Goal: Task Accomplishment & Management: Manage account settings

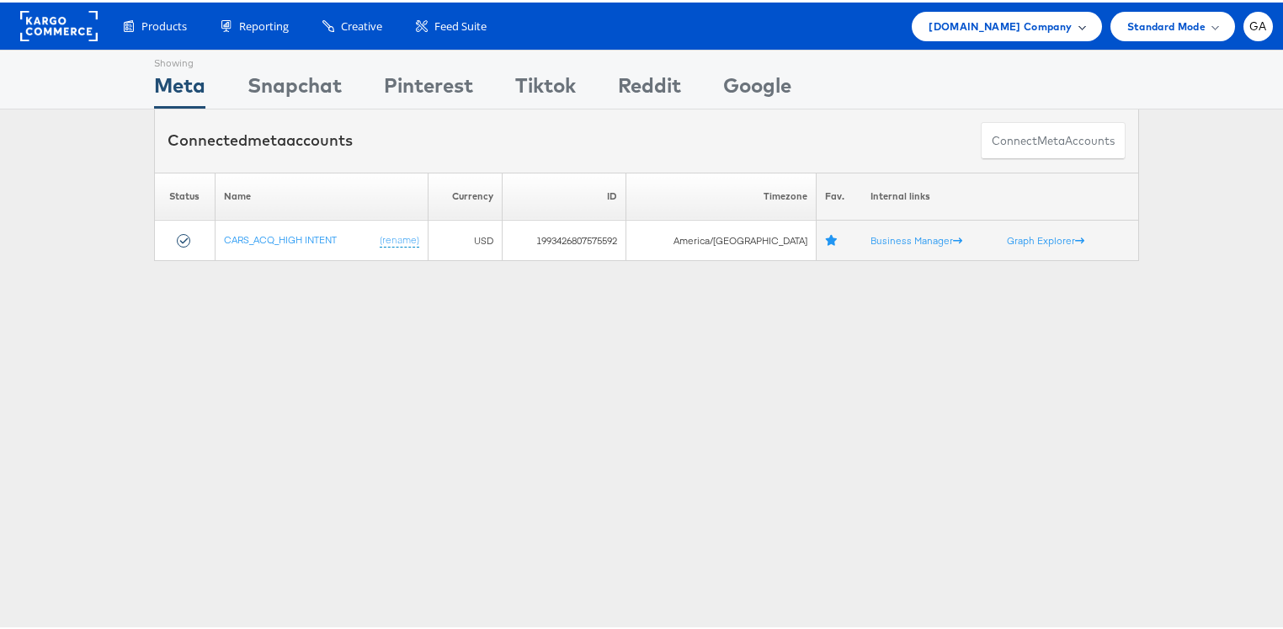
click at [1006, 29] on span "Cars.com Company" at bounding box center [1000, 24] width 143 height 18
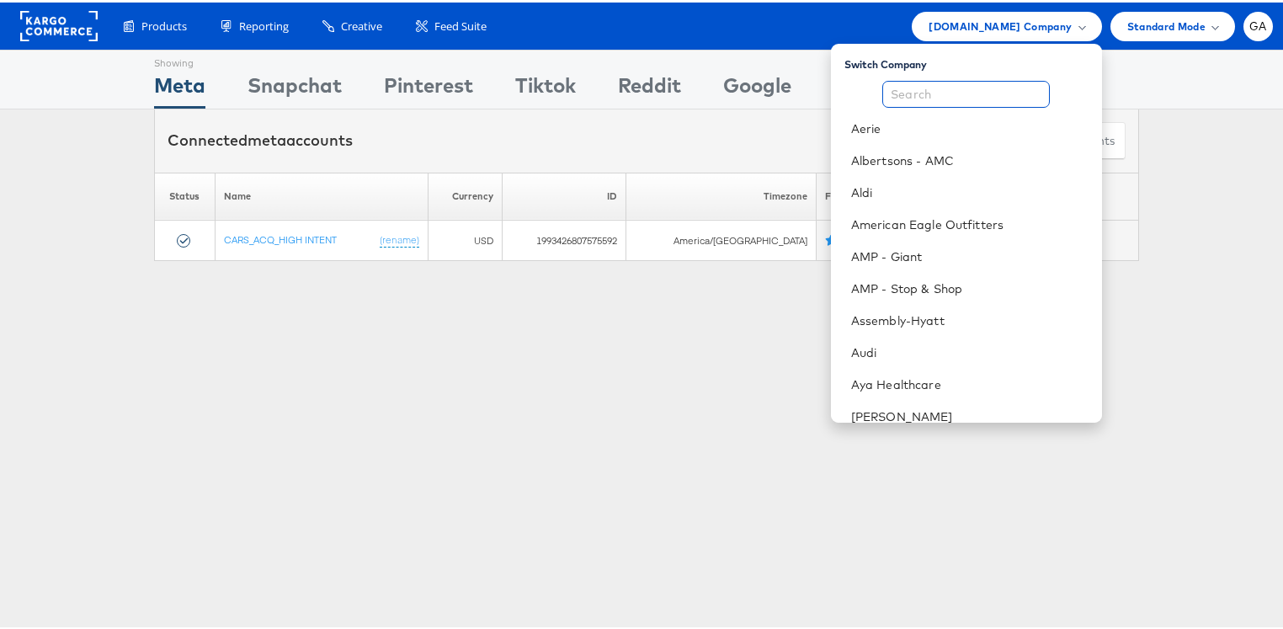
click at [942, 91] on input "text" at bounding box center [966, 91] width 168 height 27
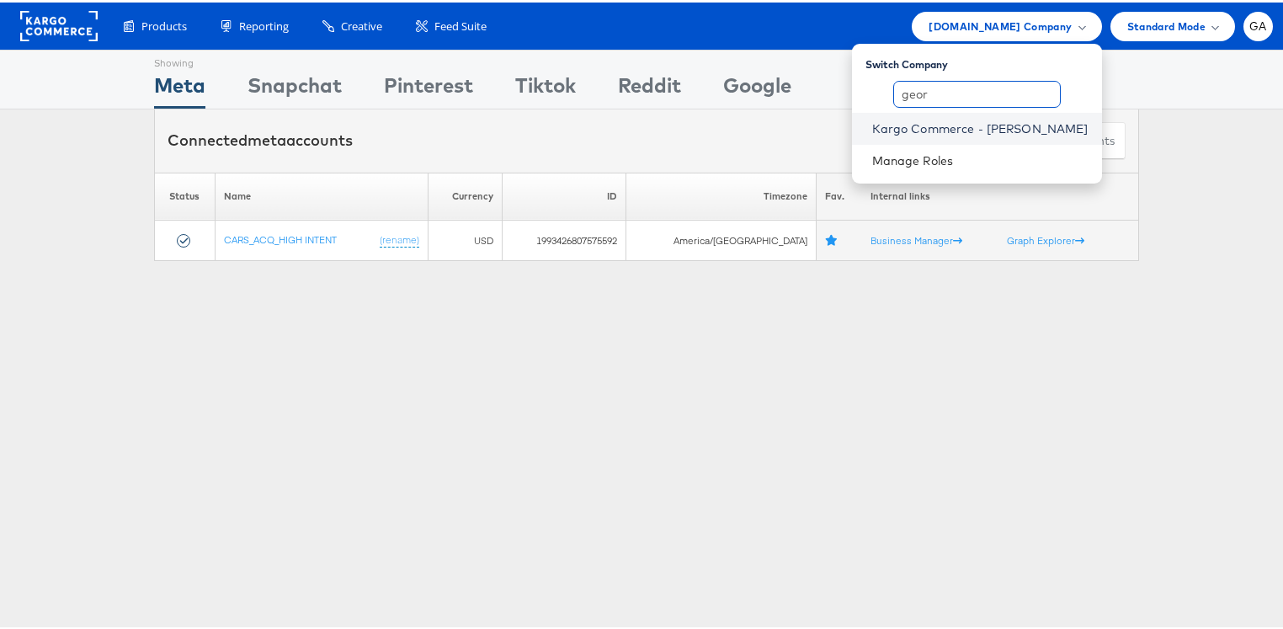
type input "geor"
click at [946, 126] on link "Kargo Commerce - George Aguila" at bounding box center [980, 126] width 216 height 17
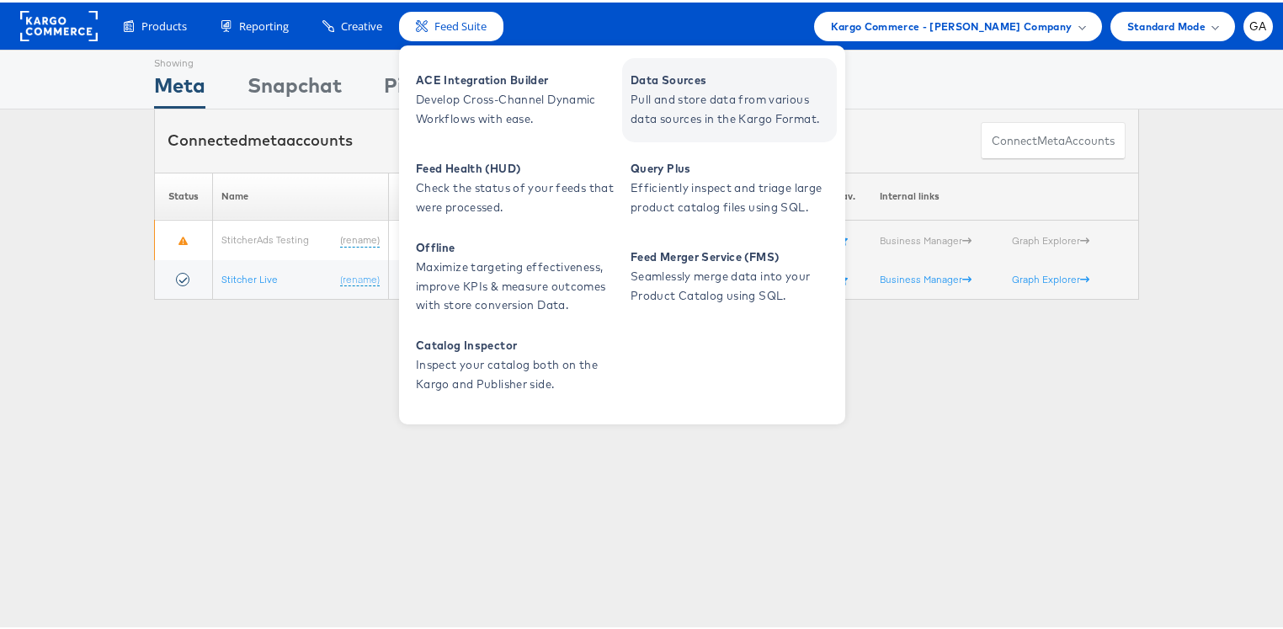
click at [656, 93] on span "Pull and store data from various data sources in the Kargo Format." at bounding box center [732, 107] width 202 height 39
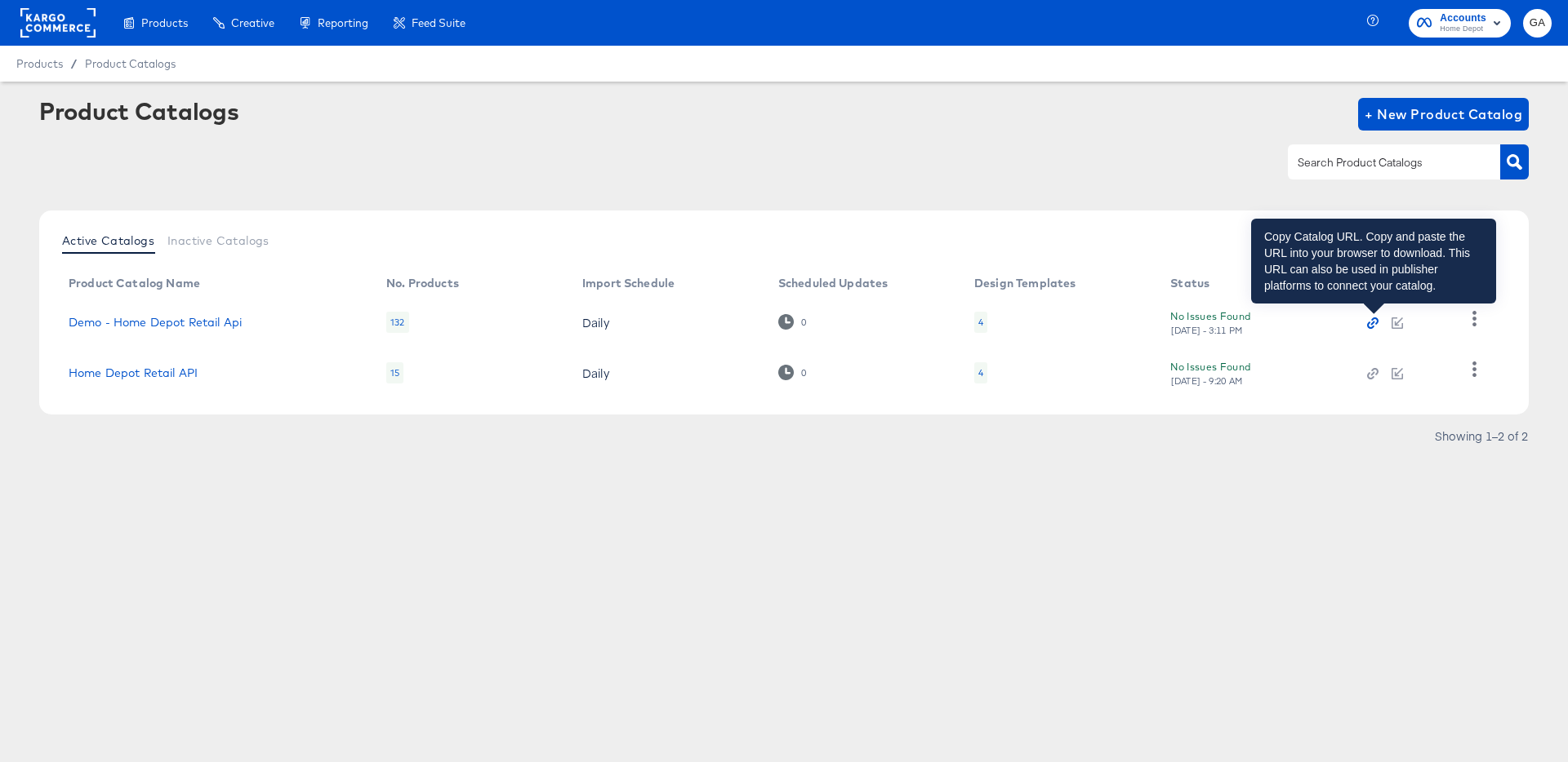
click at [1374, 325] on icon "button" at bounding box center [1373, 324] width 12 height 12
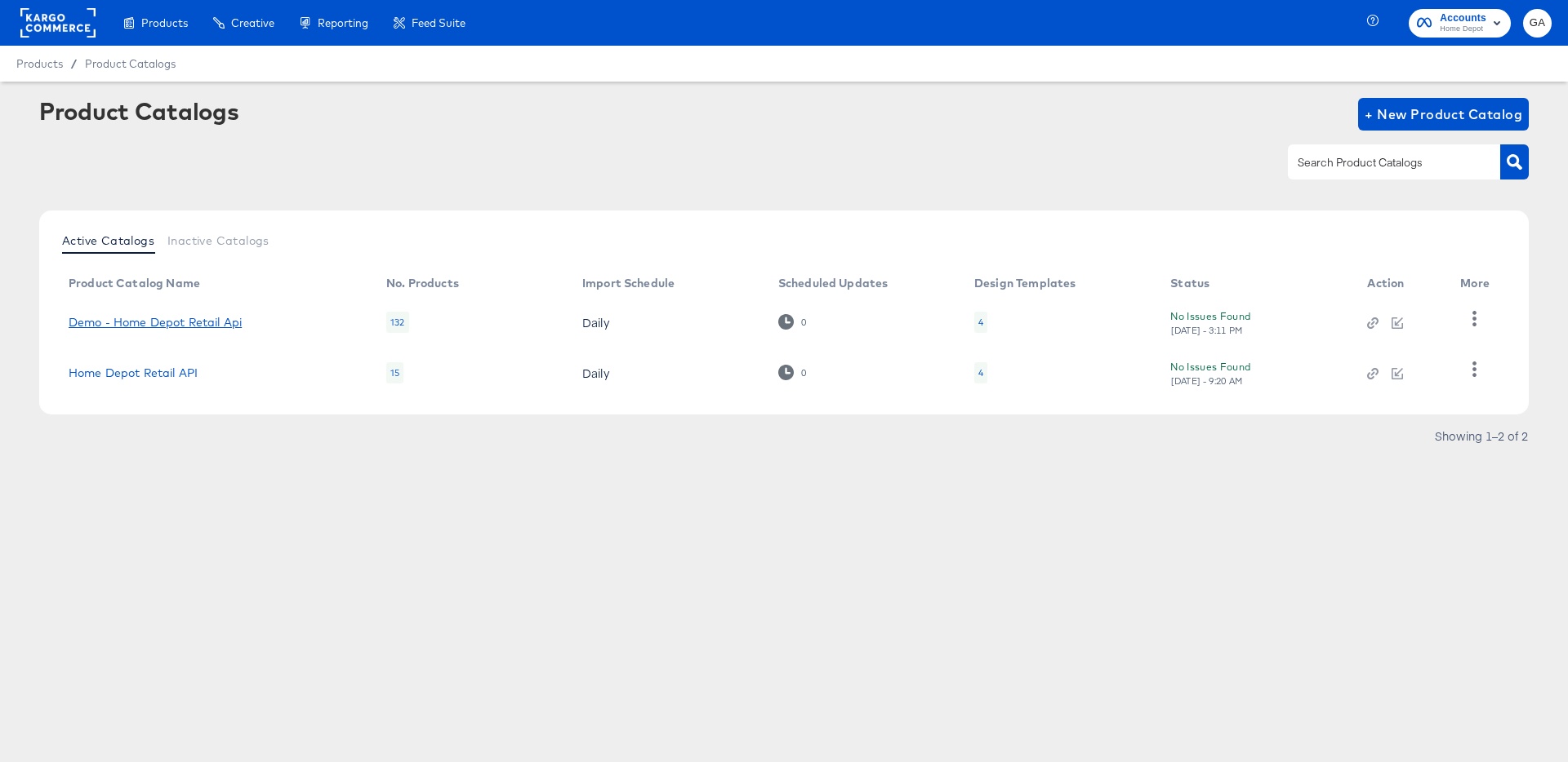
click at [208, 321] on link "Demo - Home Depot Retail Api" at bounding box center [155, 322] width 174 height 13
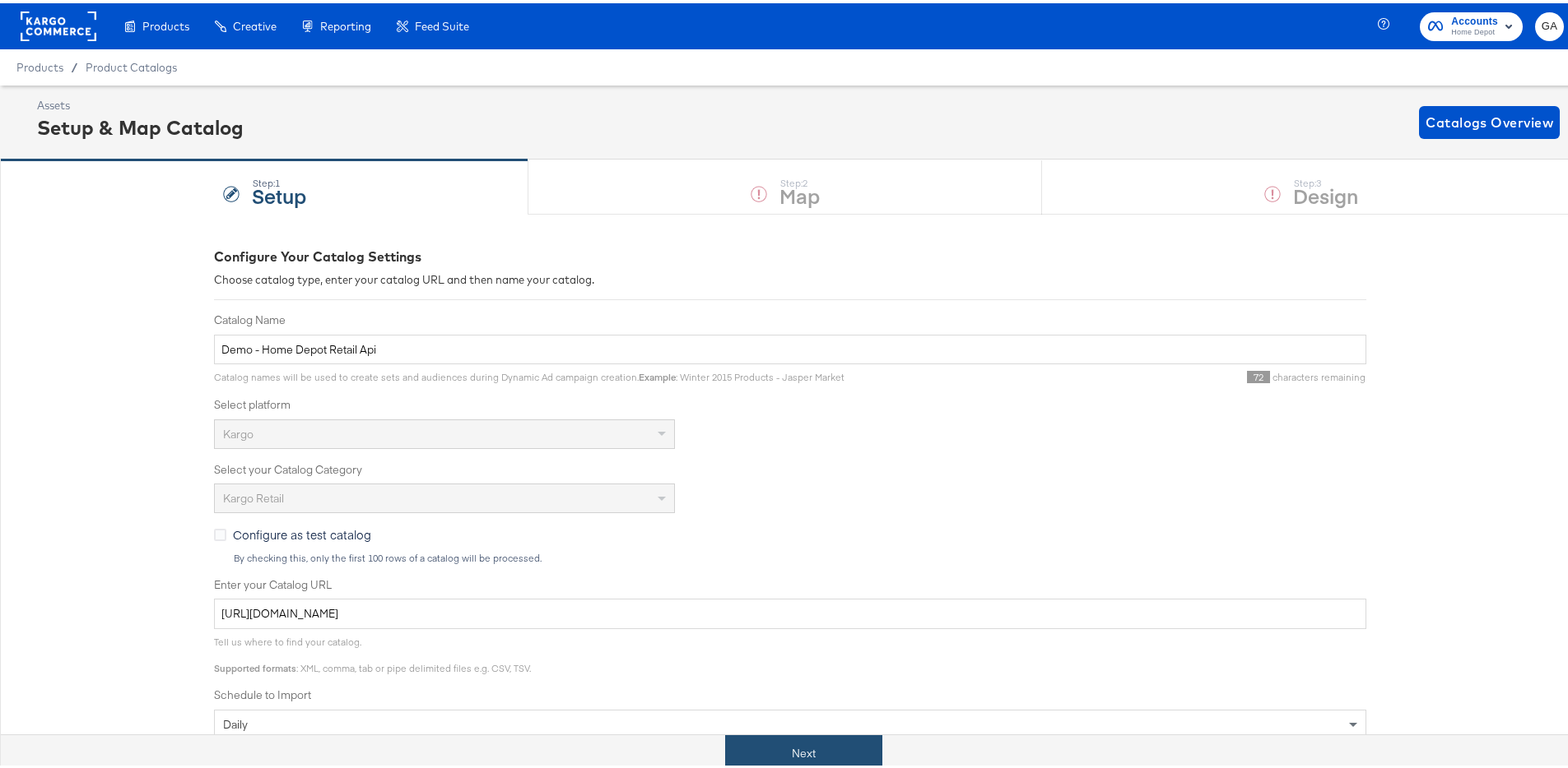
click at [797, 756] on button "Next" at bounding box center [804, 750] width 157 height 37
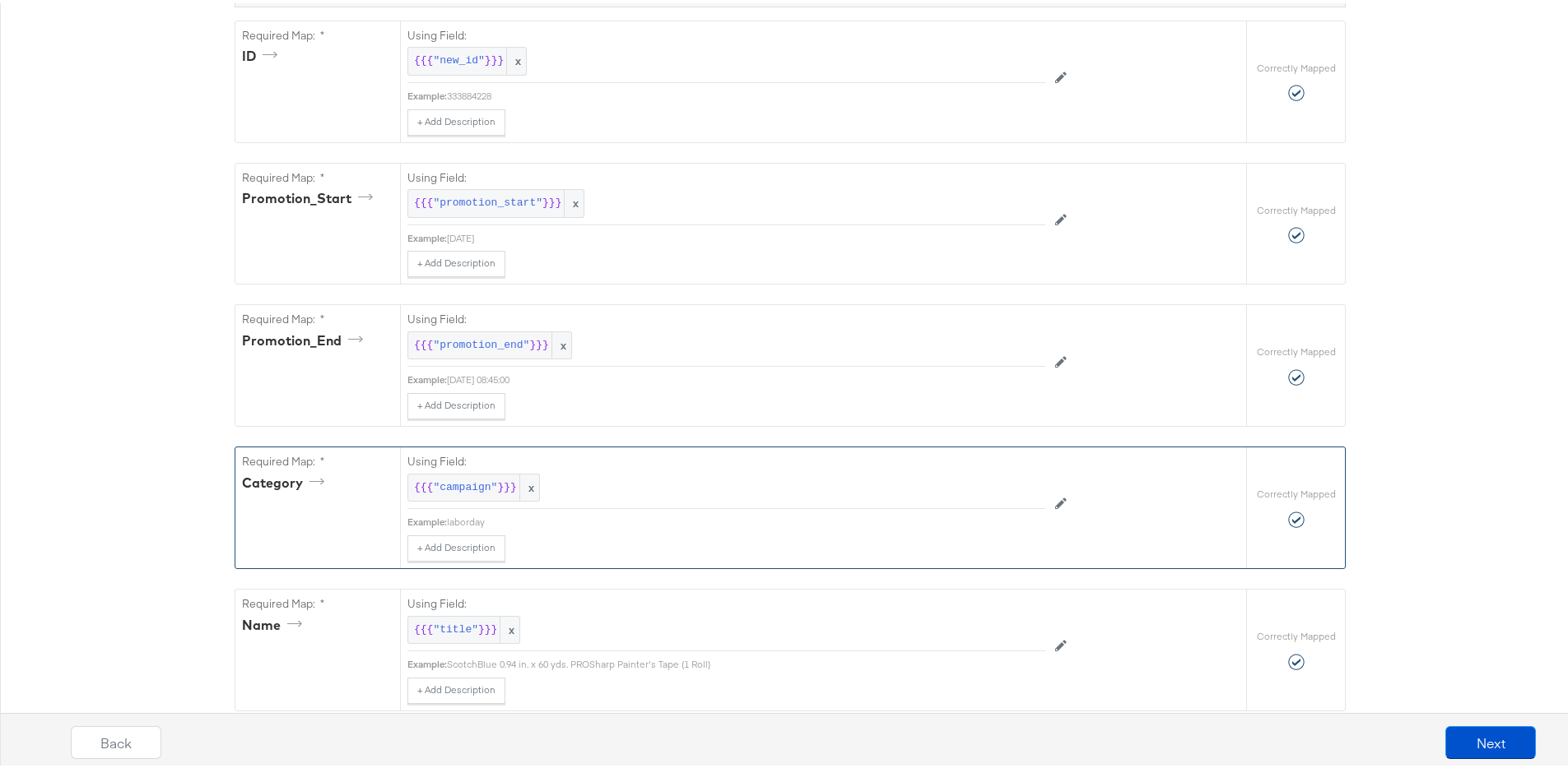
scroll to position [362, 0]
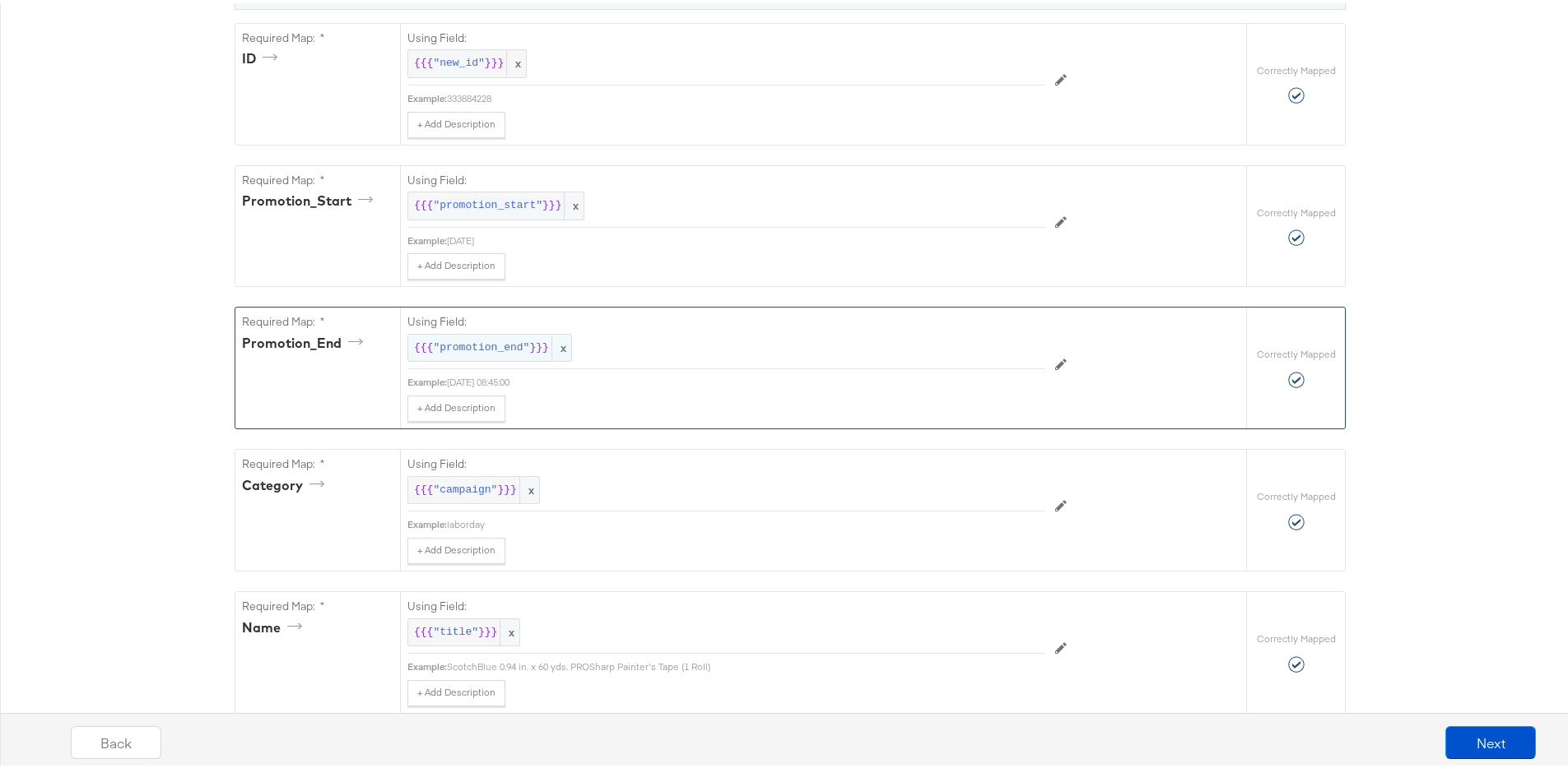
click at [553, 347] on span "x" at bounding box center [561, 345] width 20 height 27
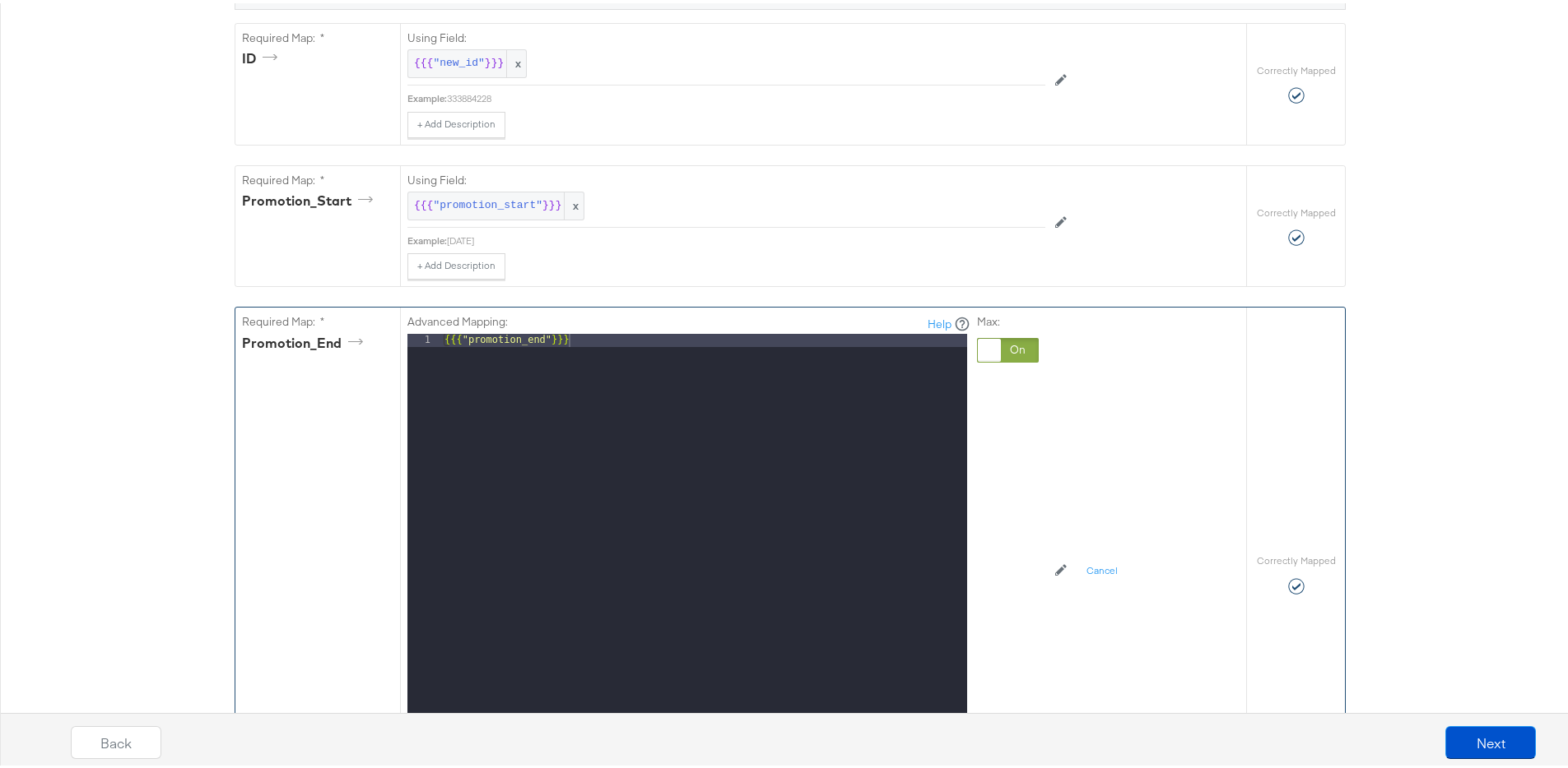
click at [984, 399] on div "Max:" at bounding box center [1007, 541] width 62 height 461
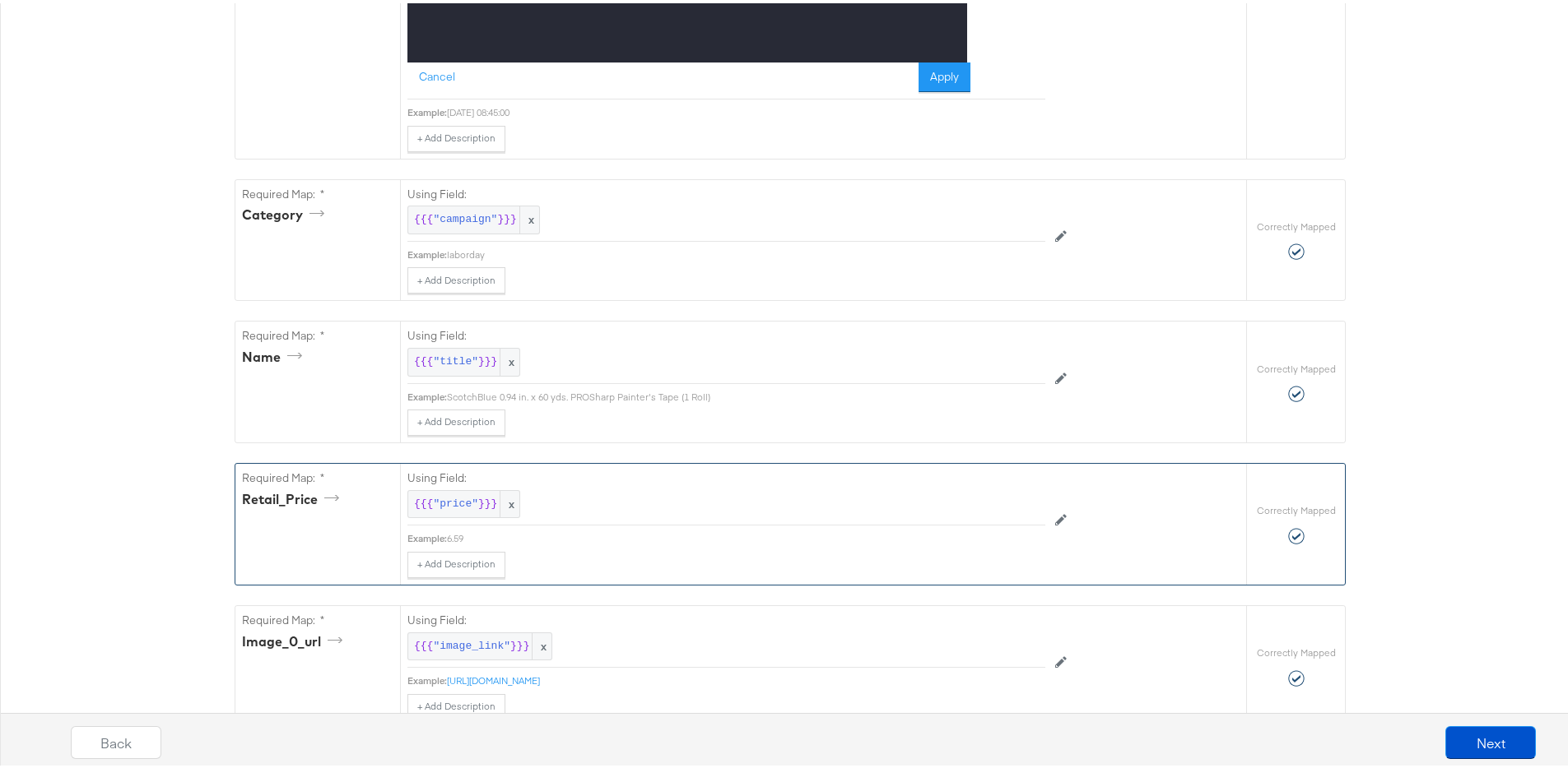
scroll to position [864, 0]
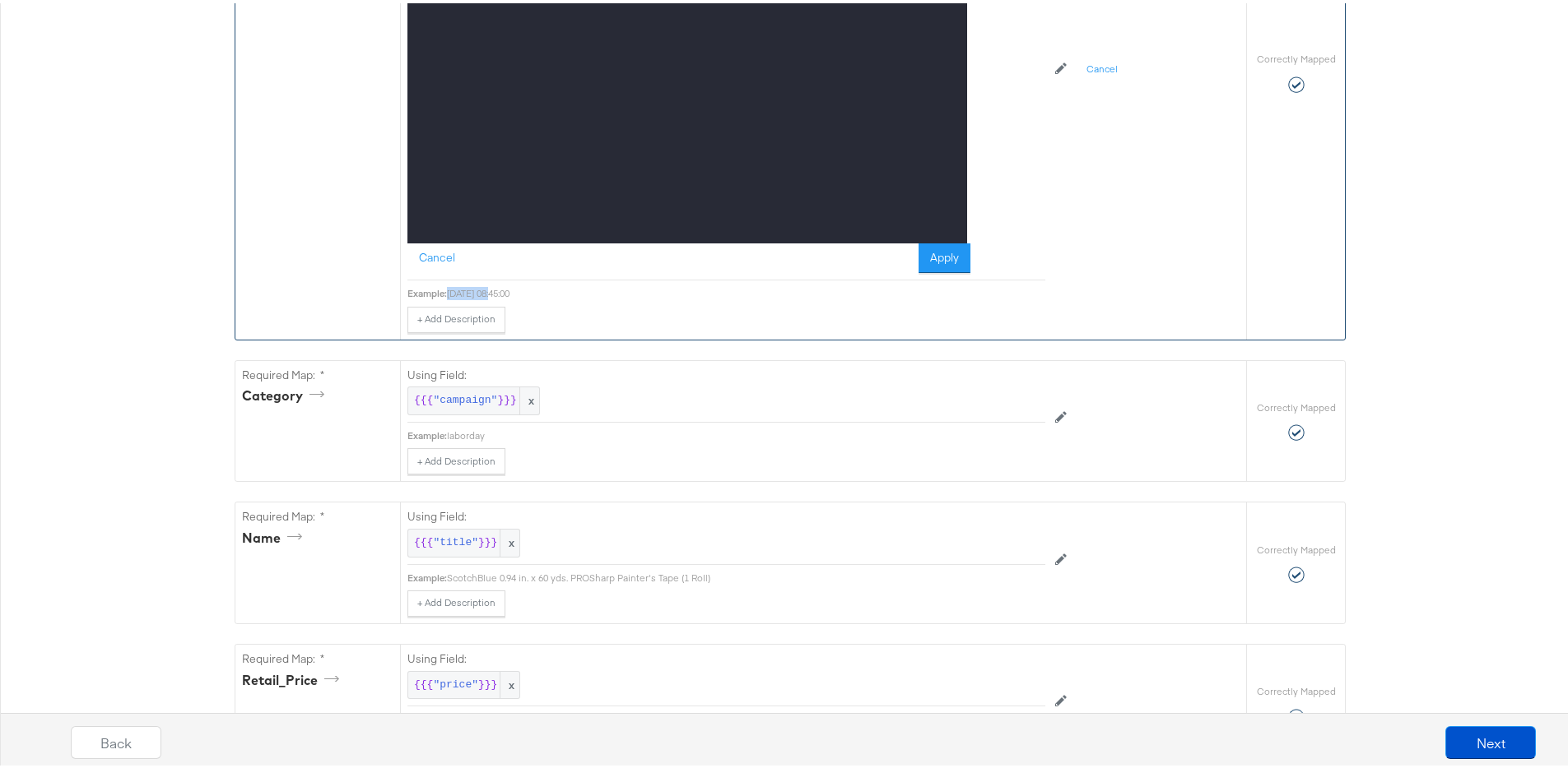
drag, startPoint x: 493, startPoint y: 290, endPoint x: 461, endPoint y: 294, distance: 32.2
click at [447, 289] on div "2025-08-26 08:45:00" at bounding box center [746, 289] width 598 height 13
copy div "2025-08-26"
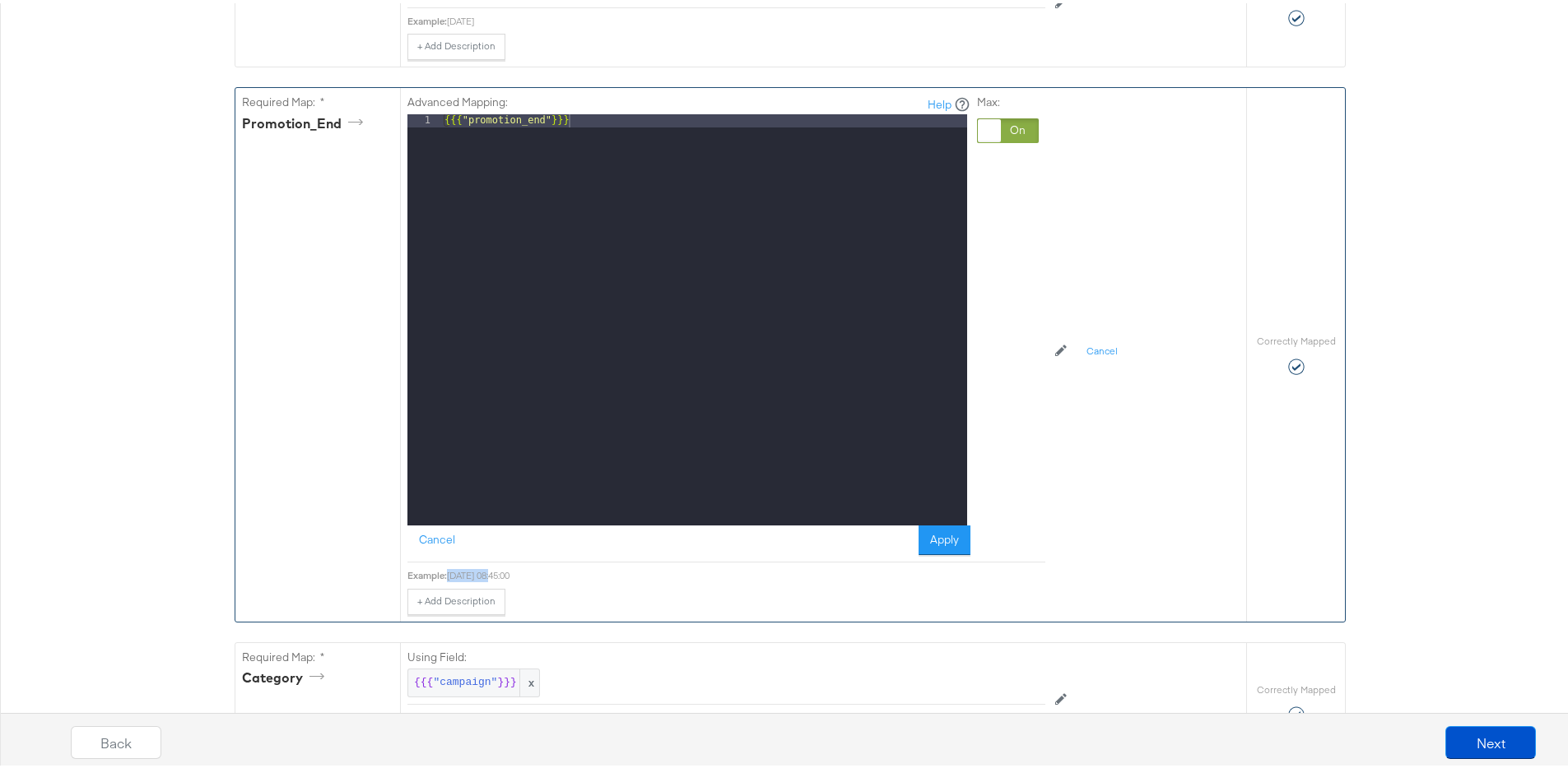
scroll to position [551, 0]
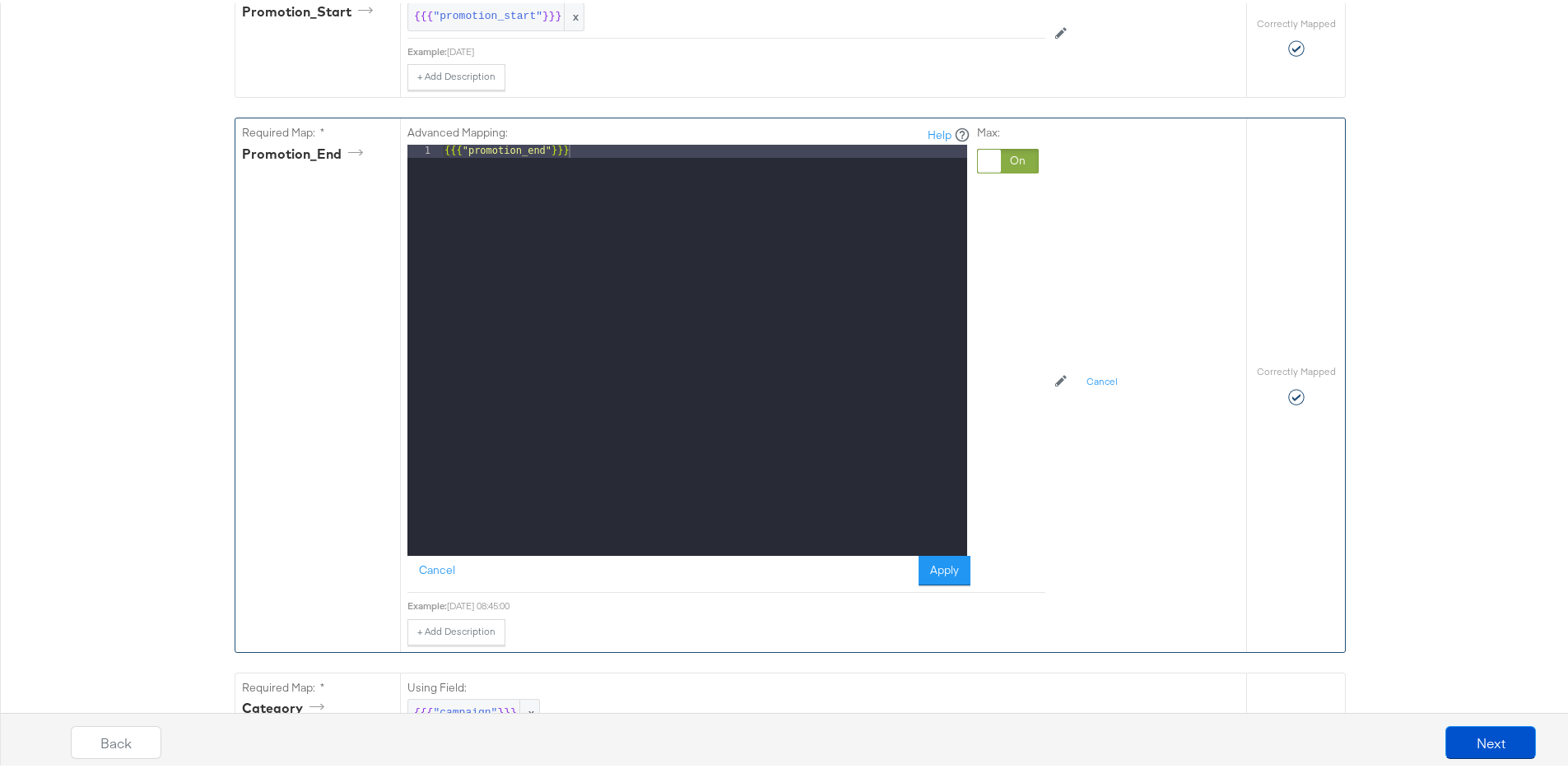
click at [590, 167] on div "{{{ "promotion_end" }}}" at bounding box center [704, 361] width 526 height 438
drag, startPoint x: 588, startPoint y: 154, endPoint x: 343, endPoint y: 146, distance: 245.1
click at [343, 146] on div "Required Map: * Promotion_End Advanced Mapping: Help 1 {{{ "promotion_end" }}} …" at bounding box center [741, 382] width 1011 height 533
click at [480, 150] on div "2025-08-26" at bounding box center [704, 361] width 526 height 438
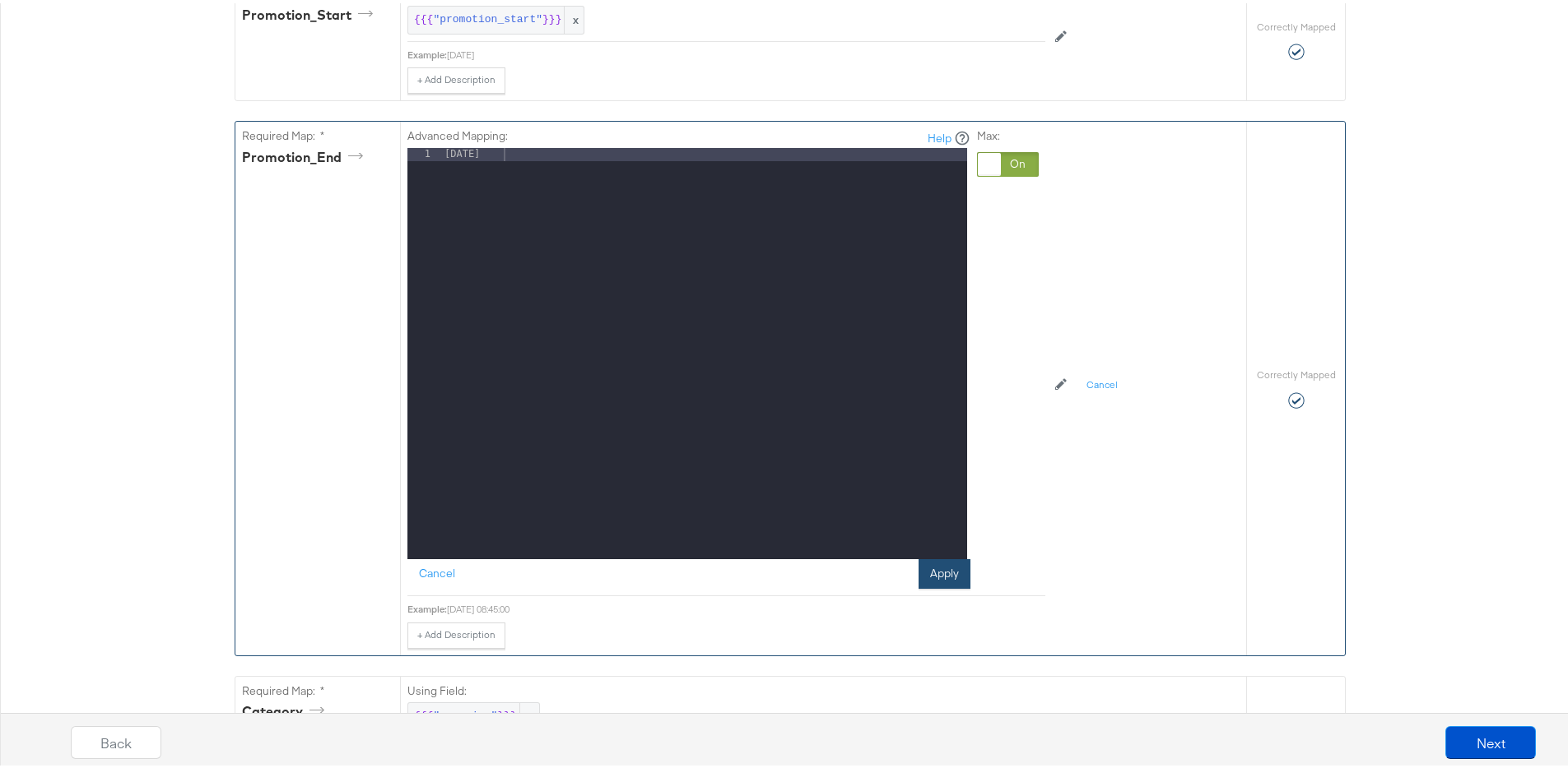
click at [936, 567] on button "Apply" at bounding box center [944, 571] width 52 height 29
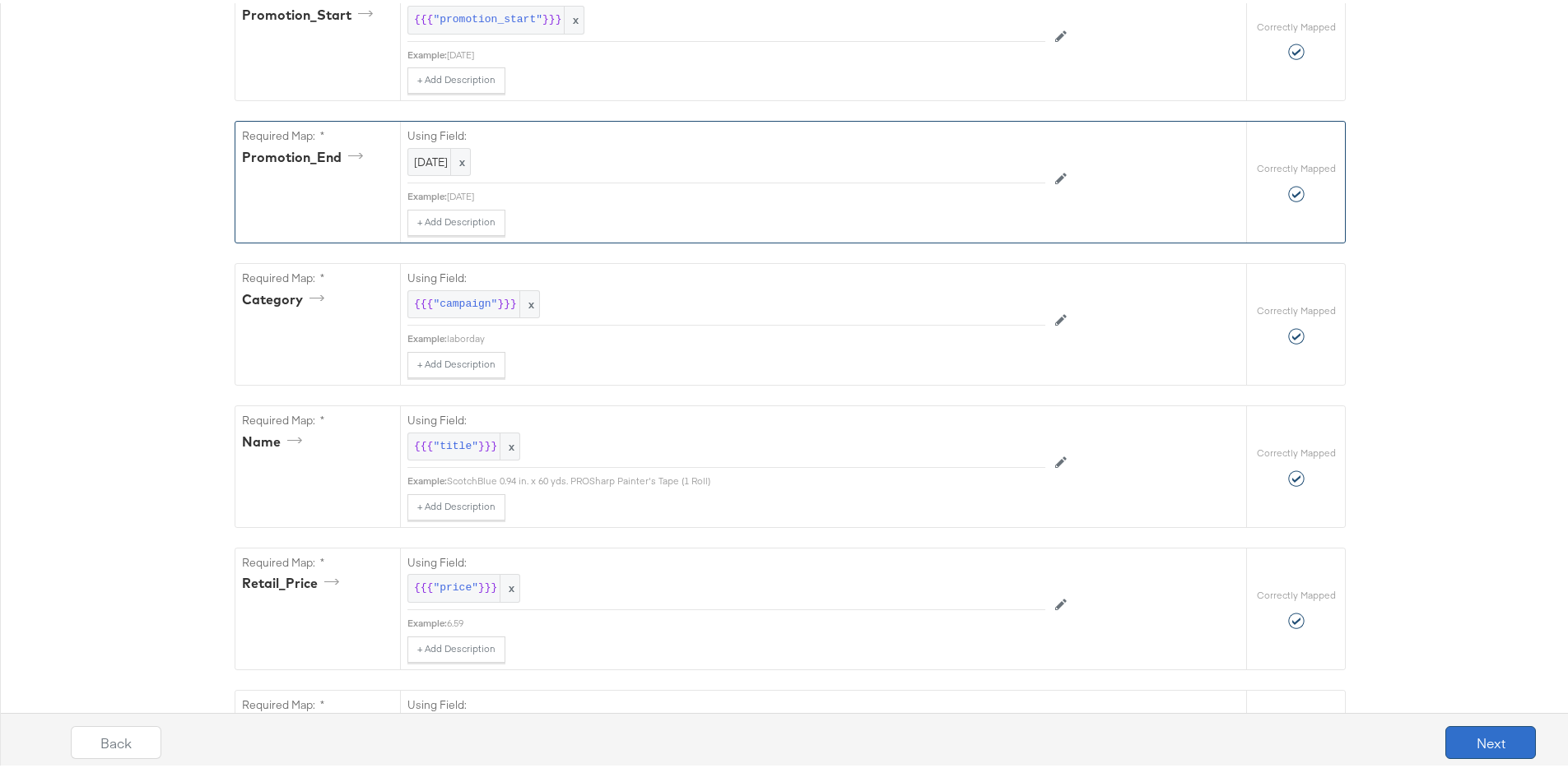
click at [1471, 736] on button "Next" at bounding box center [1491, 740] width 91 height 33
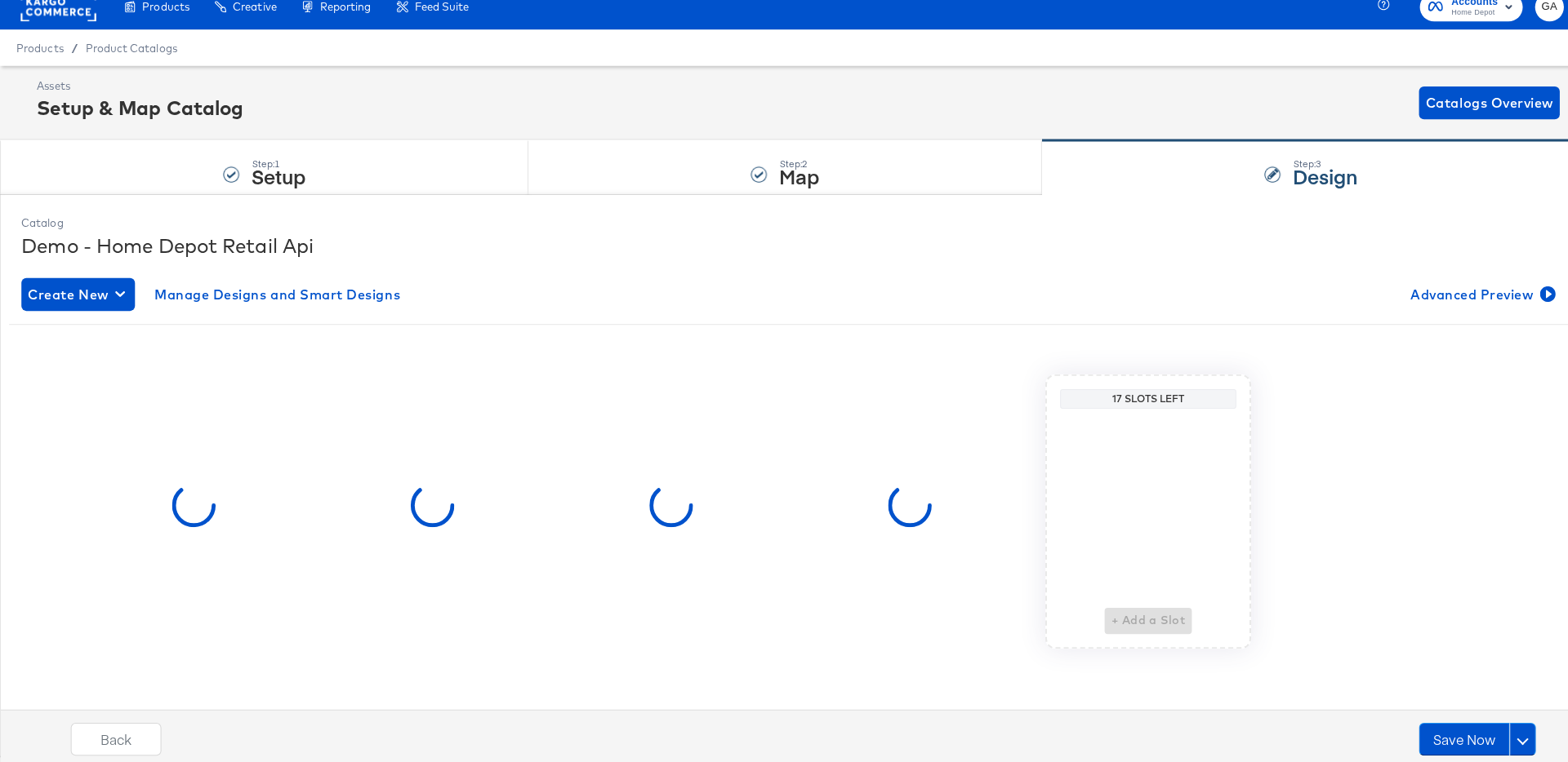
scroll to position [0, 0]
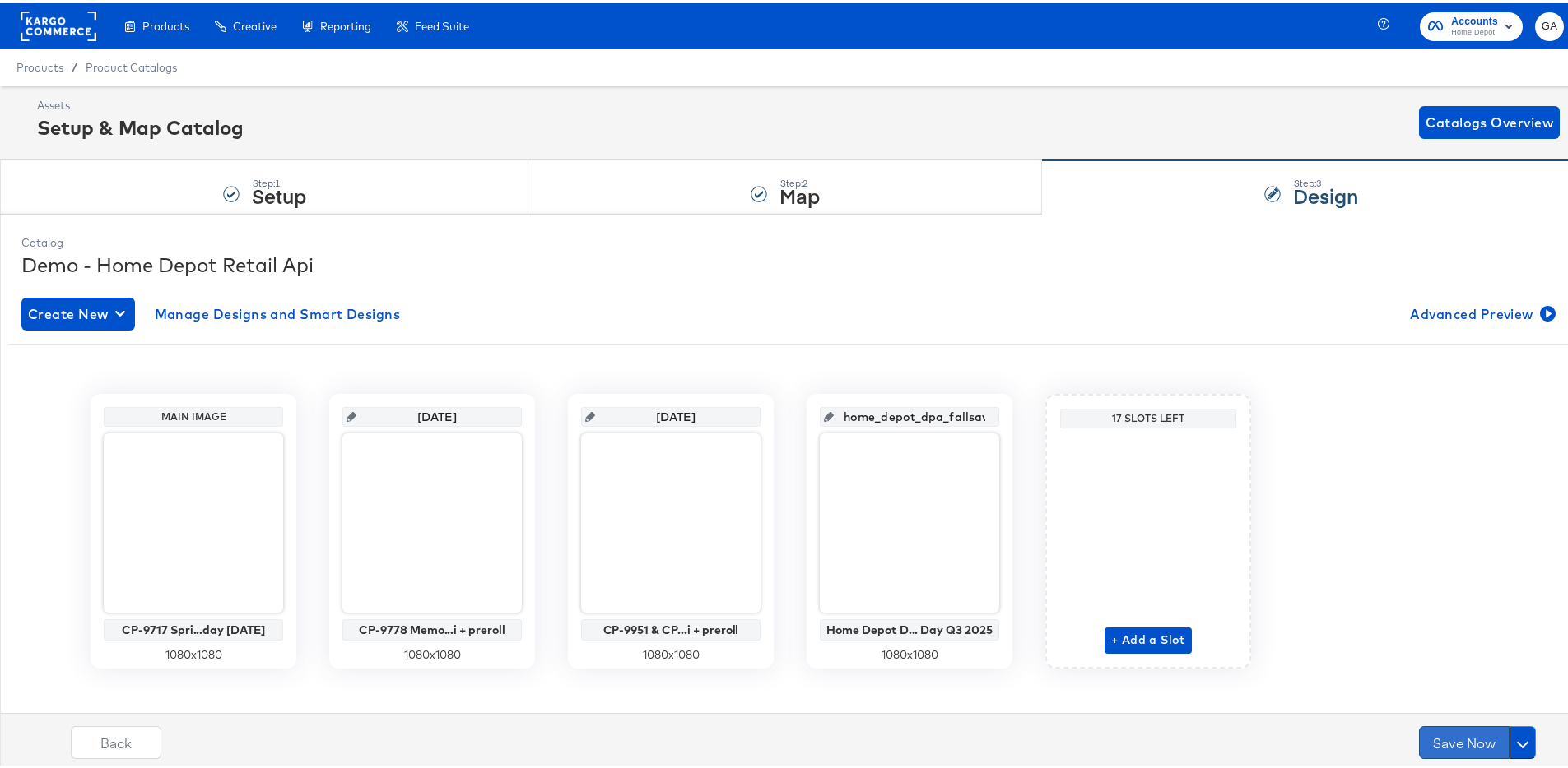
click at [1428, 732] on button "Save Now" at bounding box center [1464, 740] width 91 height 33
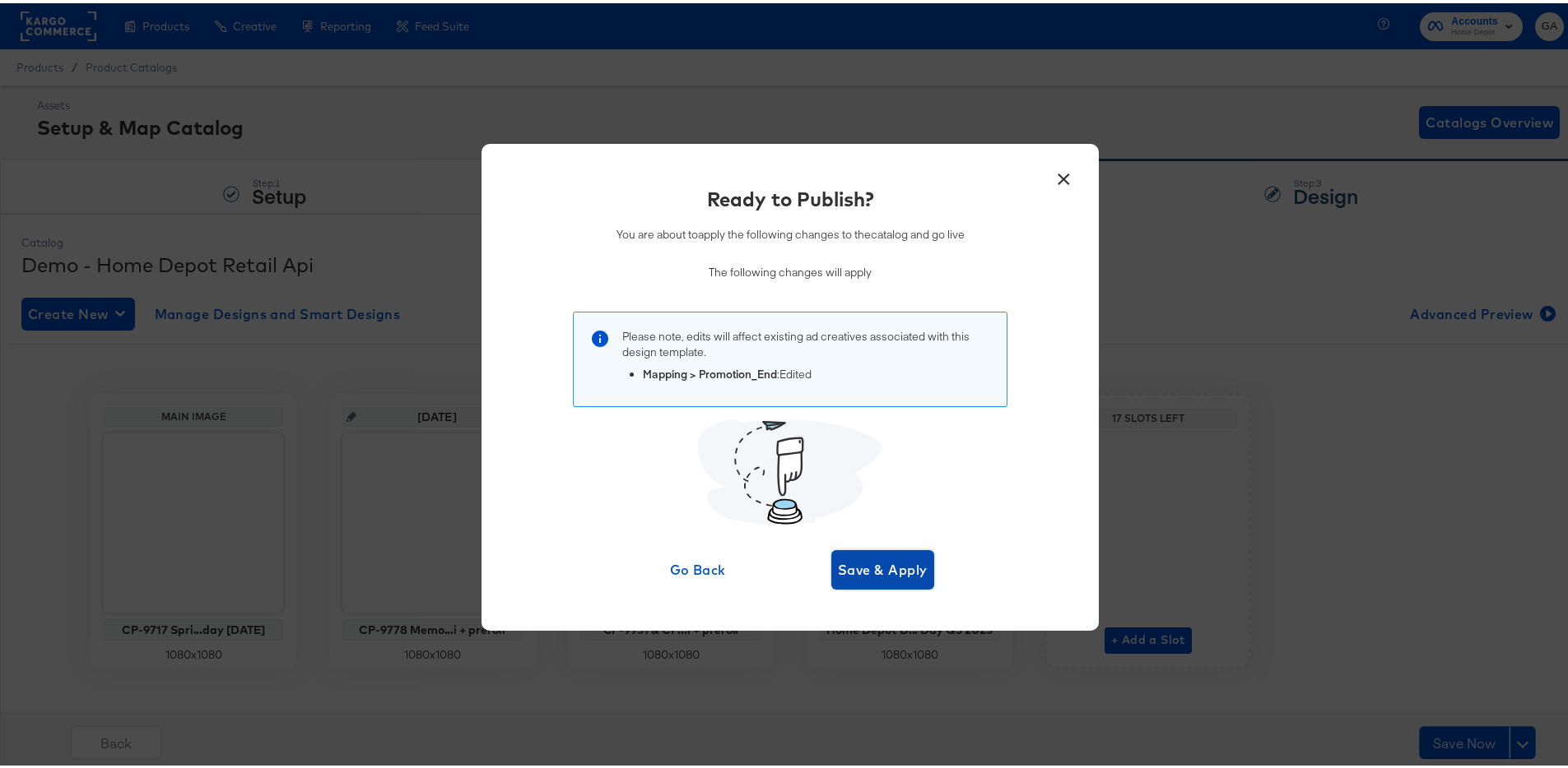
click at [857, 569] on span "Save & Apply" at bounding box center [883, 567] width 90 height 23
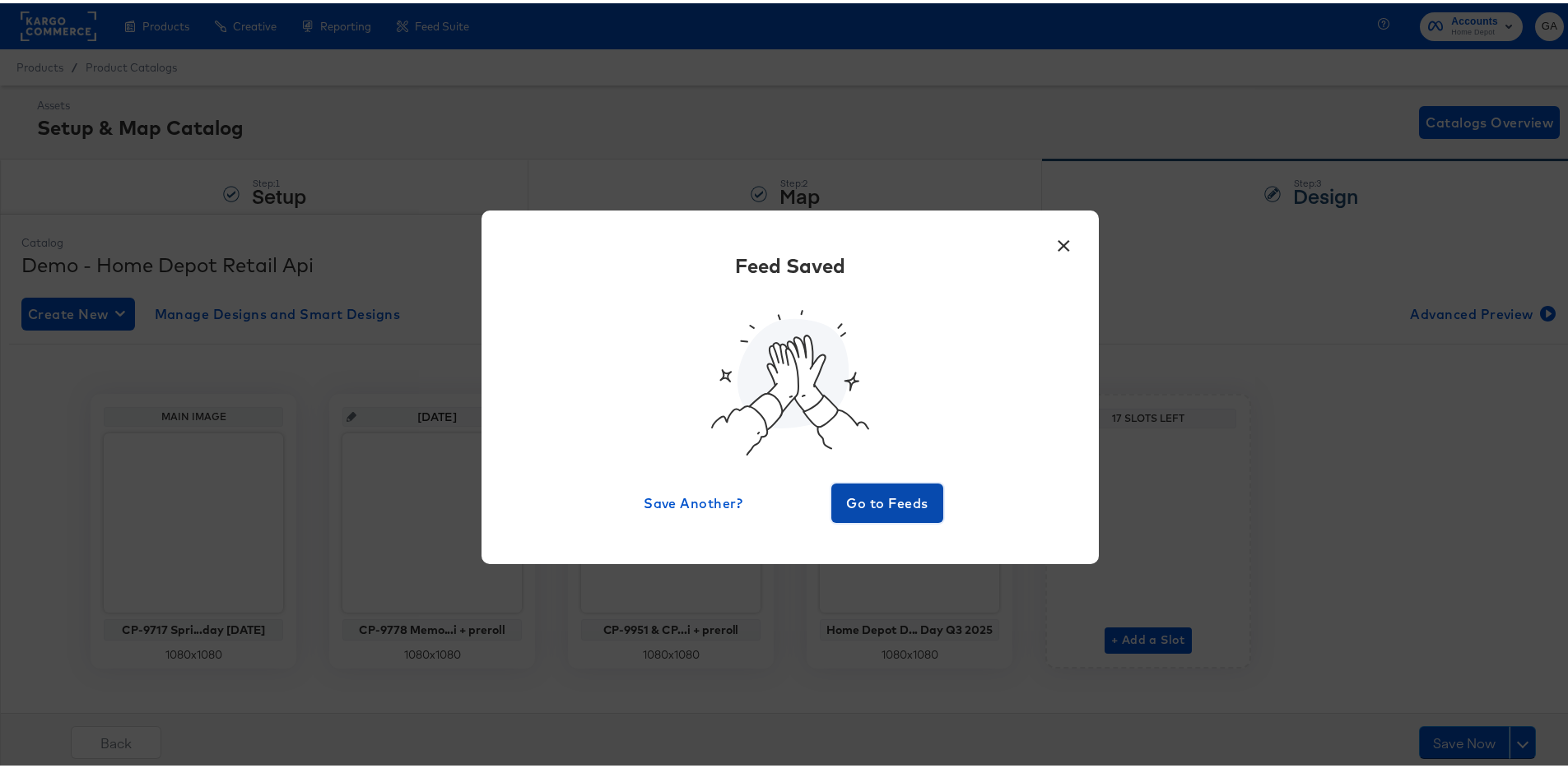
click at [894, 511] on span "Go to Feeds" at bounding box center [887, 500] width 99 height 23
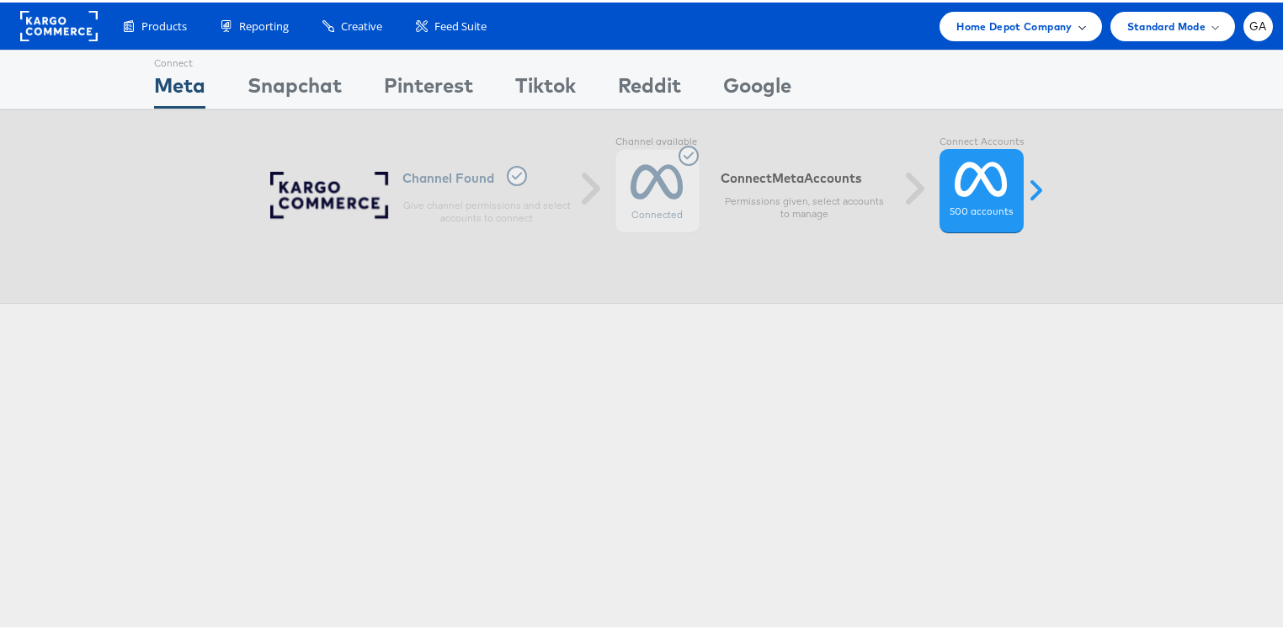
click at [1027, 22] on span "Home Depot Company" at bounding box center [1014, 24] width 115 height 18
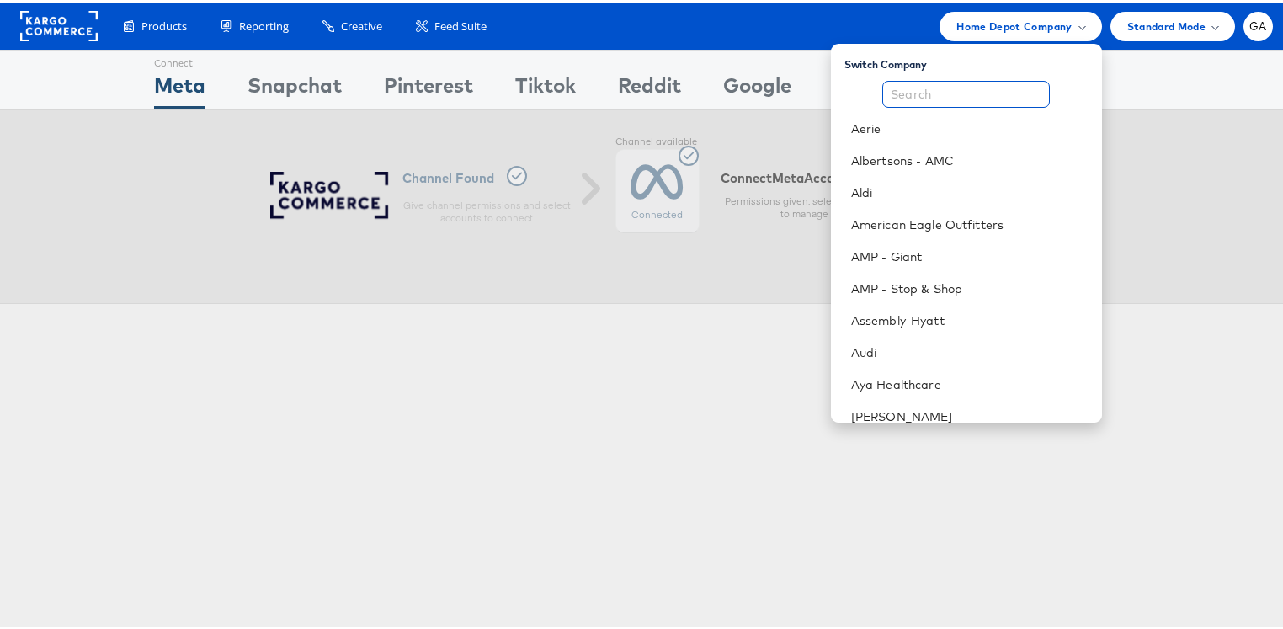
click at [950, 92] on input "text" at bounding box center [966, 91] width 168 height 27
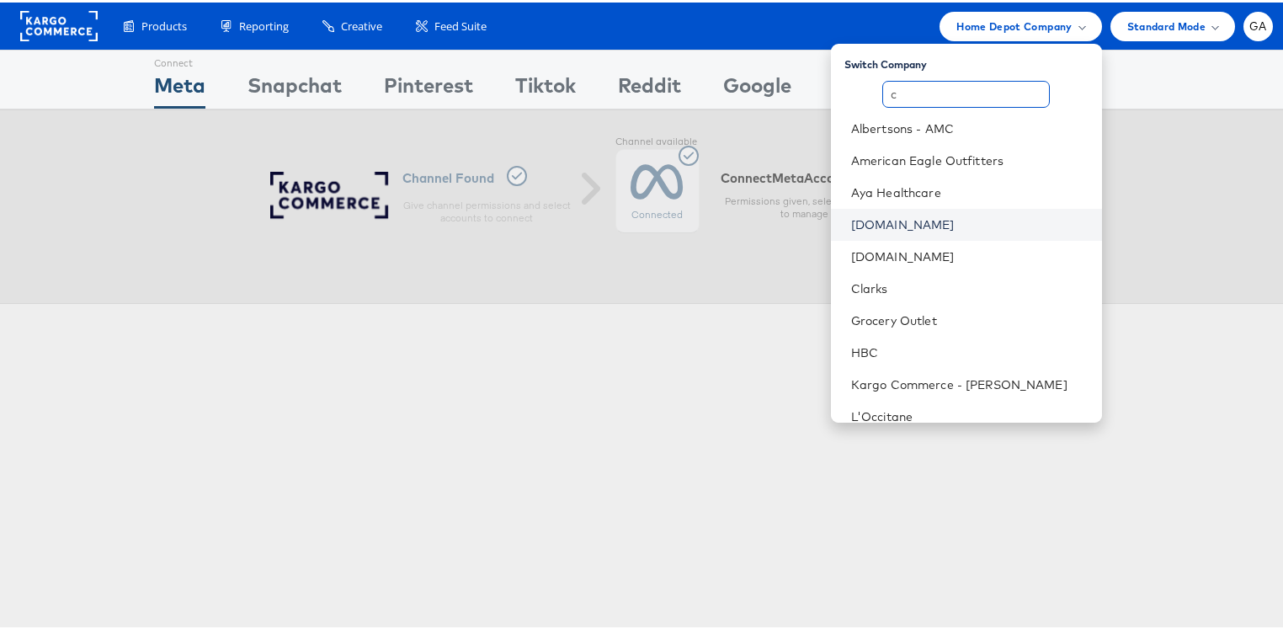
type input "c"
click at [907, 221] on link "[DOMAIN_NAME]" at bounding box center [969, 222] width 237 height 17
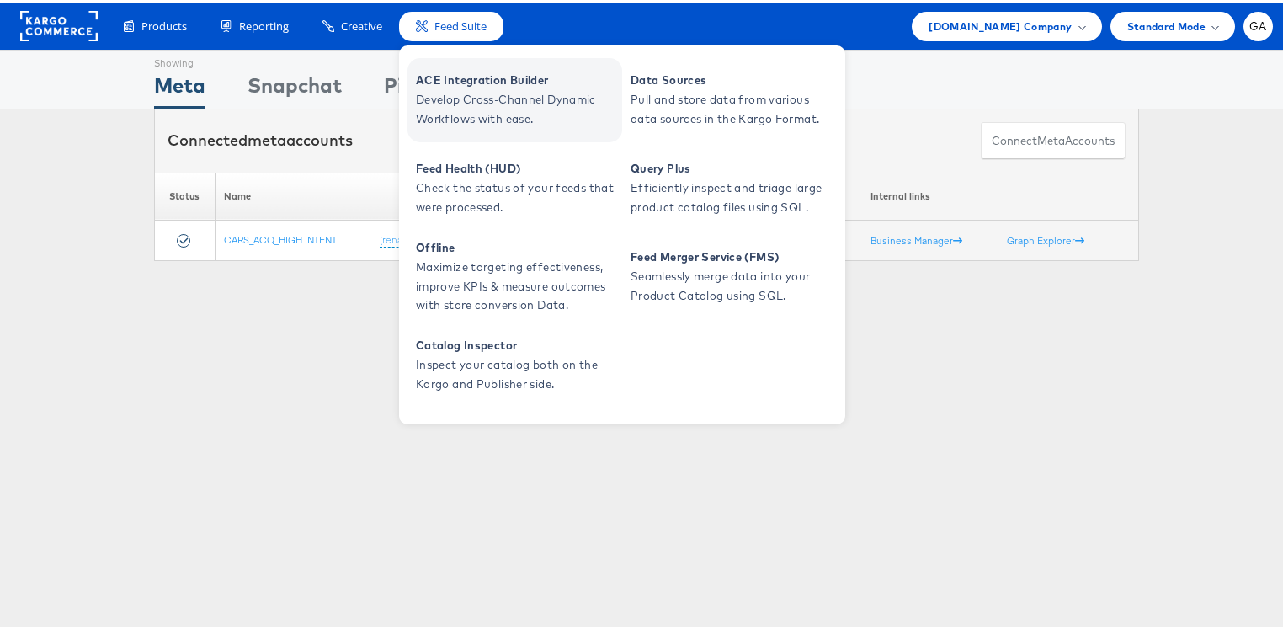
click at [443, 76] on span "ACE Integration Builder" at bounding box center [517, 77] width 202 height 19
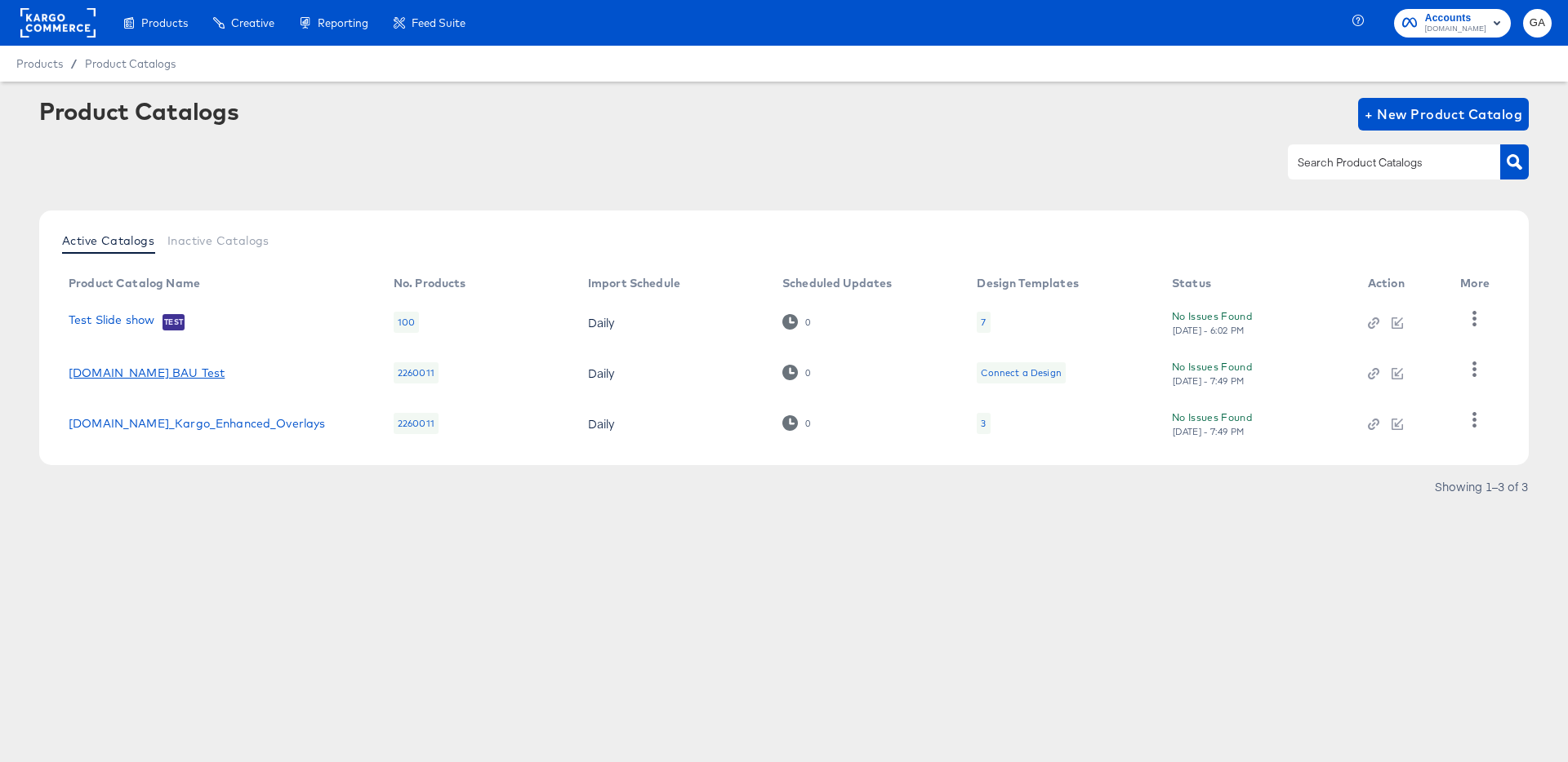
click at [127, 374] on link "[DOMAIN_NAME] BAU Test" at bounding box center [146, 372] width 156 height 13
click at [127, 373] on link "[DOMAIN_NAME] BAU Test" at bounding box center [146, 372] width 156 height 13
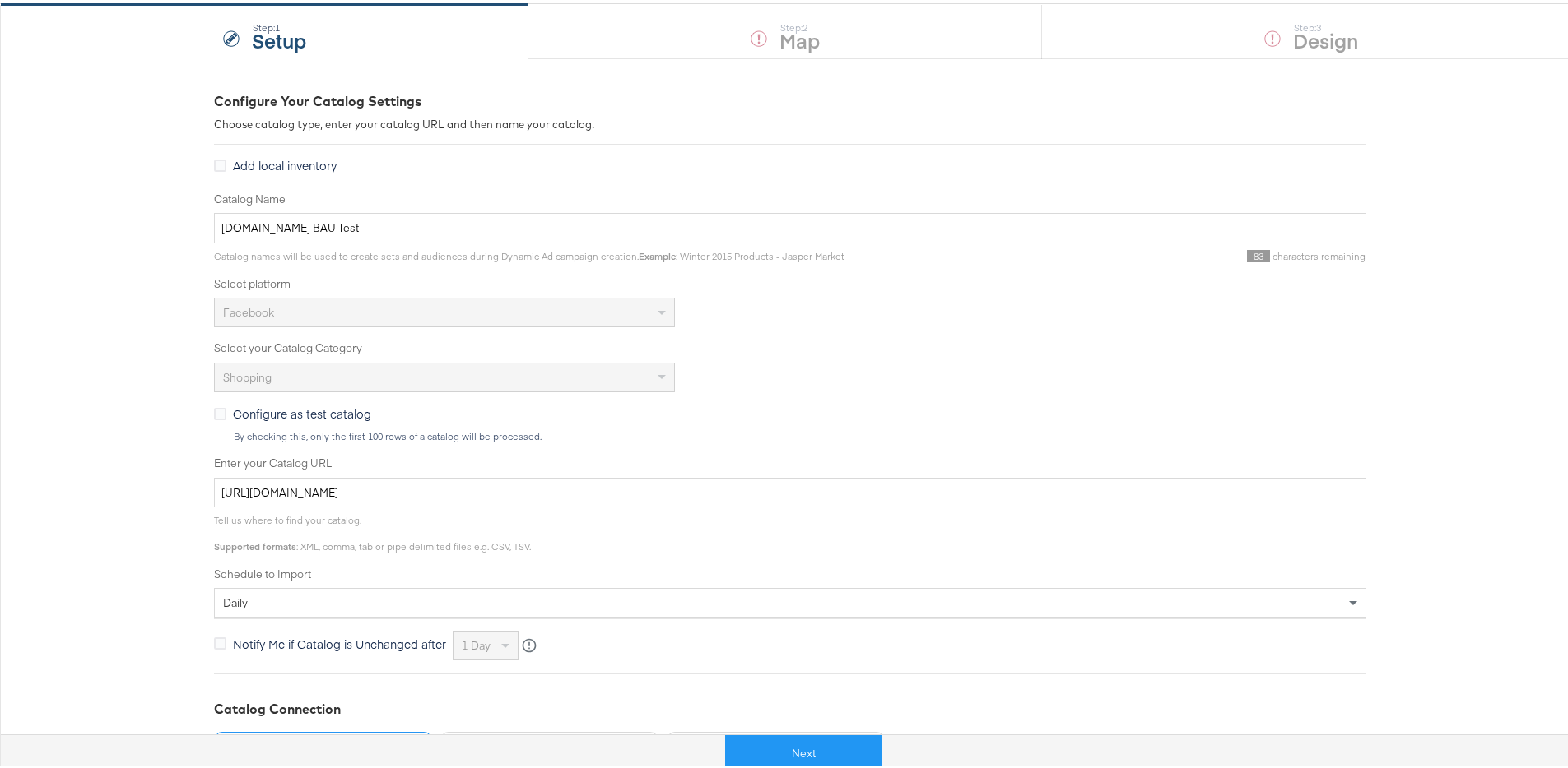
scroll to position [336, 0]
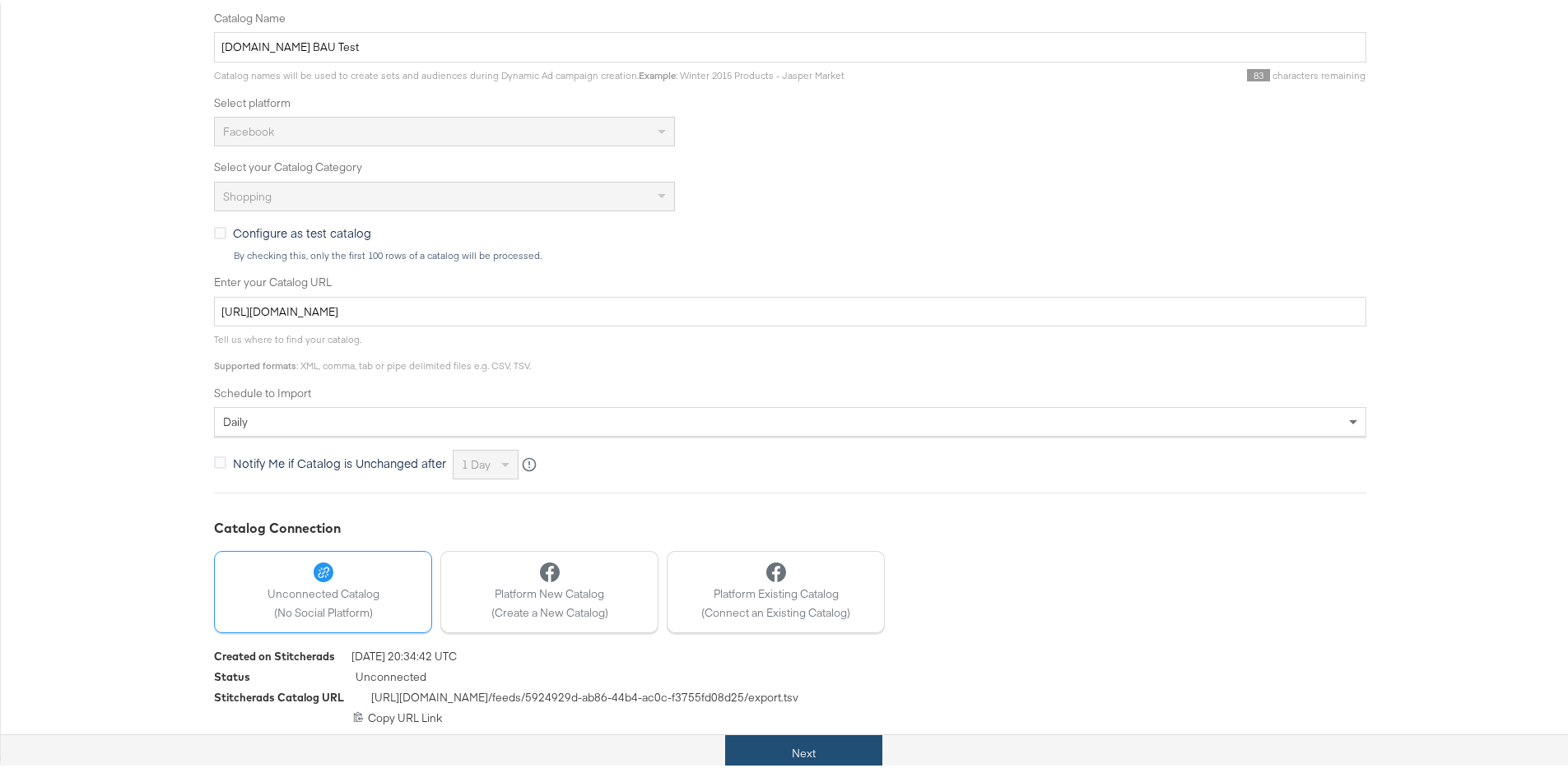
click at [805, 739] on button "Next" at bounding box center [804, 750] width 157 height 37
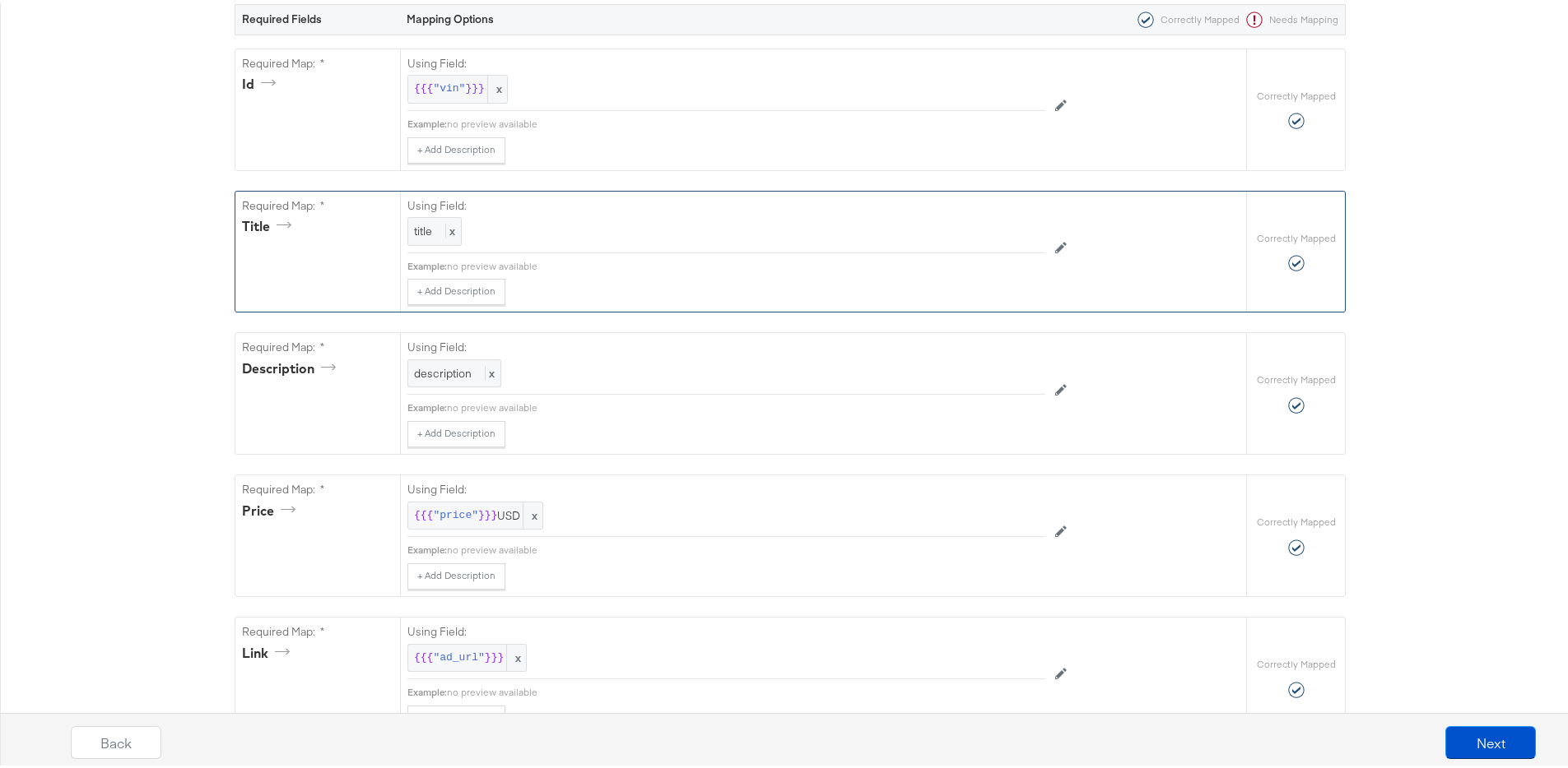
scroll to position [0, 0]
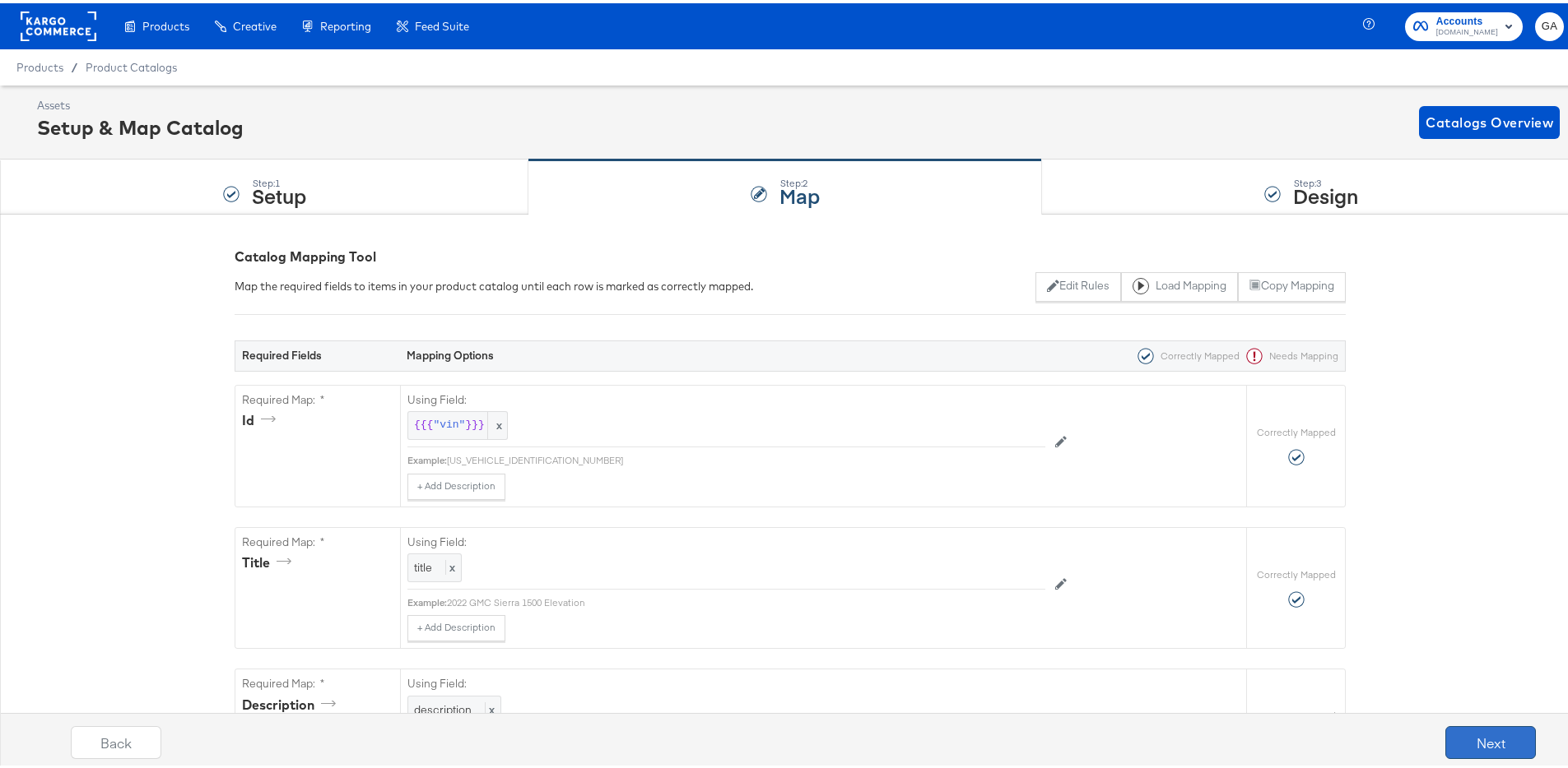
click at [1459, 731] on button "Next" at bounding box center [1491, 740] width 91 height 33
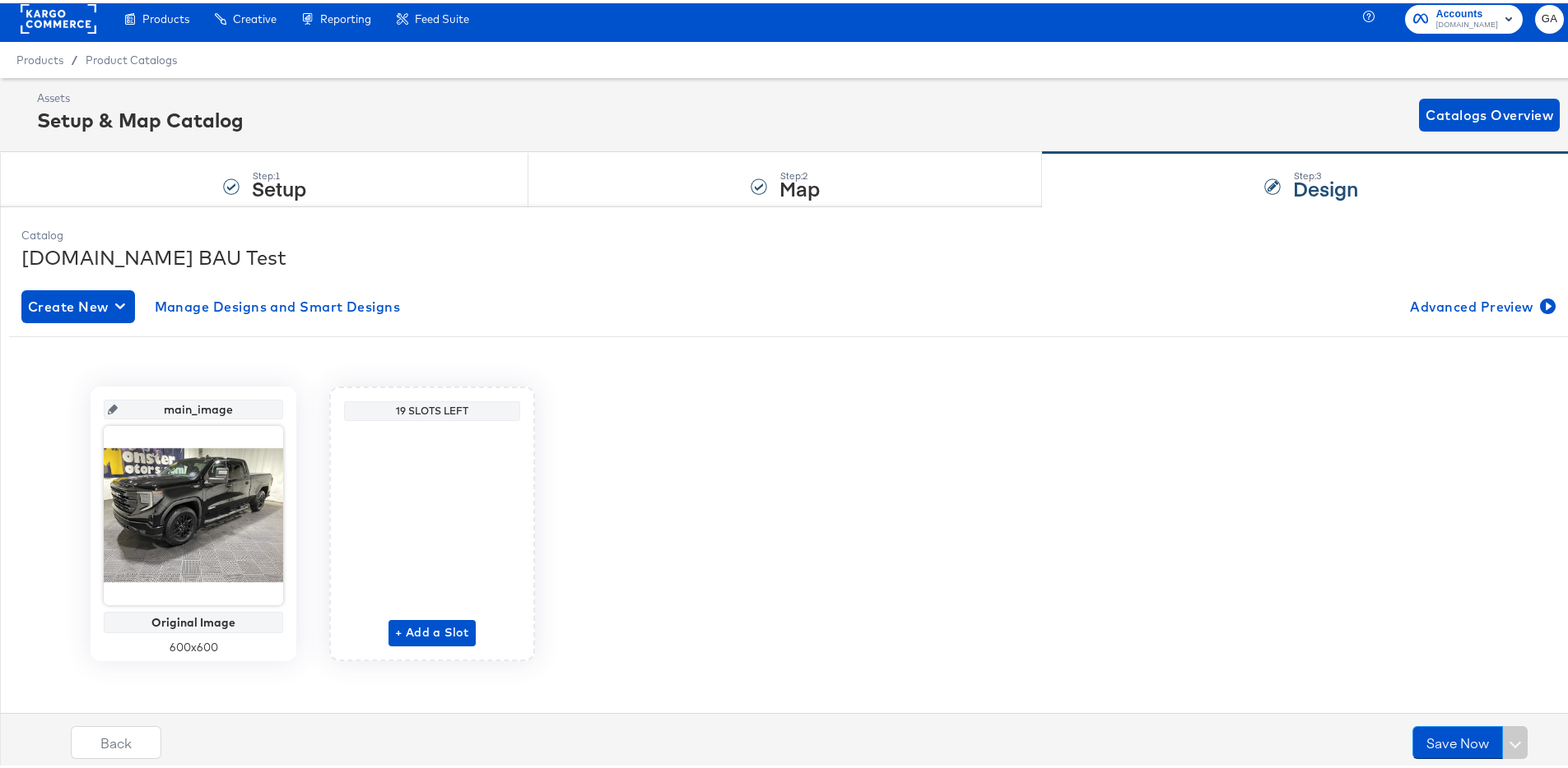
scroll to position [17, 0]
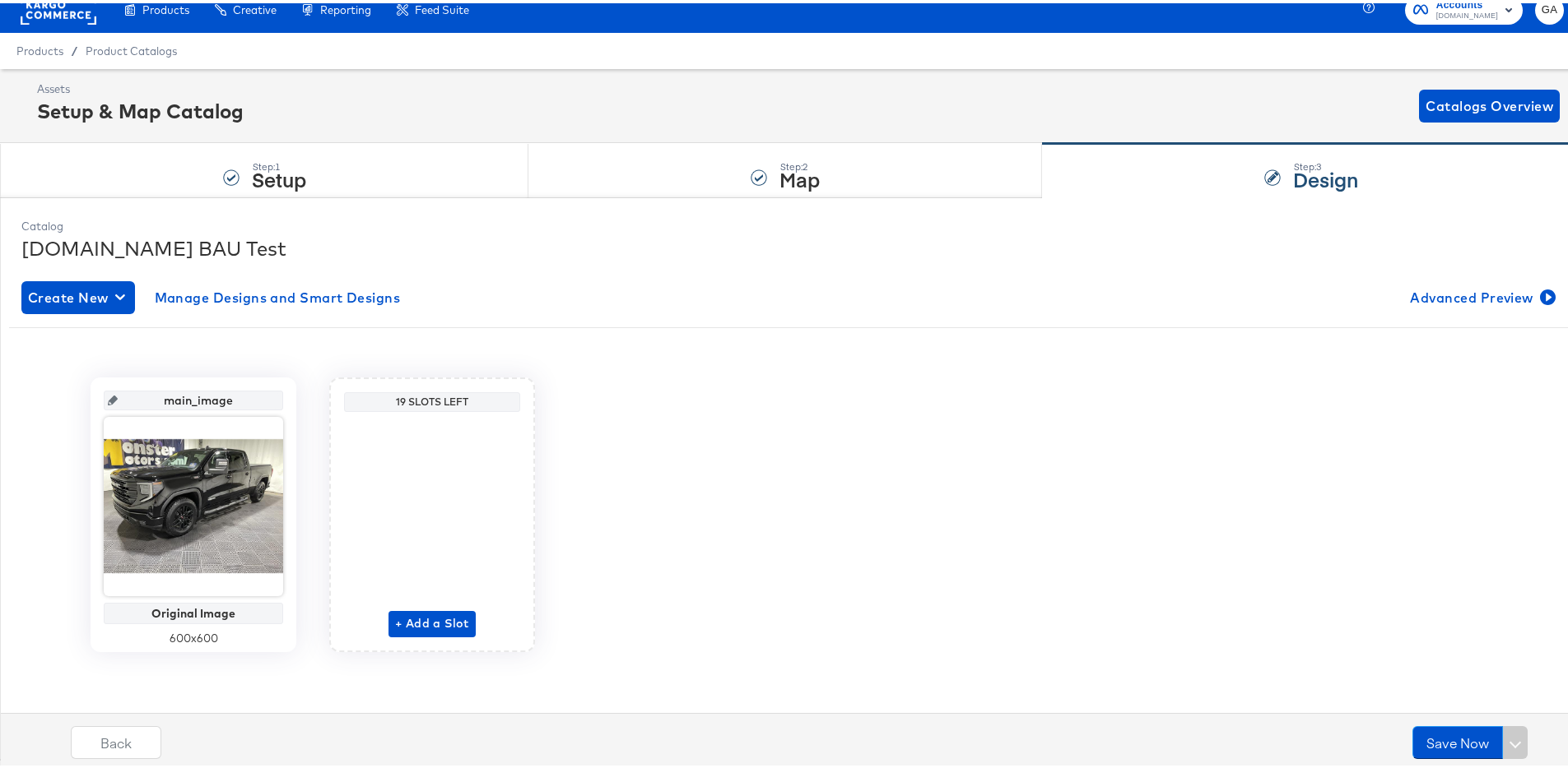
click at [756, 136] on div "Assets Setup & Map Catalog Catalogs Overview" at bounding box center [790, 103] width 1581 height 74
click at [758, 169] on div at bounding box center [759, 174] width 17 height 17
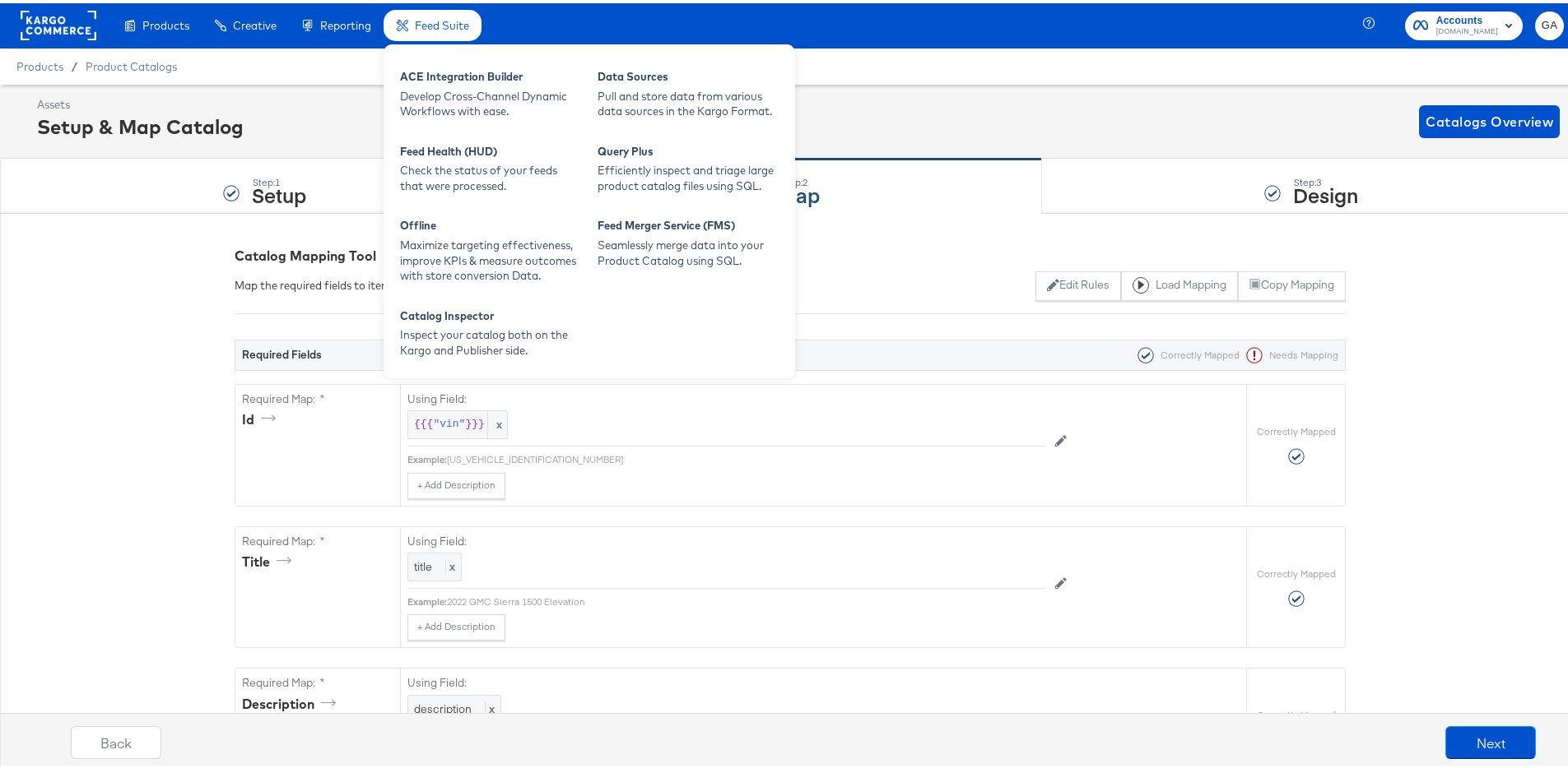
scroll to position [3, 0]
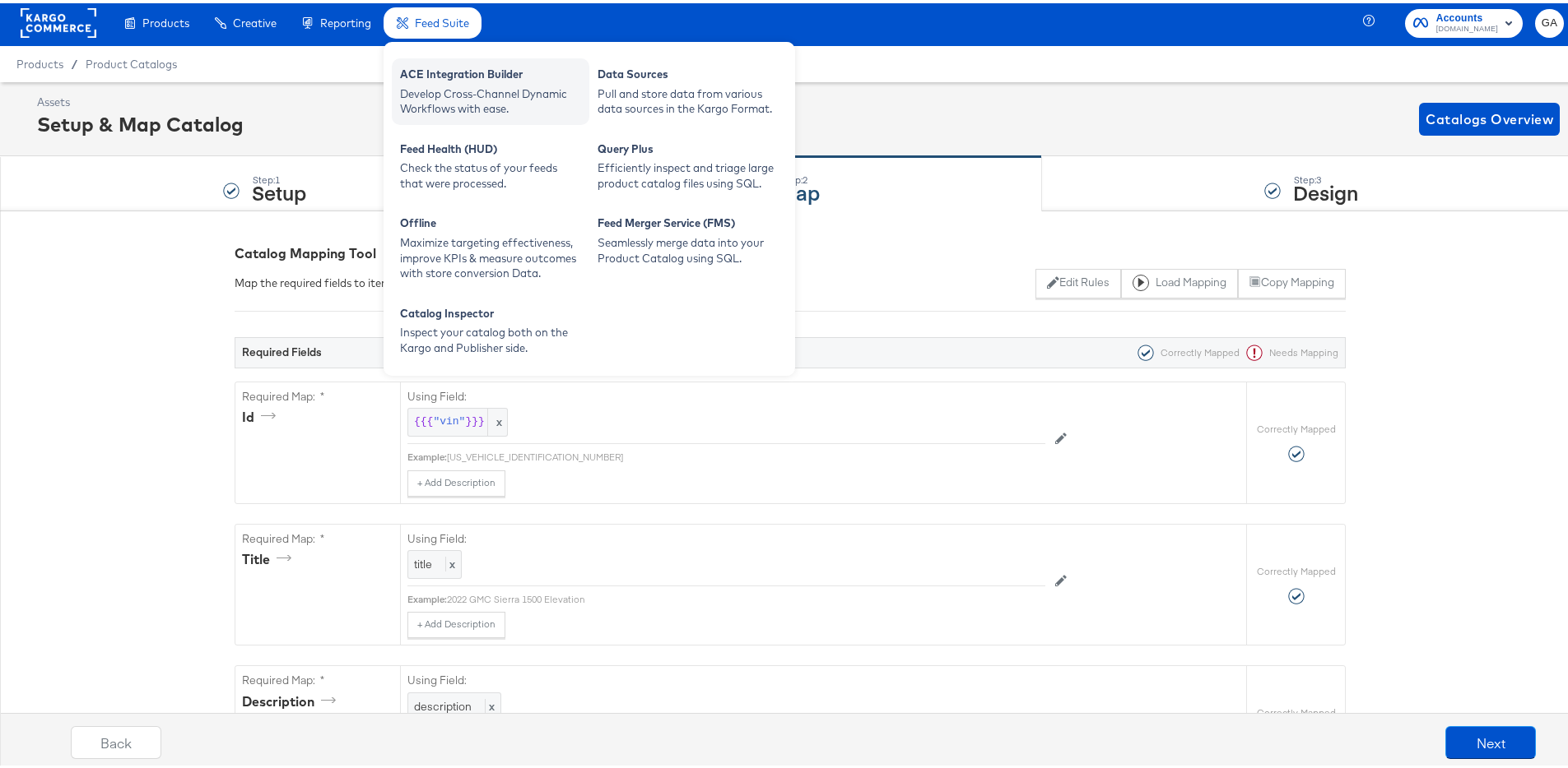
click at [503, 77] on div "ACE Integration Builder" at bounding box center [490, 73] width 181 height 20
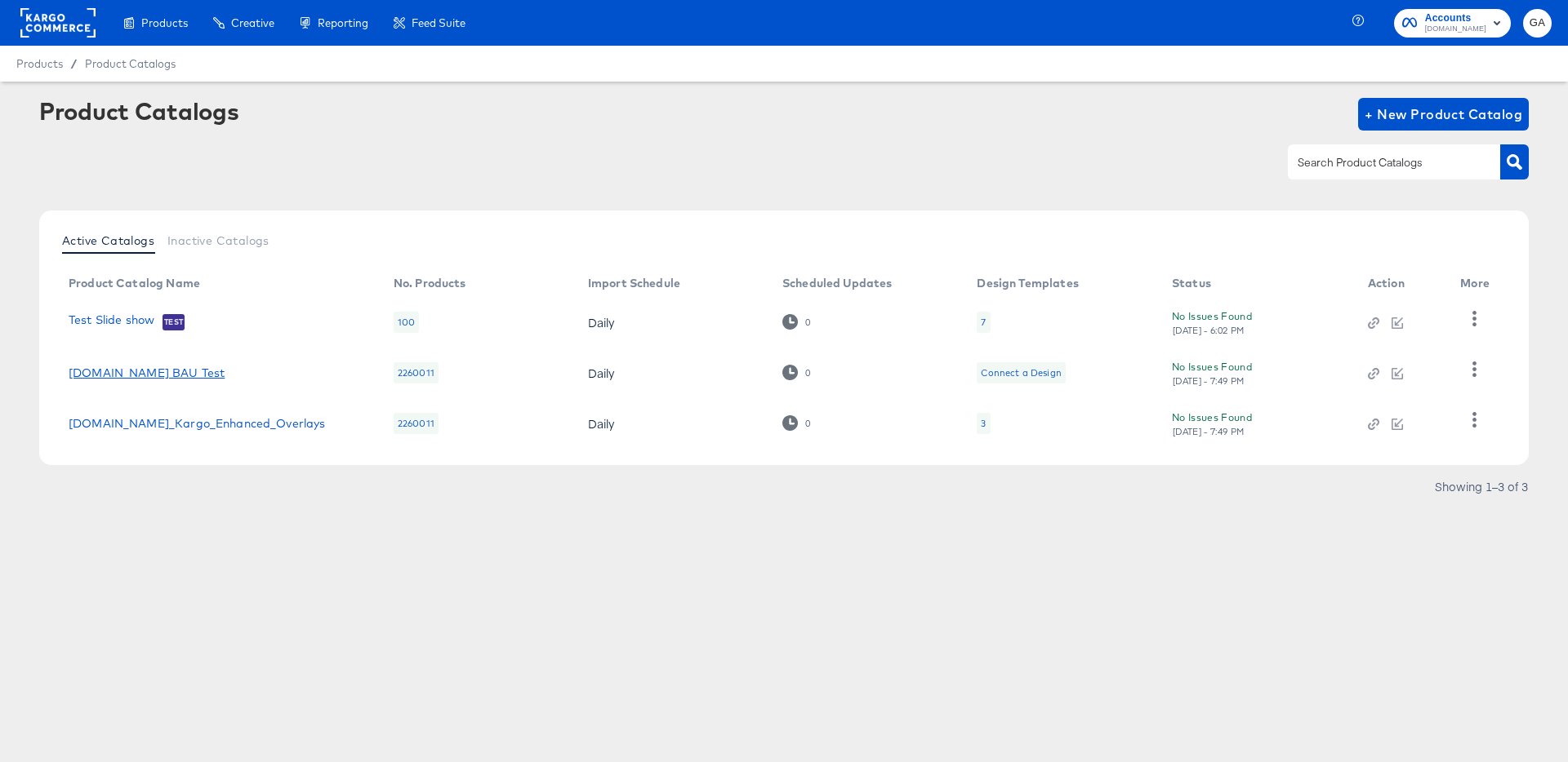
click at [145, 372] on link "[DOMAIN_NAME] BAU Test" at bounding box center [146, 372] width 156 height 13
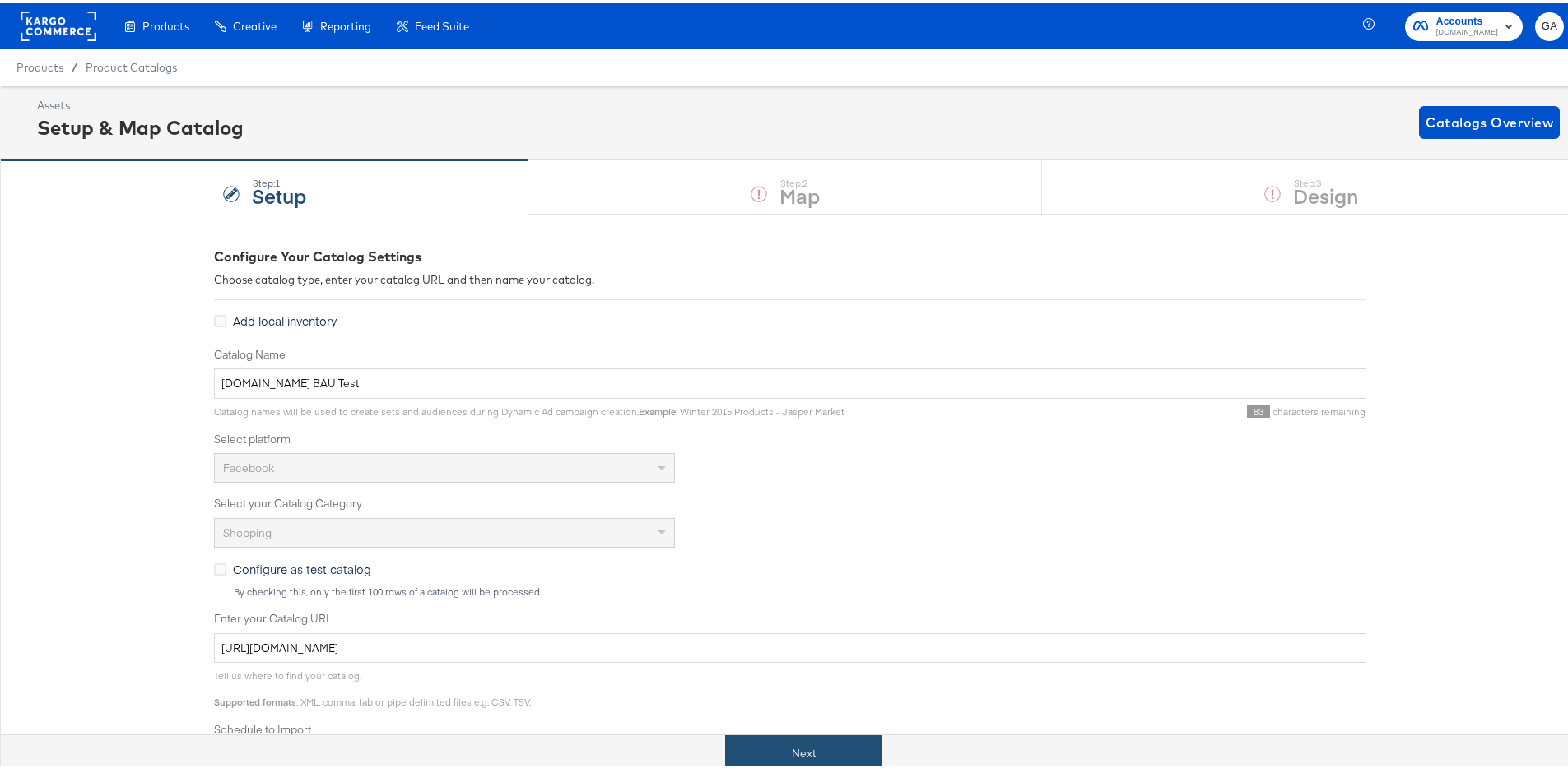
click at [775, 743] on button "Next" at bounding box center [804, 750] width 157 height 37
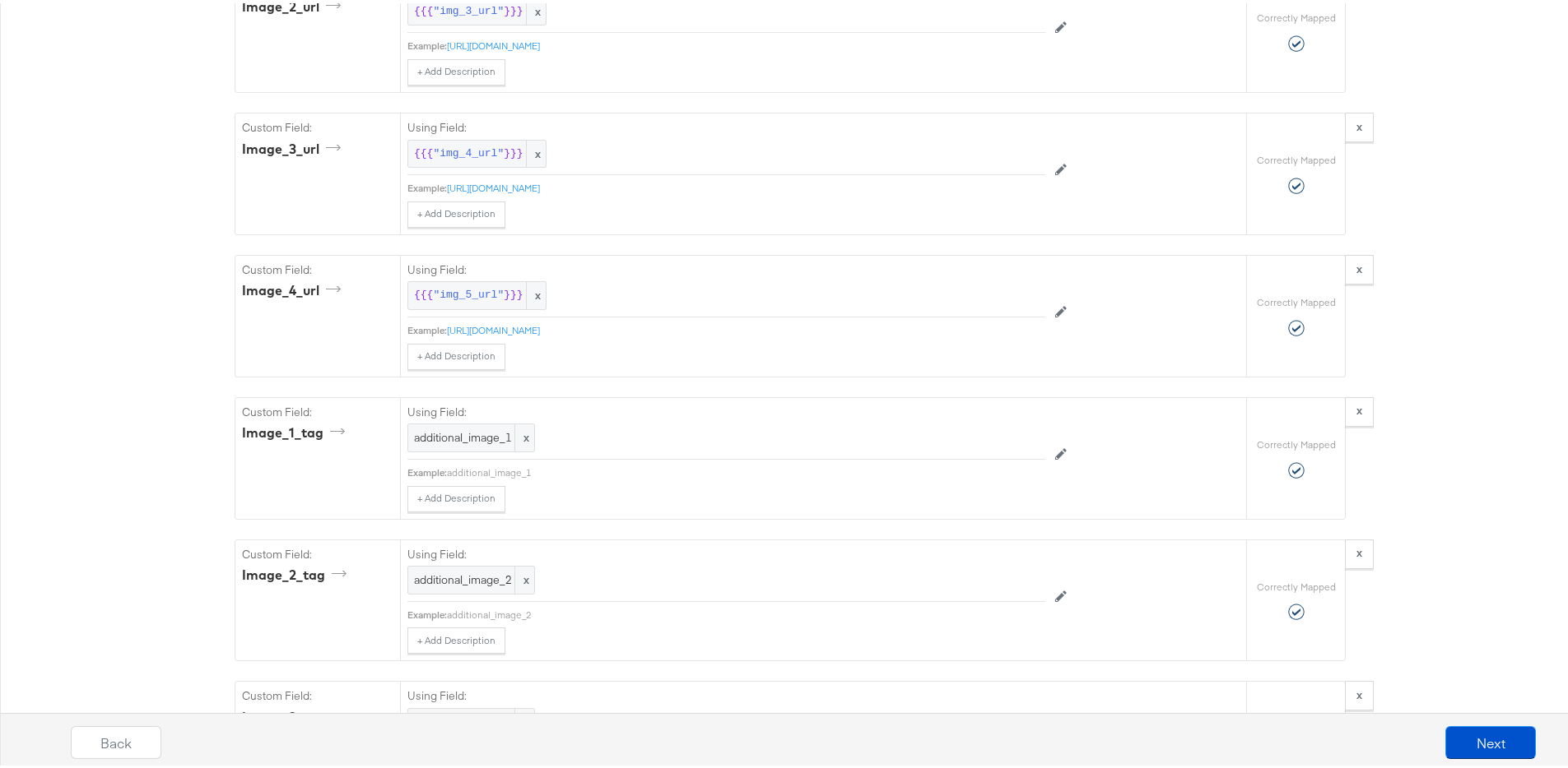
scroll to position [3242, 0]
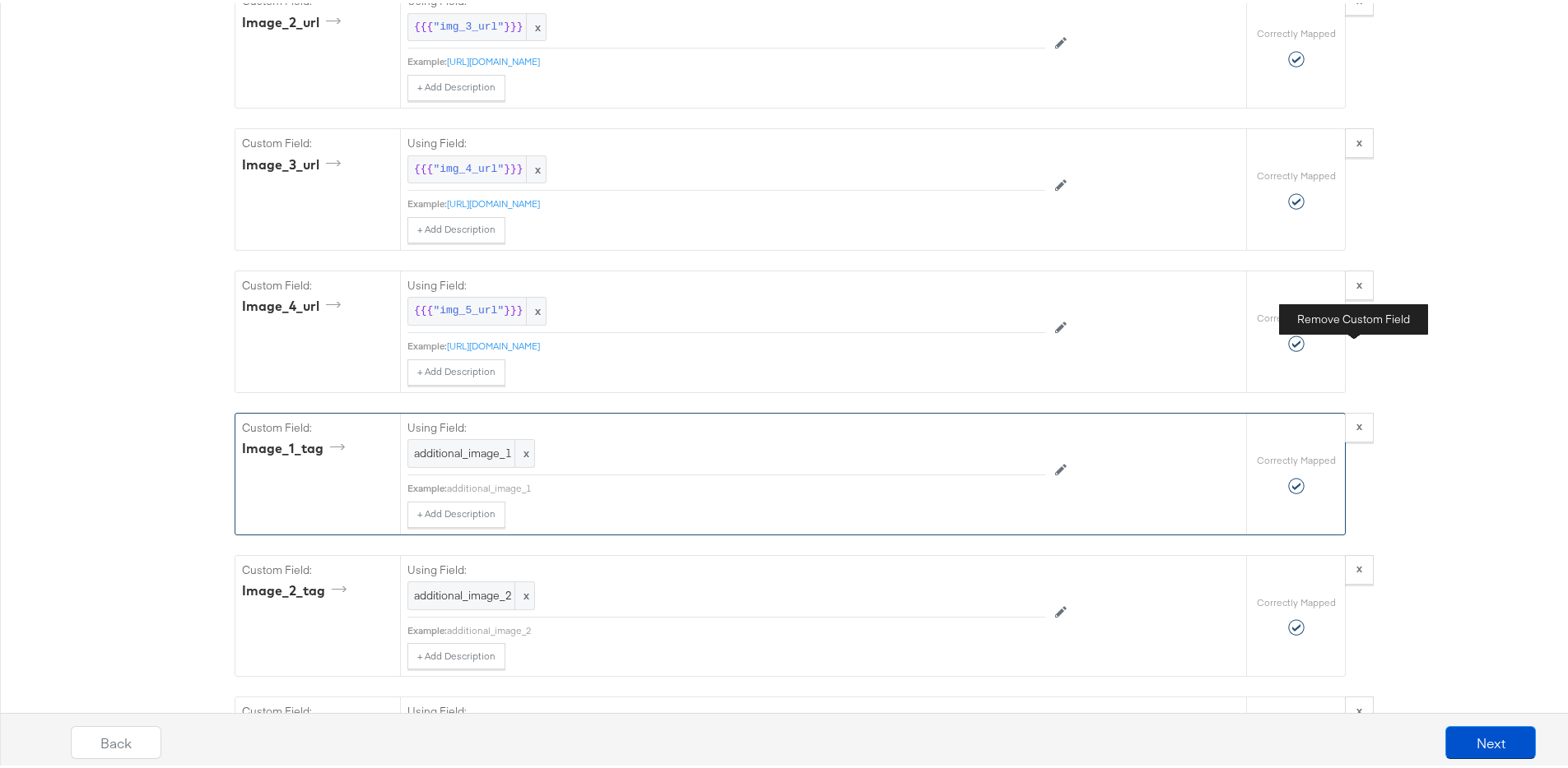
drag, startPoint x: 1361, startPoint y: 357, endPoint x: 1285, endPoint y: 426, distance: 102.6
click at [1361, 297] on button "x" at bounding box center [1359, 282] width 28 height 29
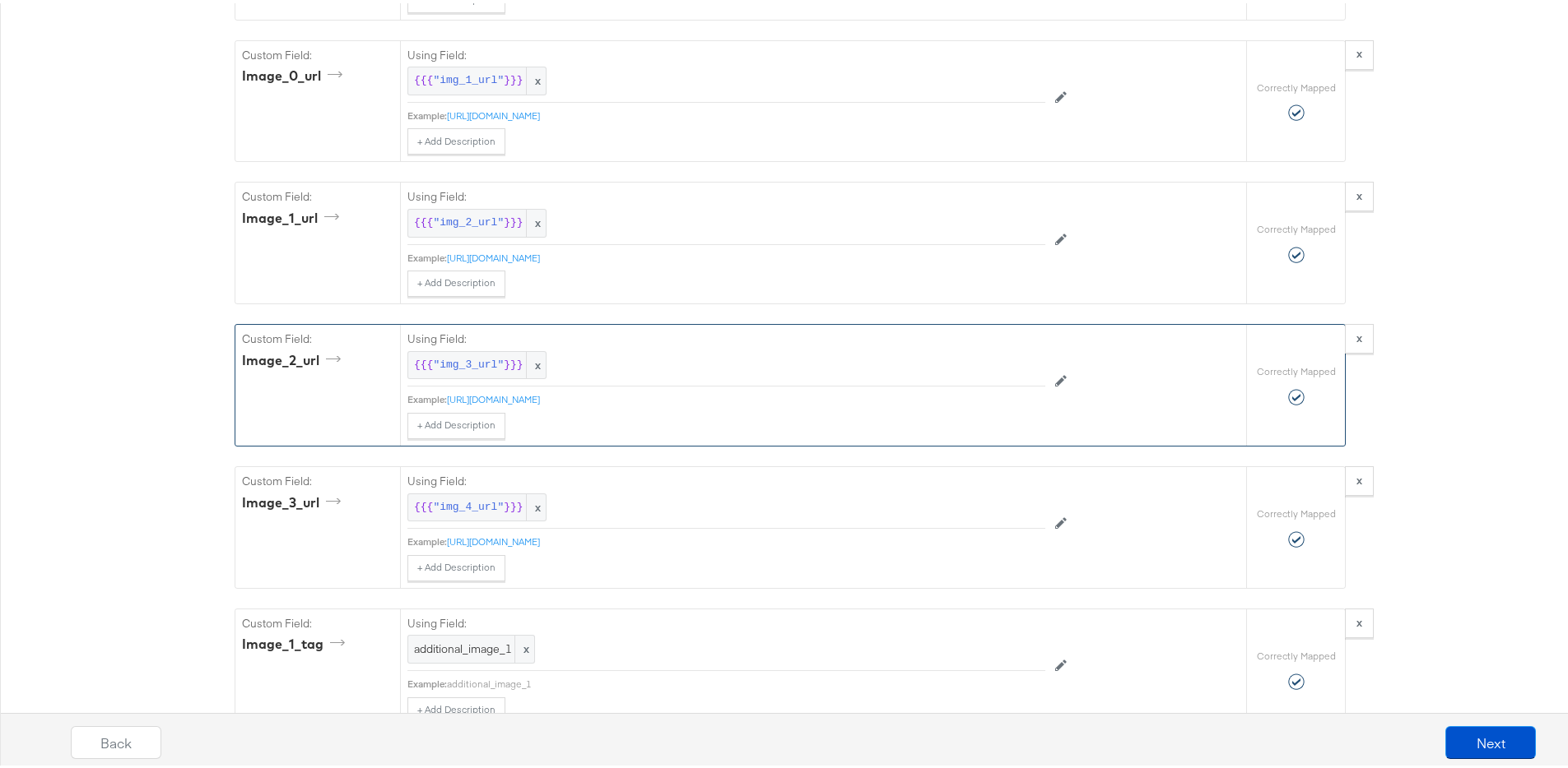
scroll to position [2934, 0]
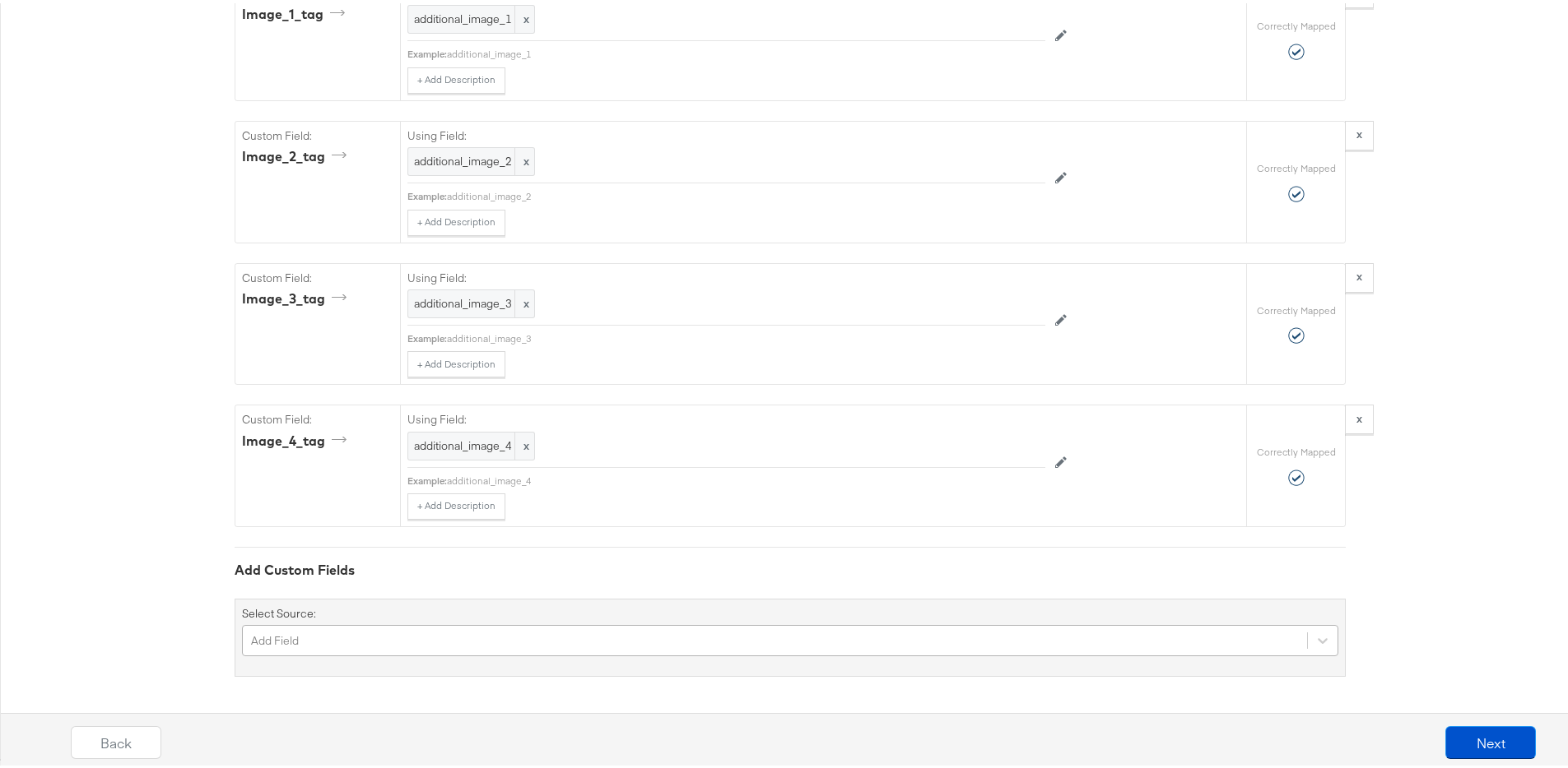
click at [337, 654] on div "Add Field" at bounding box center [791, 638] width 1097 height 31
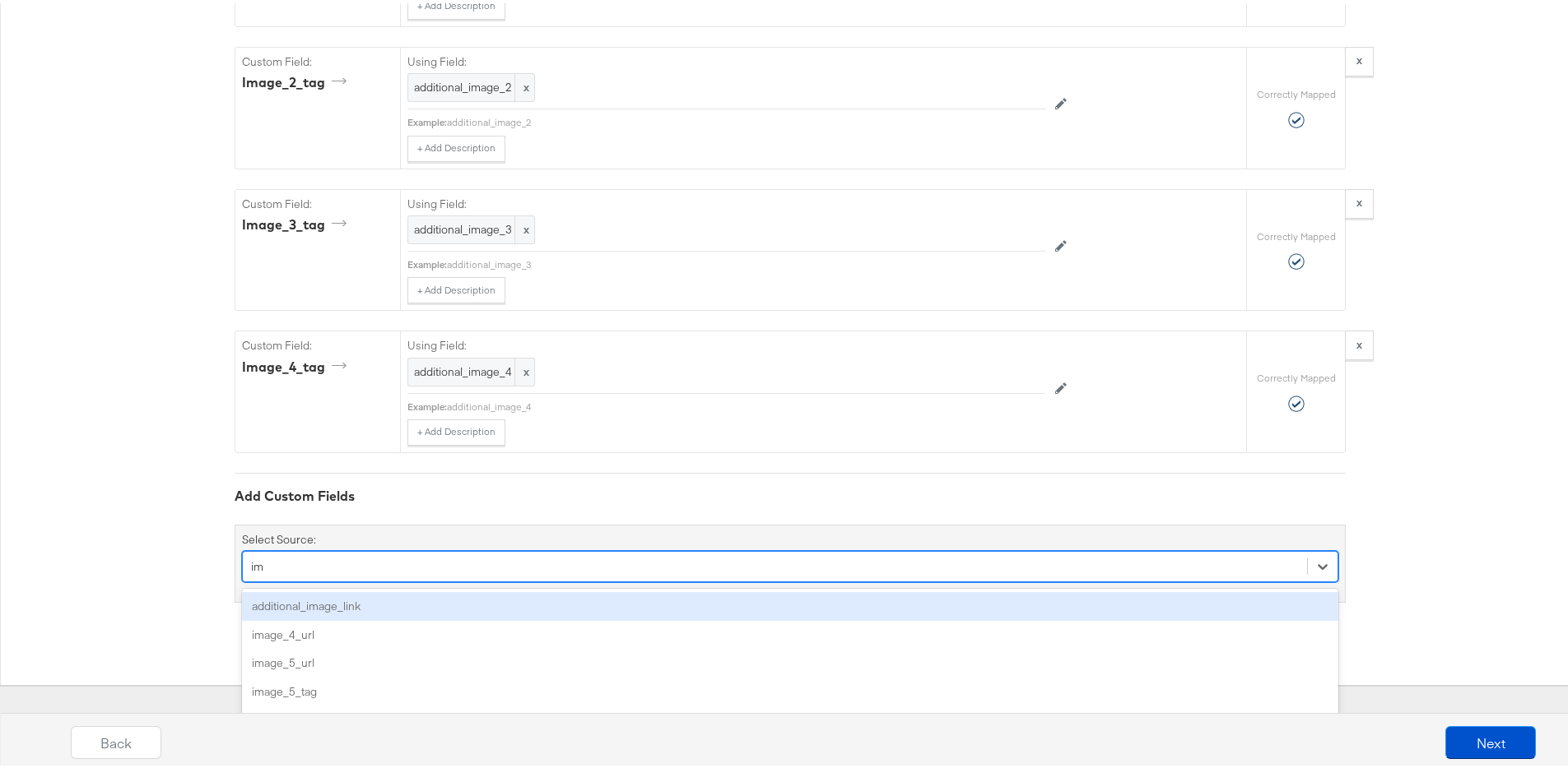
scroll to position [3747, 0]
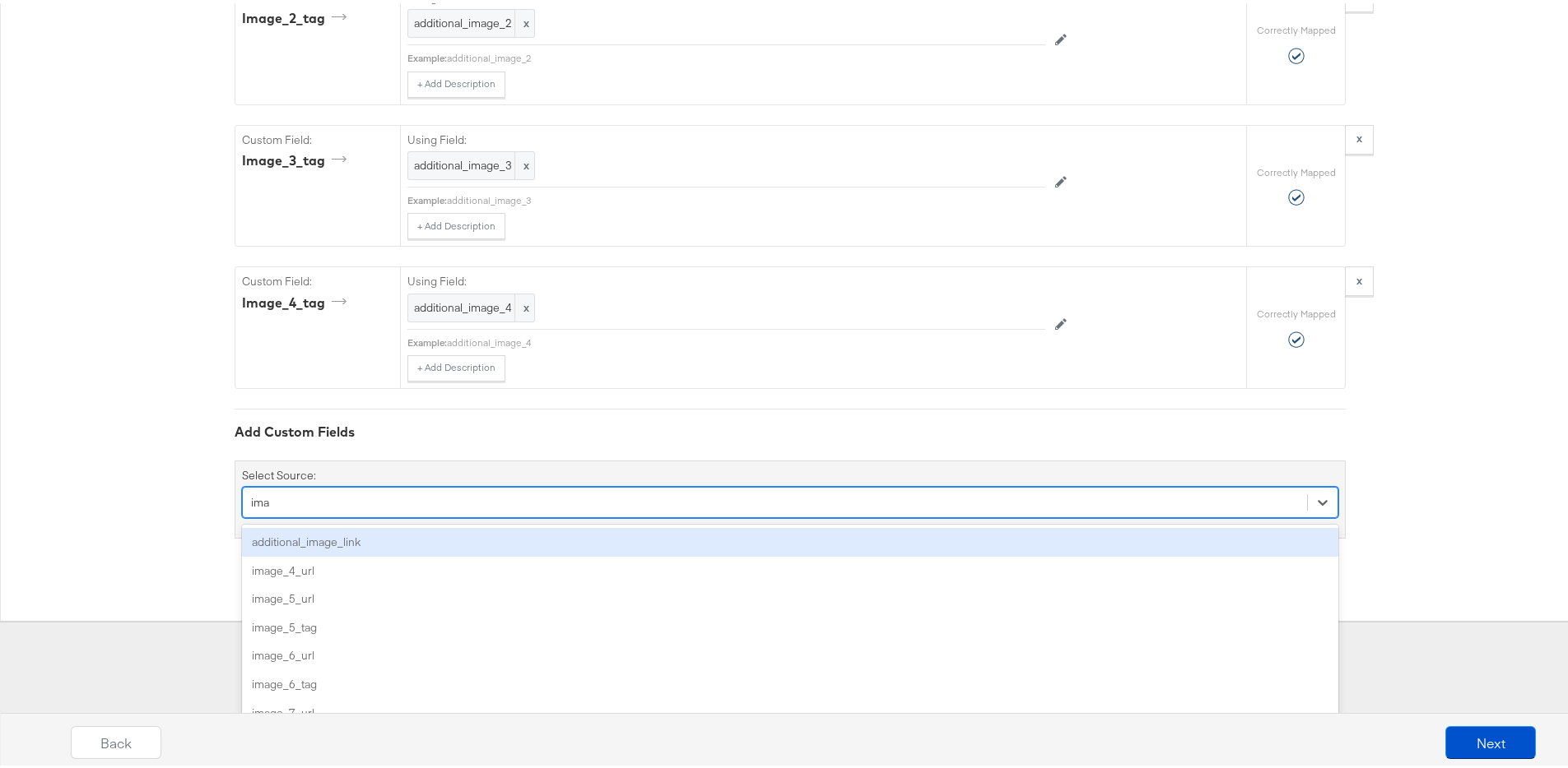
type input "imag"
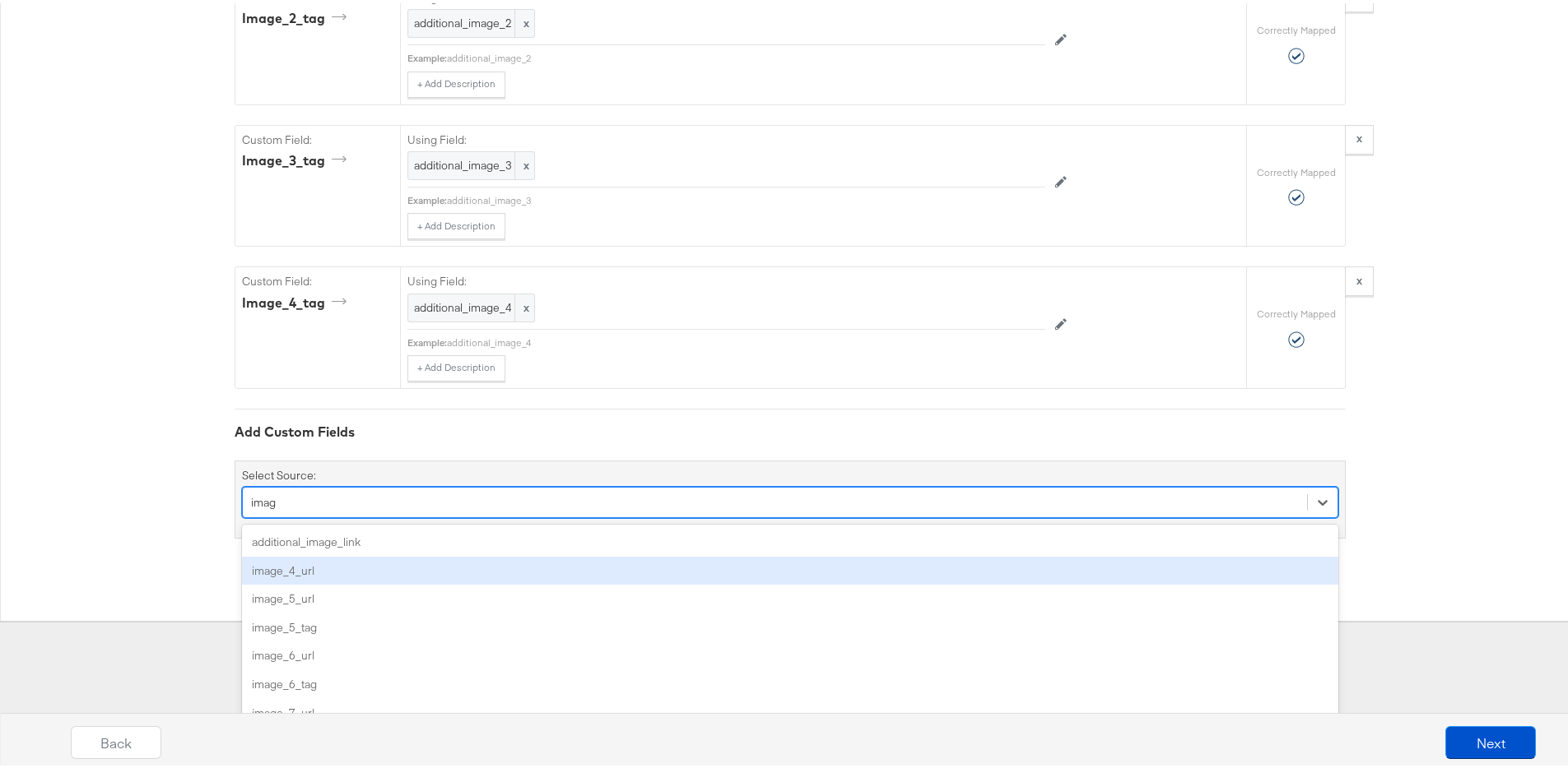
click at [326, 564] on div "image_4_url" at bounding box center [791, 568] width 1097 height 28
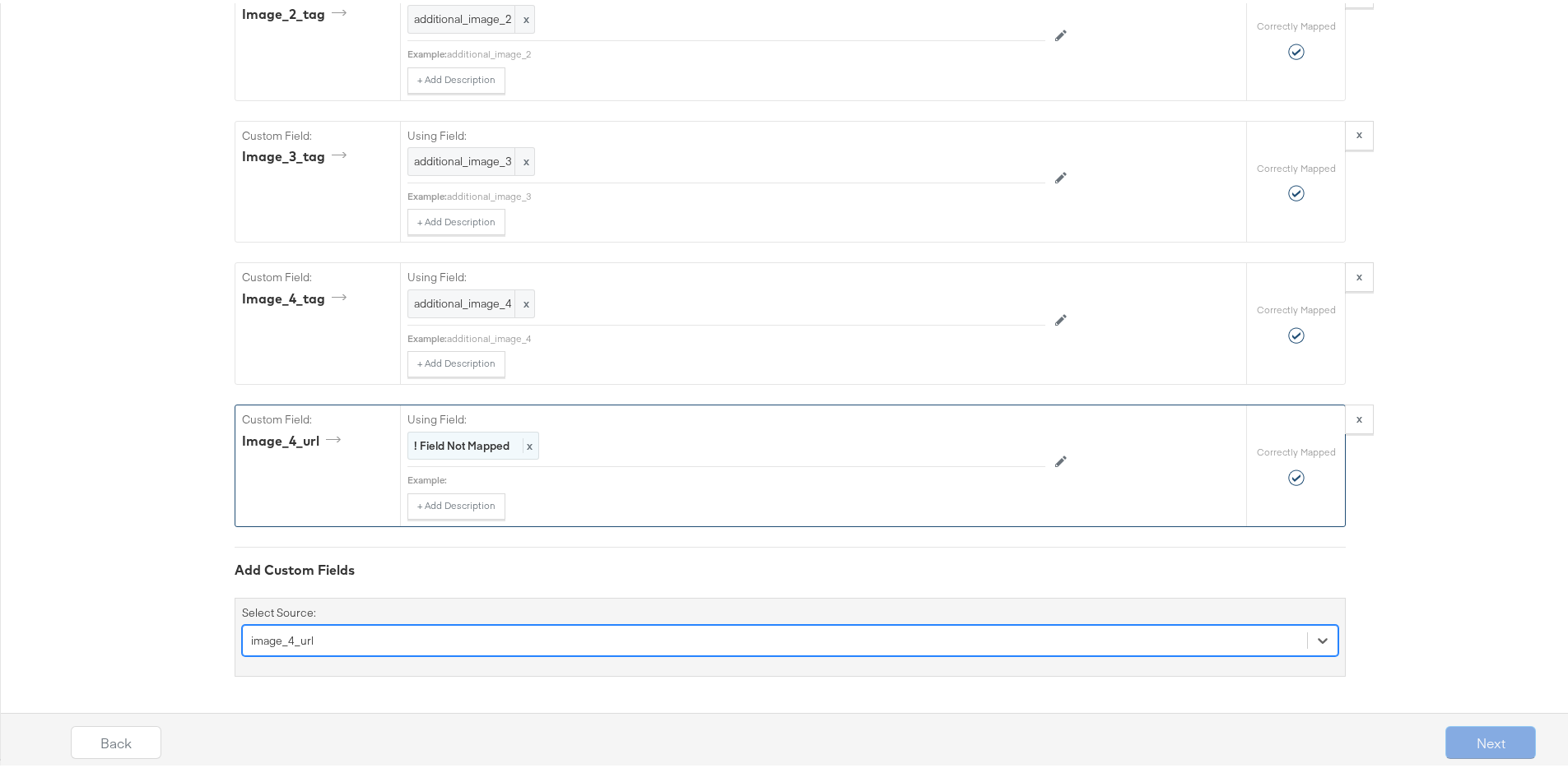
click at [454, 448] on strong "! Field Not Mapped" at bounding box center [462, 442] width 96 height 15
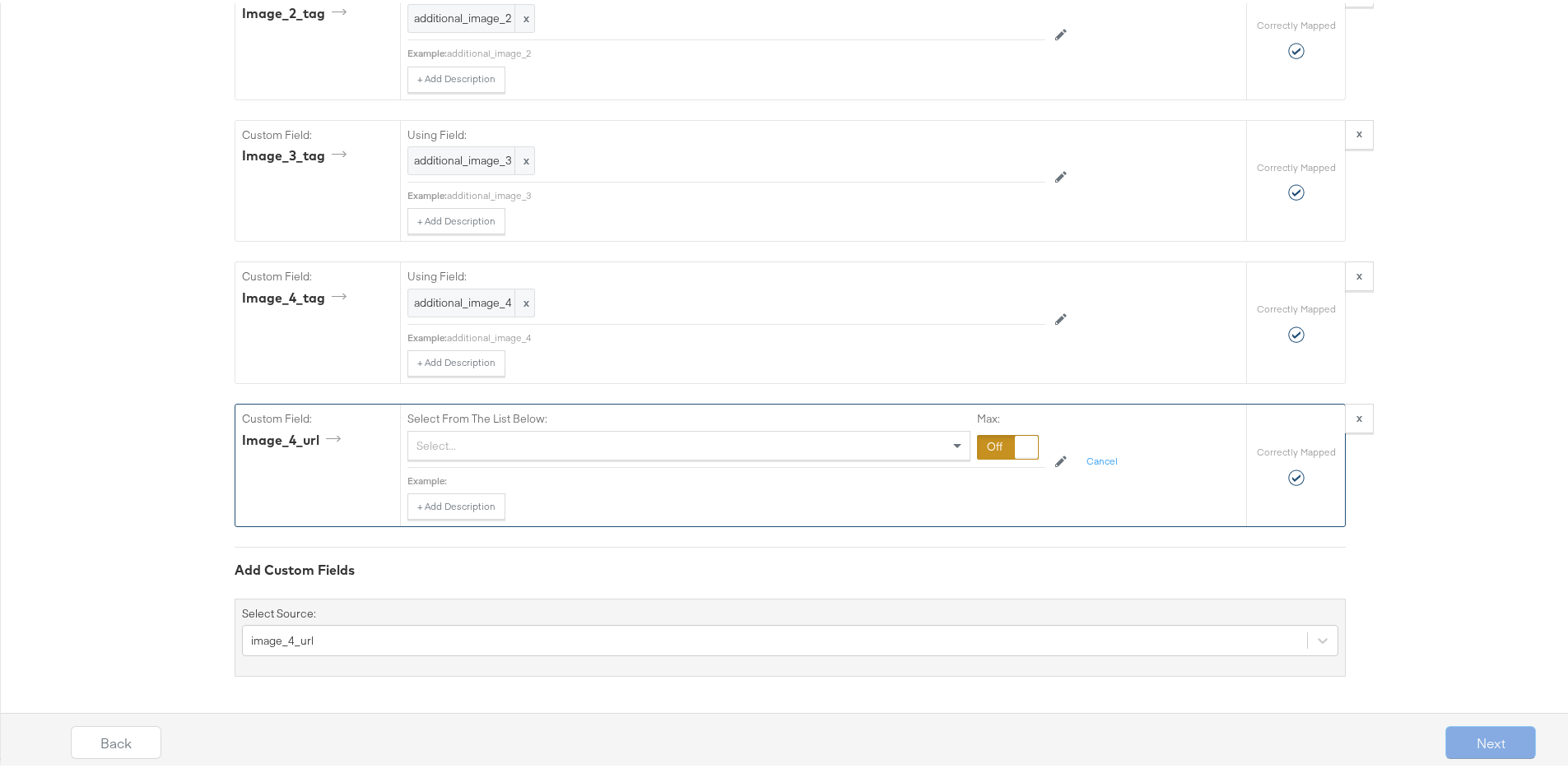
click at [454, 448] on div "Select..." at bounding box center [689, 443] width 561 height 28
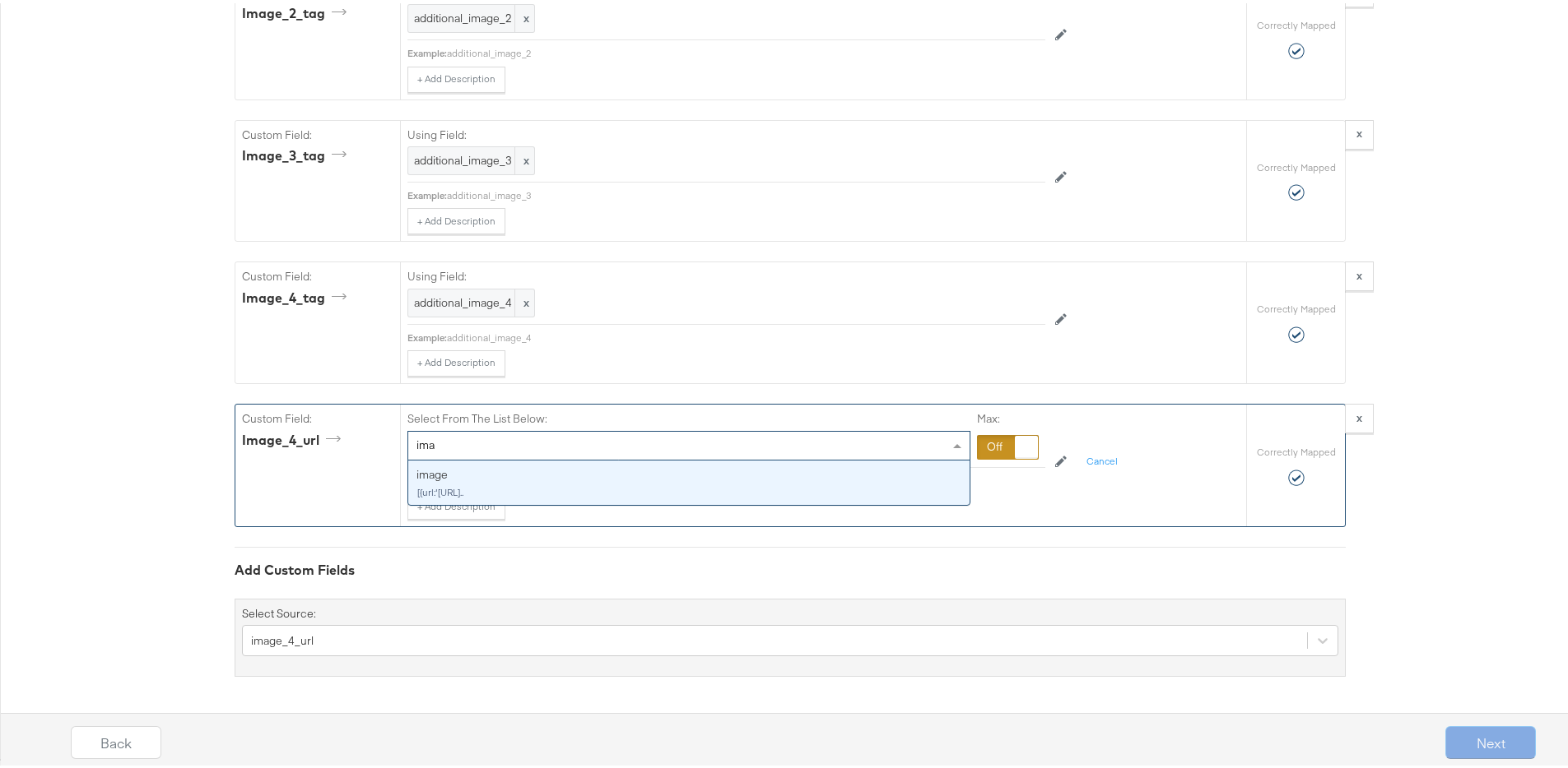
type input "im"
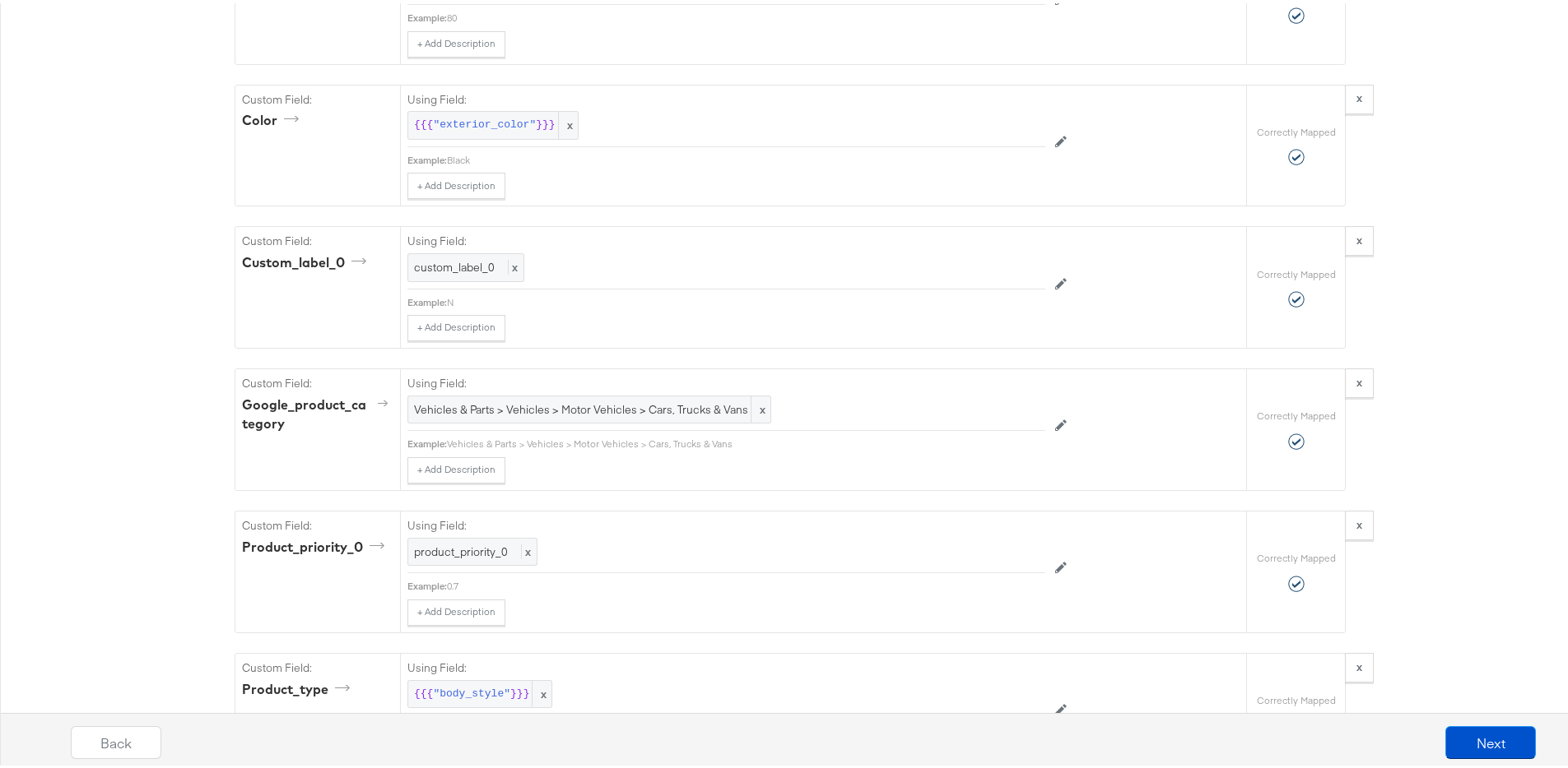
scroll to position [1623, 0]
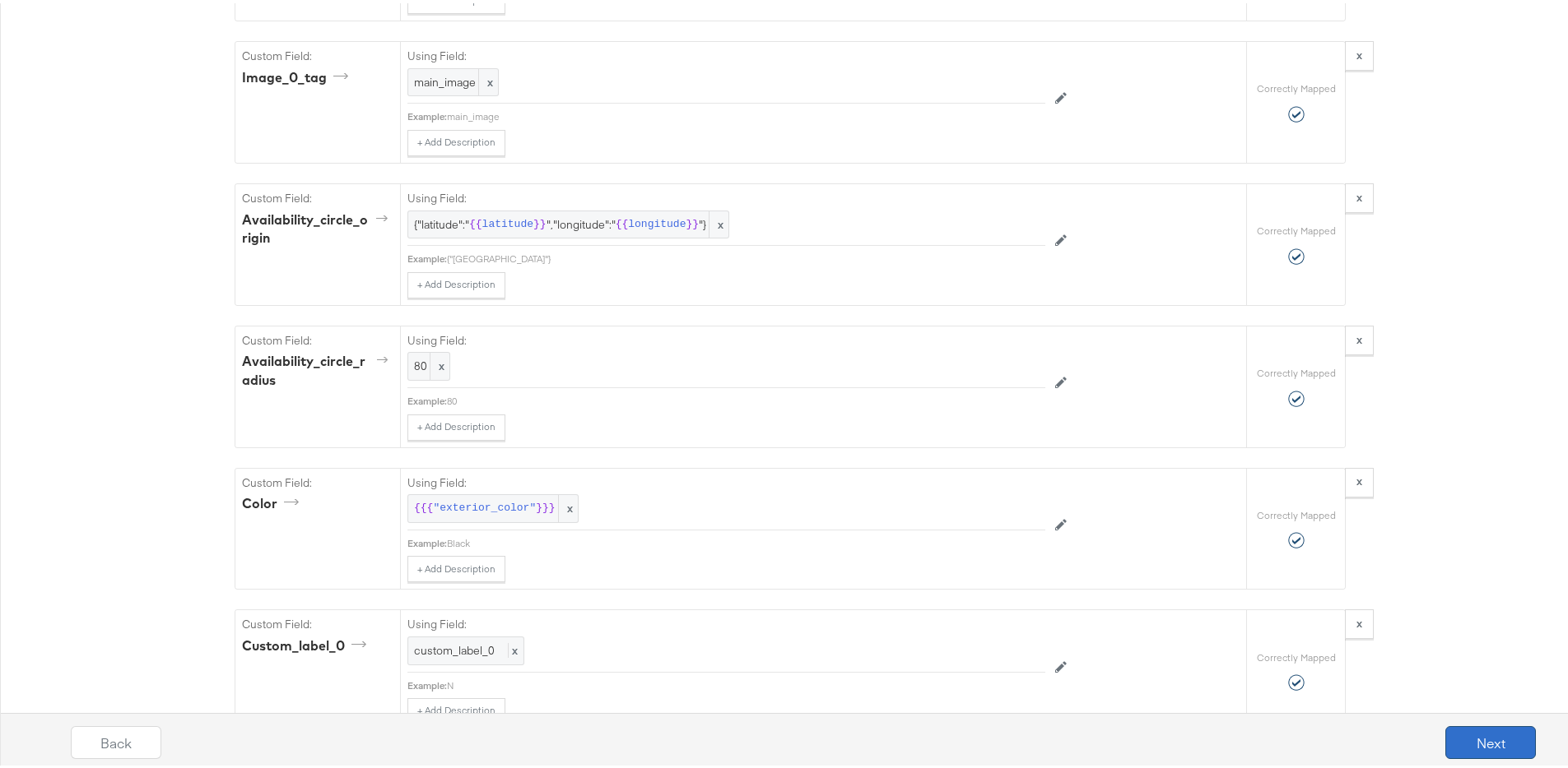
click at [1477, 747] on button "Next" at bounding box center [1491, 740] width 91 height 33
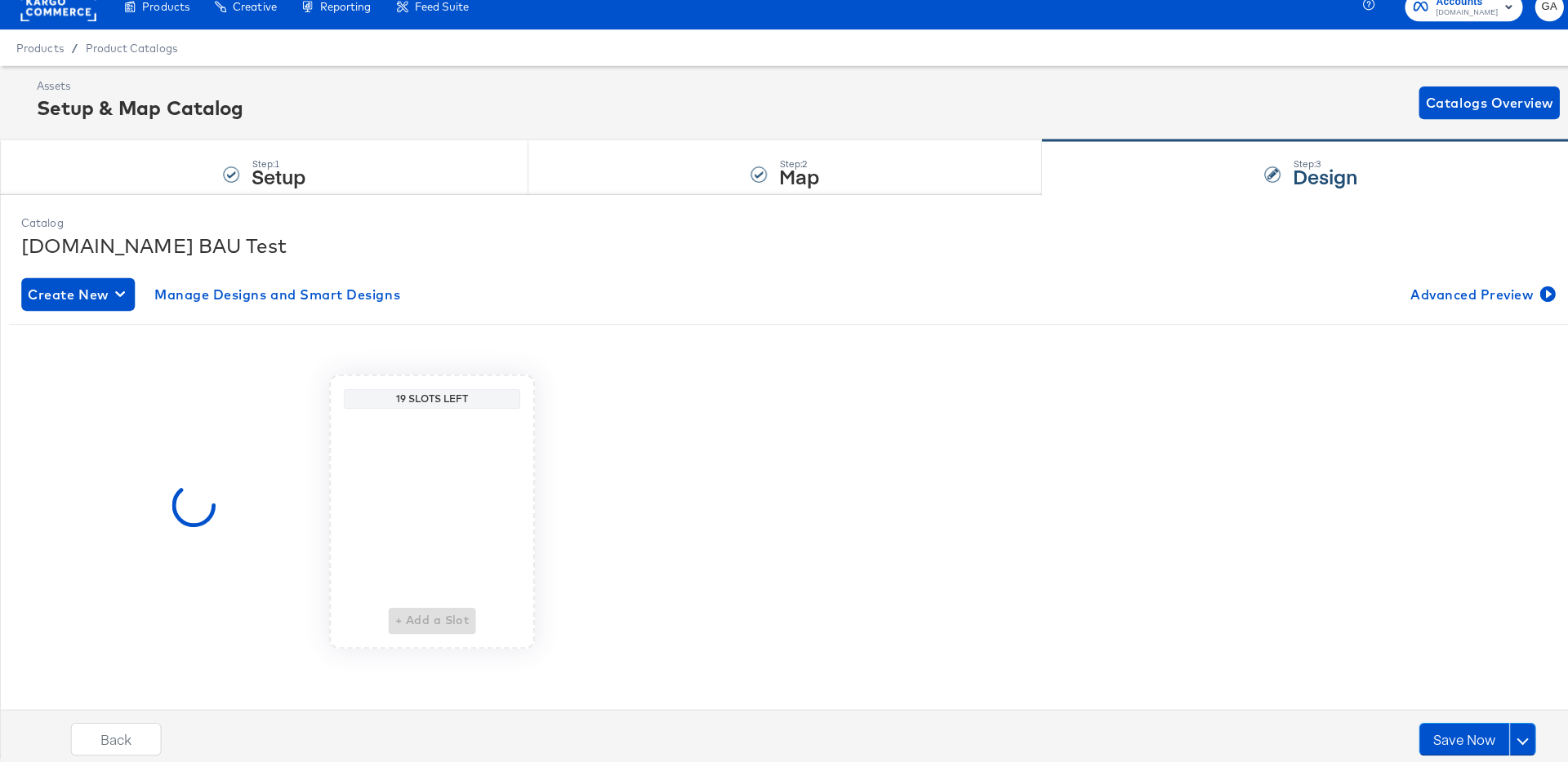
scroll to position [0, 0]
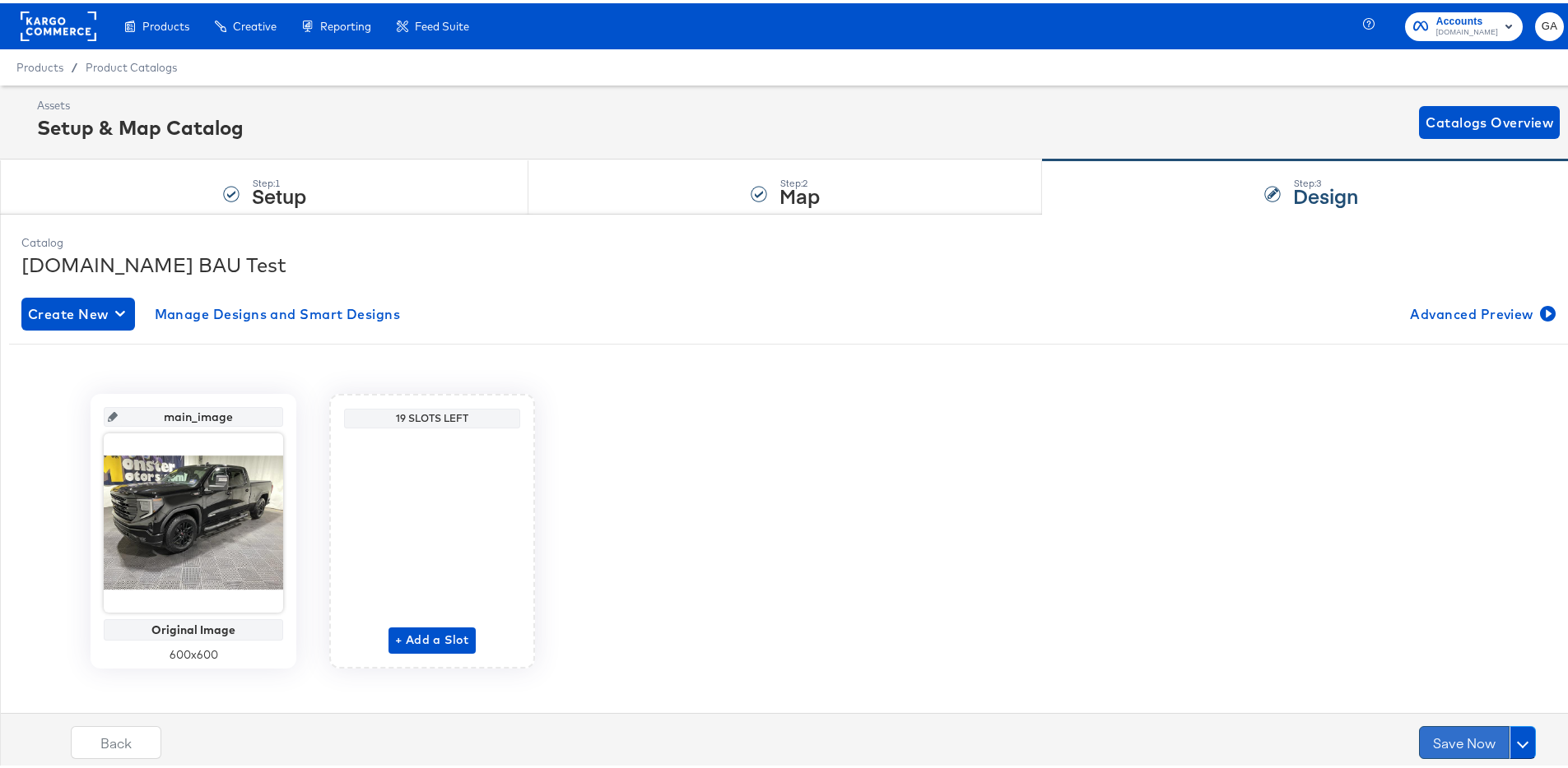
click at [1434, 738] on button "Save Now" at bounding box center [1464, 740] width 91 height 33
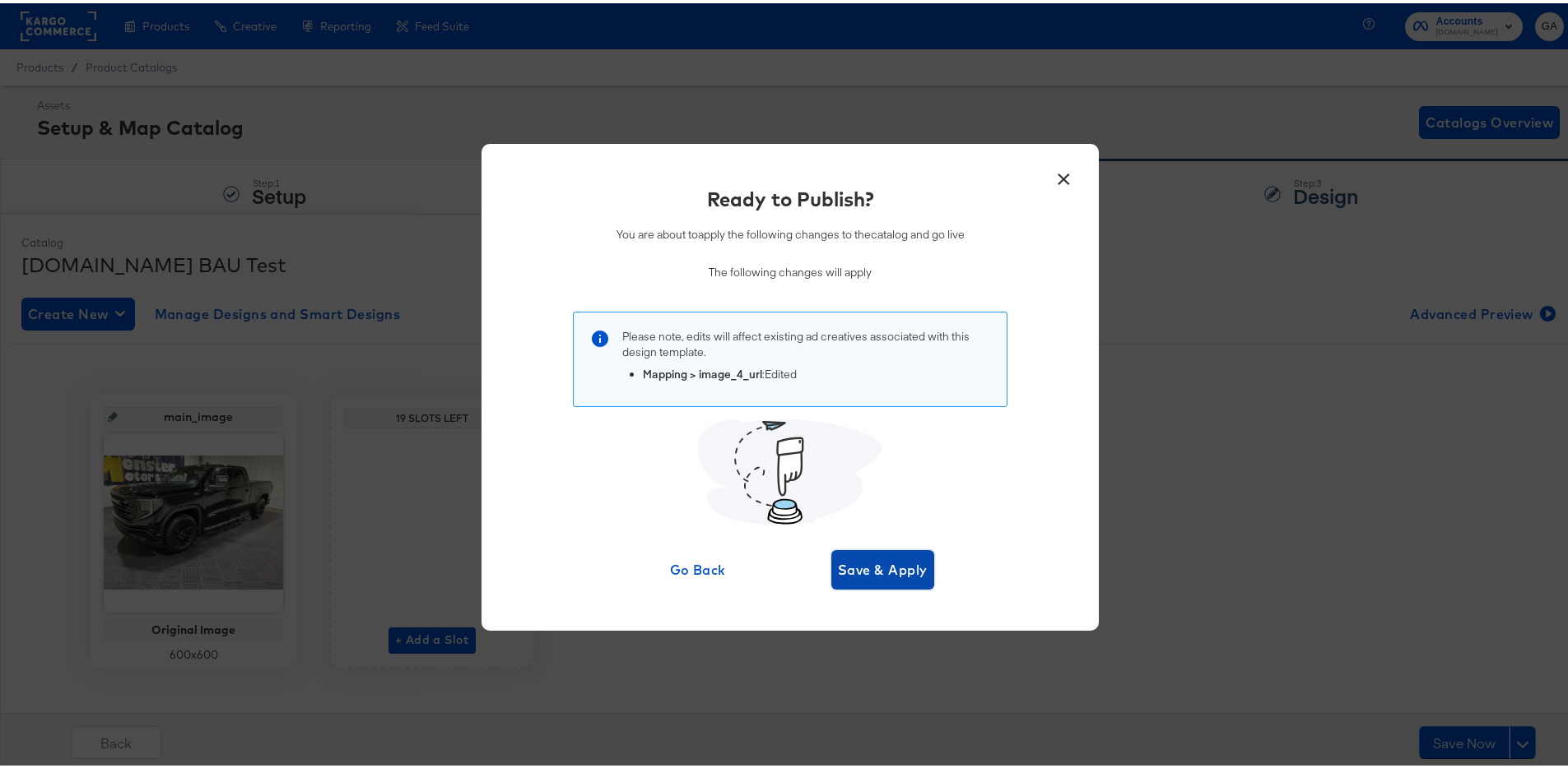
click at [895, 563] on span "Save & Apply" at bounding box center [883, 567] width 90 height 23
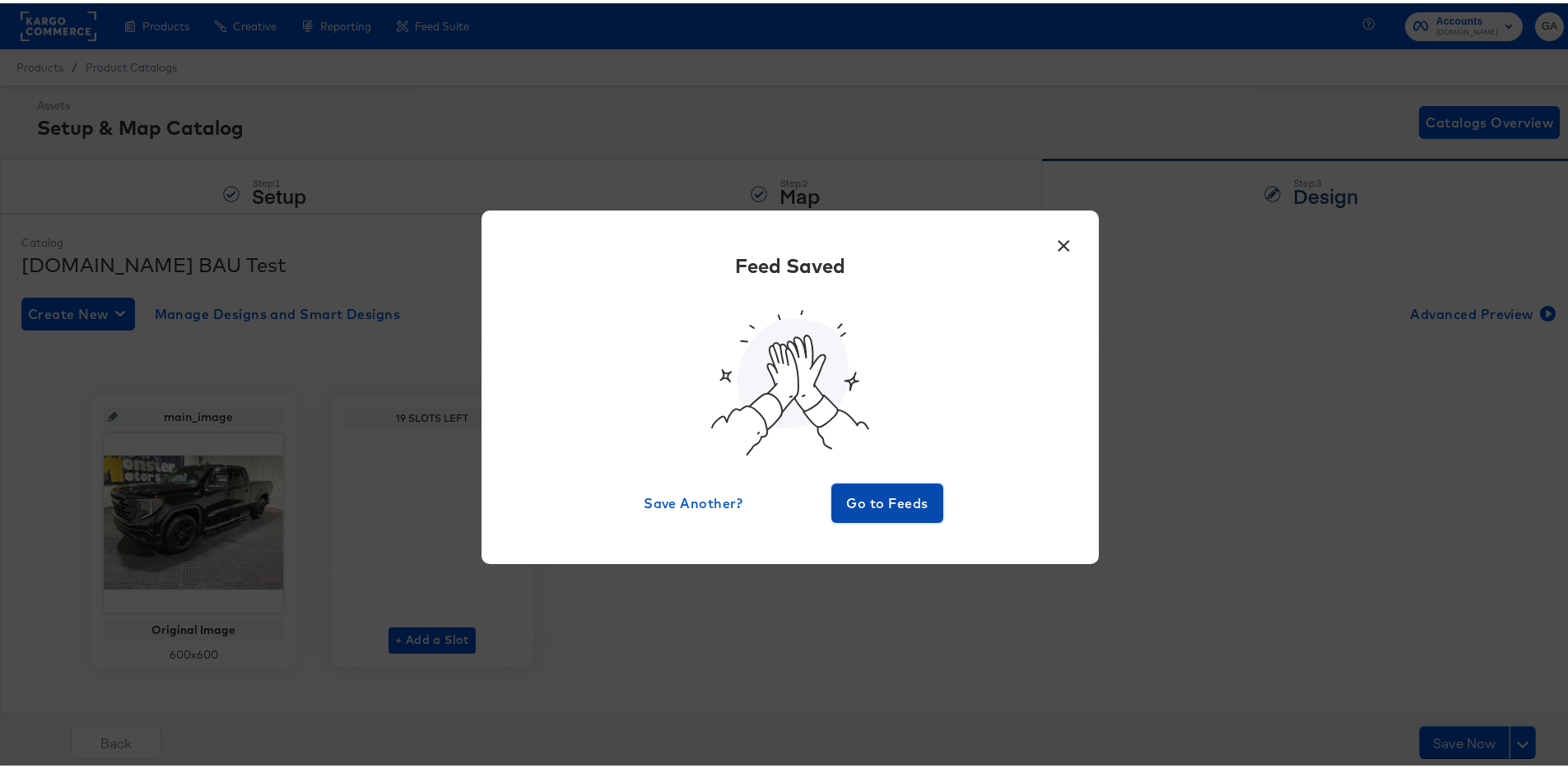
click at [874, 499] on span "Go to Feeds" at bounding box center [887, 500] width 99 height 23
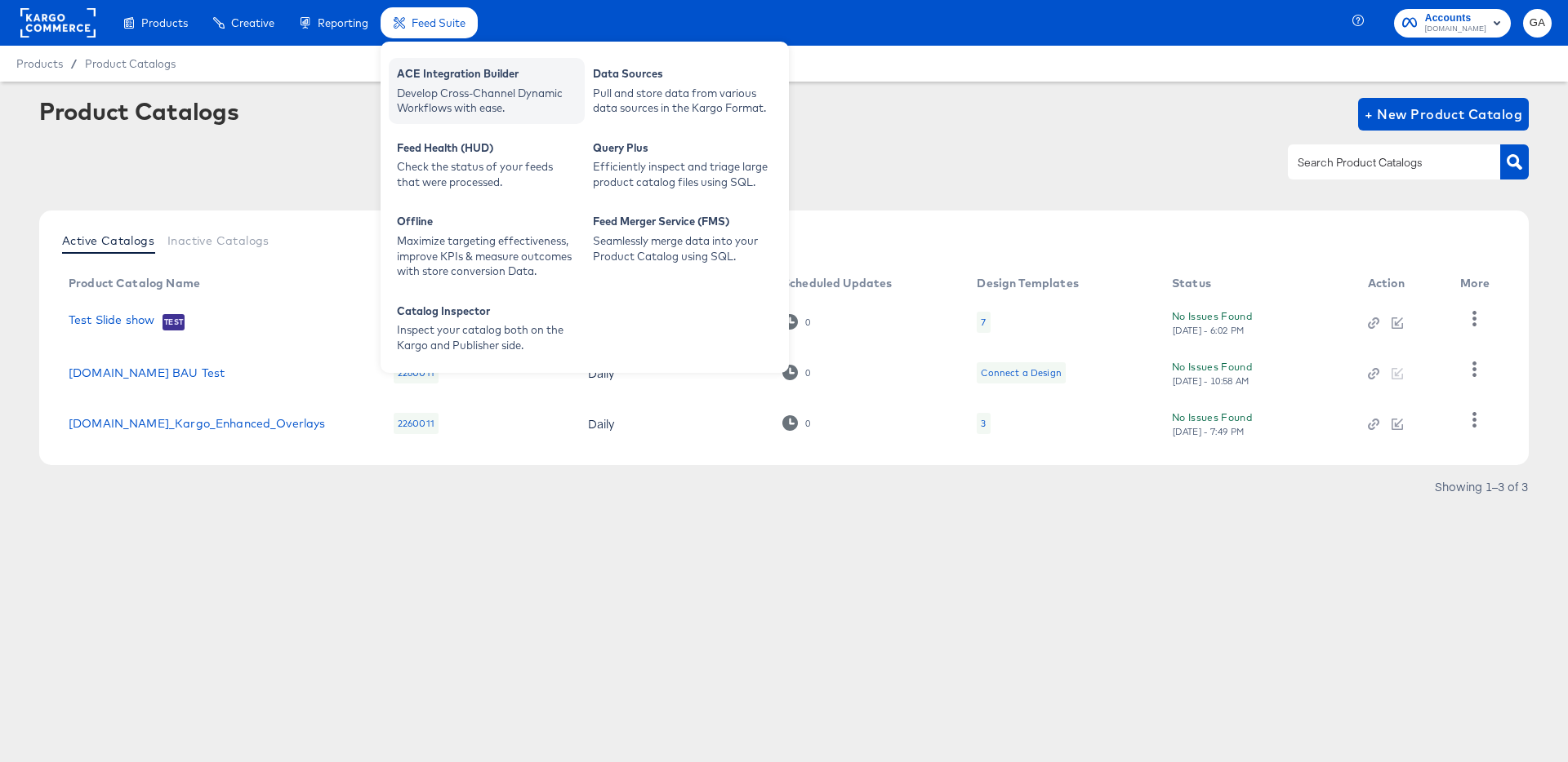
click at [465, 89] on div "Develop Cross-Channel Dynamic Workflows with ease." at bounding box center [486, 100] width 179 height 30
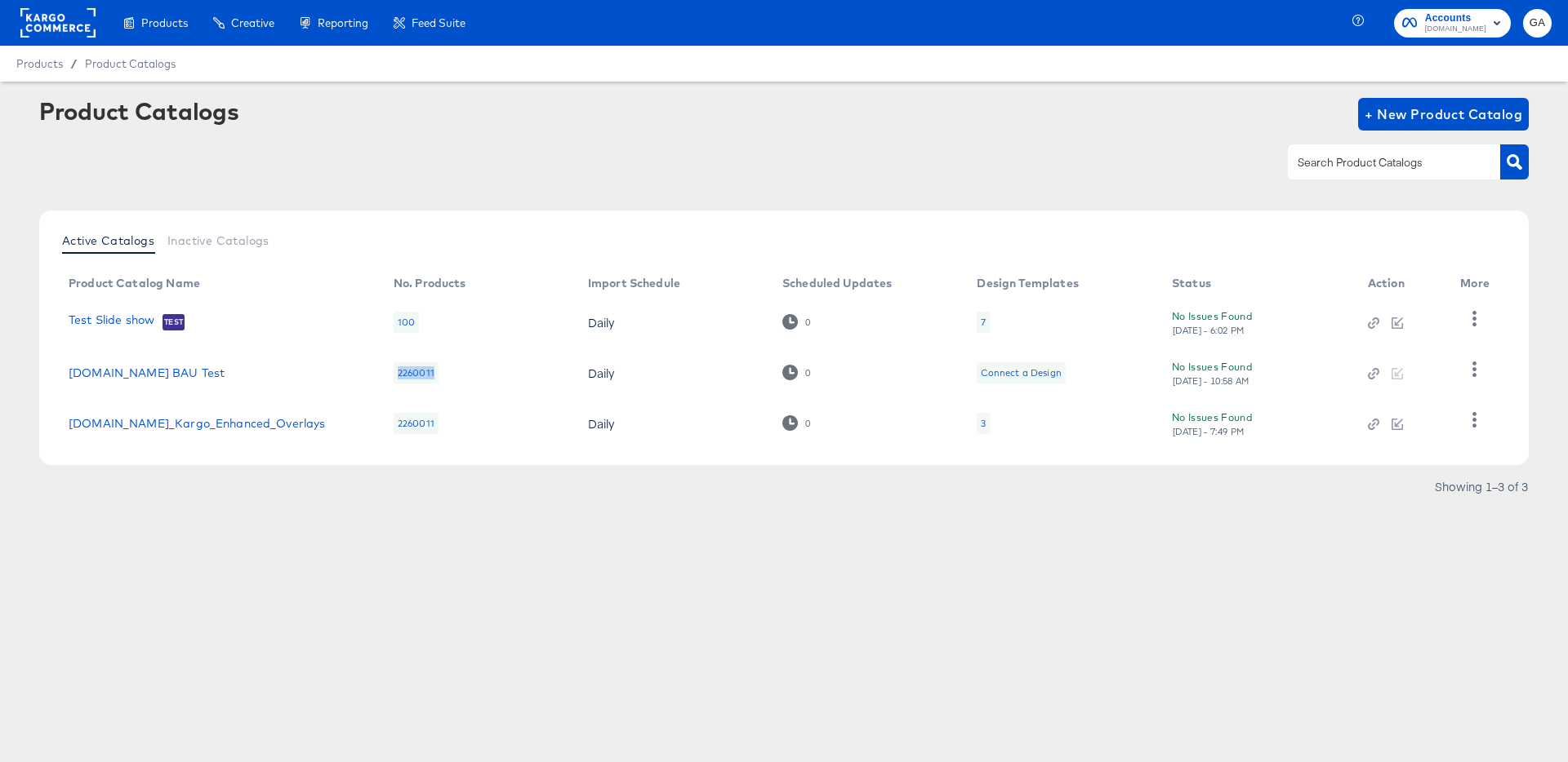
drag, startPoint x: 411, startPoint y: 376, endPoint x: 432, endPoint y: 377, distance: 21.0
click at [432, 377] on div "2260011" at bounding box center [416, 373] width 45 height 21
click at [1476, 366] on icon "button" at bounding box center [1474, 369] width 16 height 16
click at [1410, 342] on div "Pause" at bounding box center [1407, 344] width 163 height 26
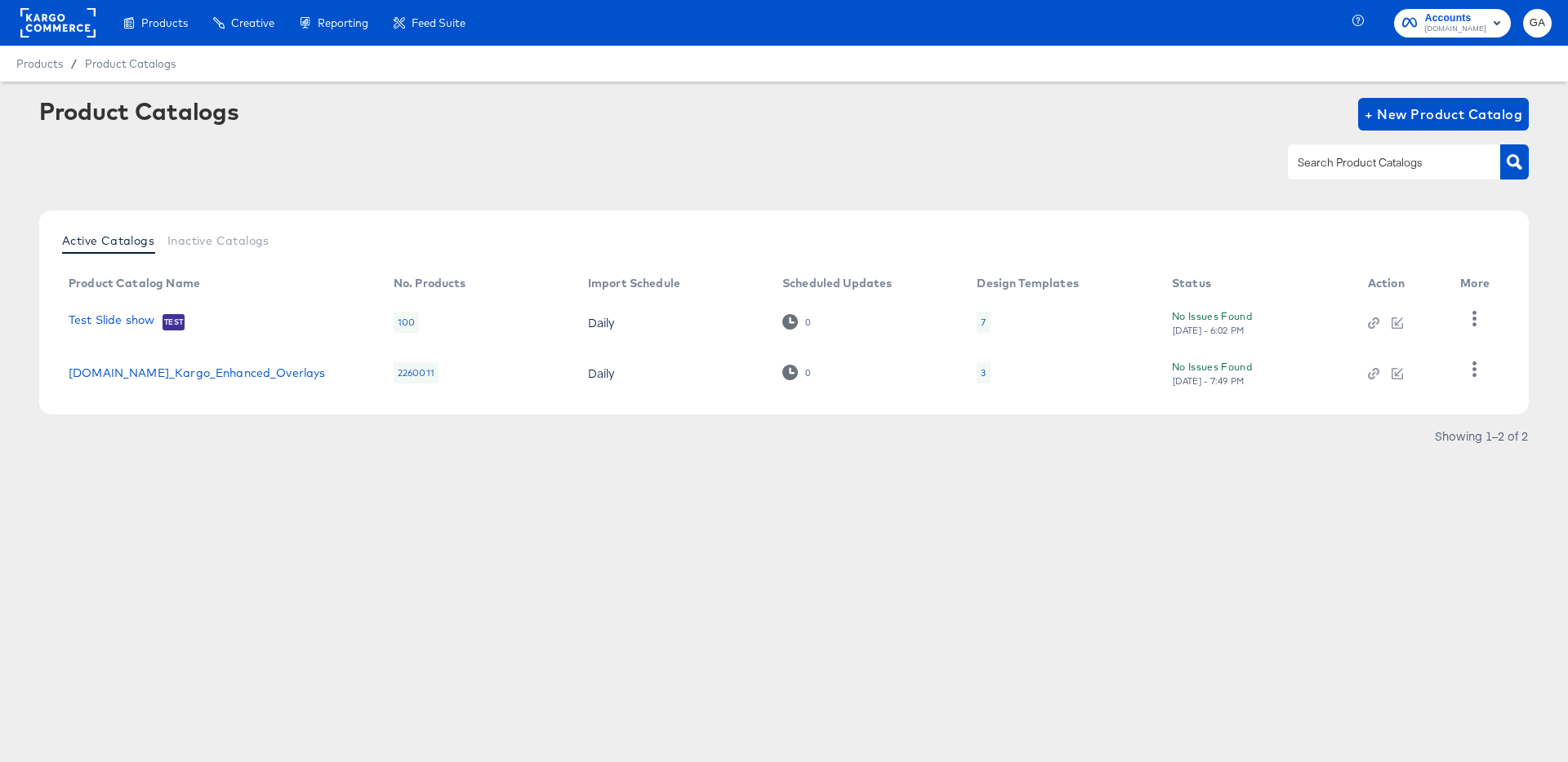
click at [0, 0] on div "Enhance Your Product Catalog, Map Them to Publishers, and Incorporate Overlay D…" at bounding box center [0, 0] width 0 height 0
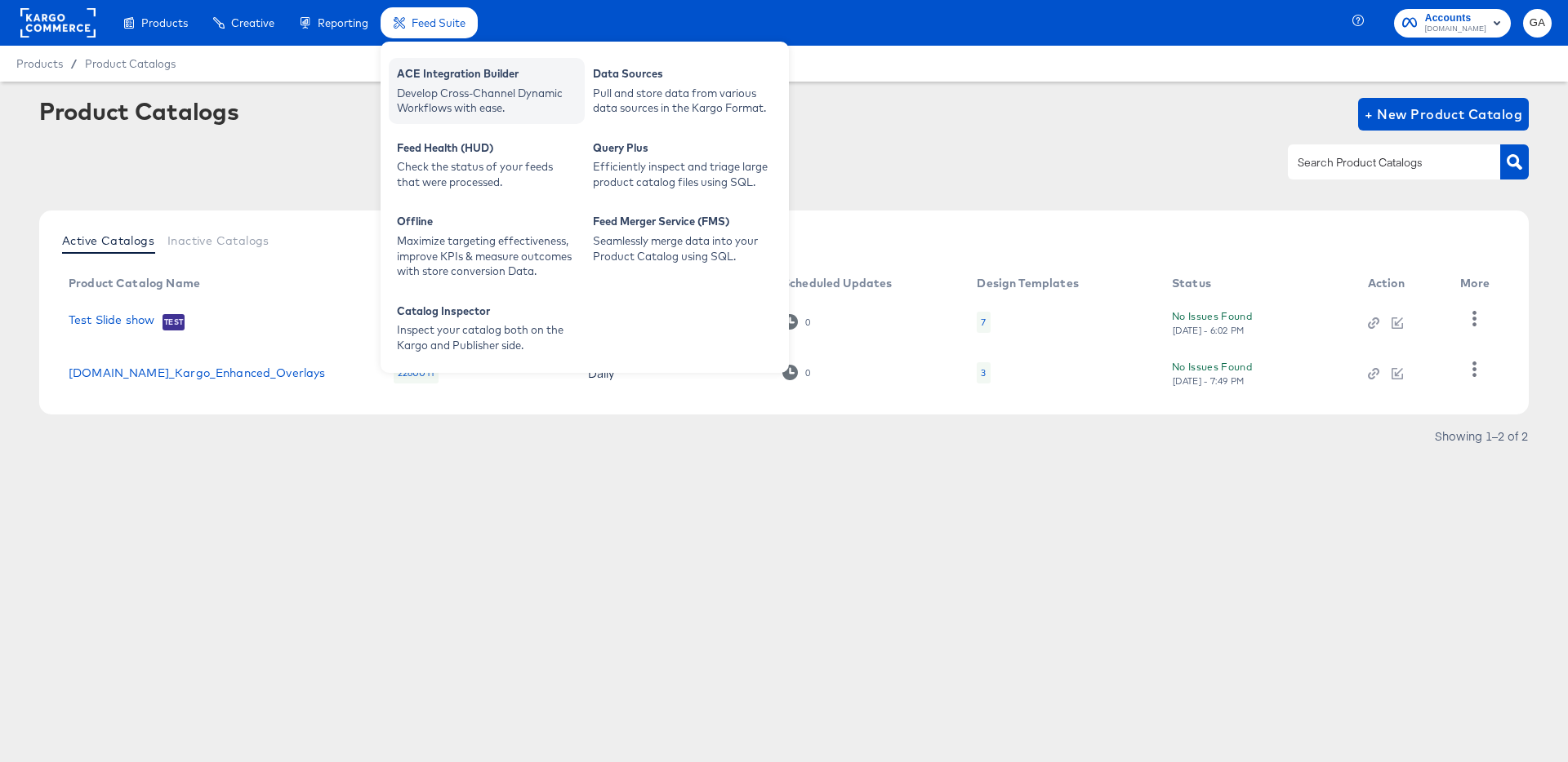
click at [437, 84] on div "ACE Integration Builder" at bounding box center [486, 76] width 179 height 19
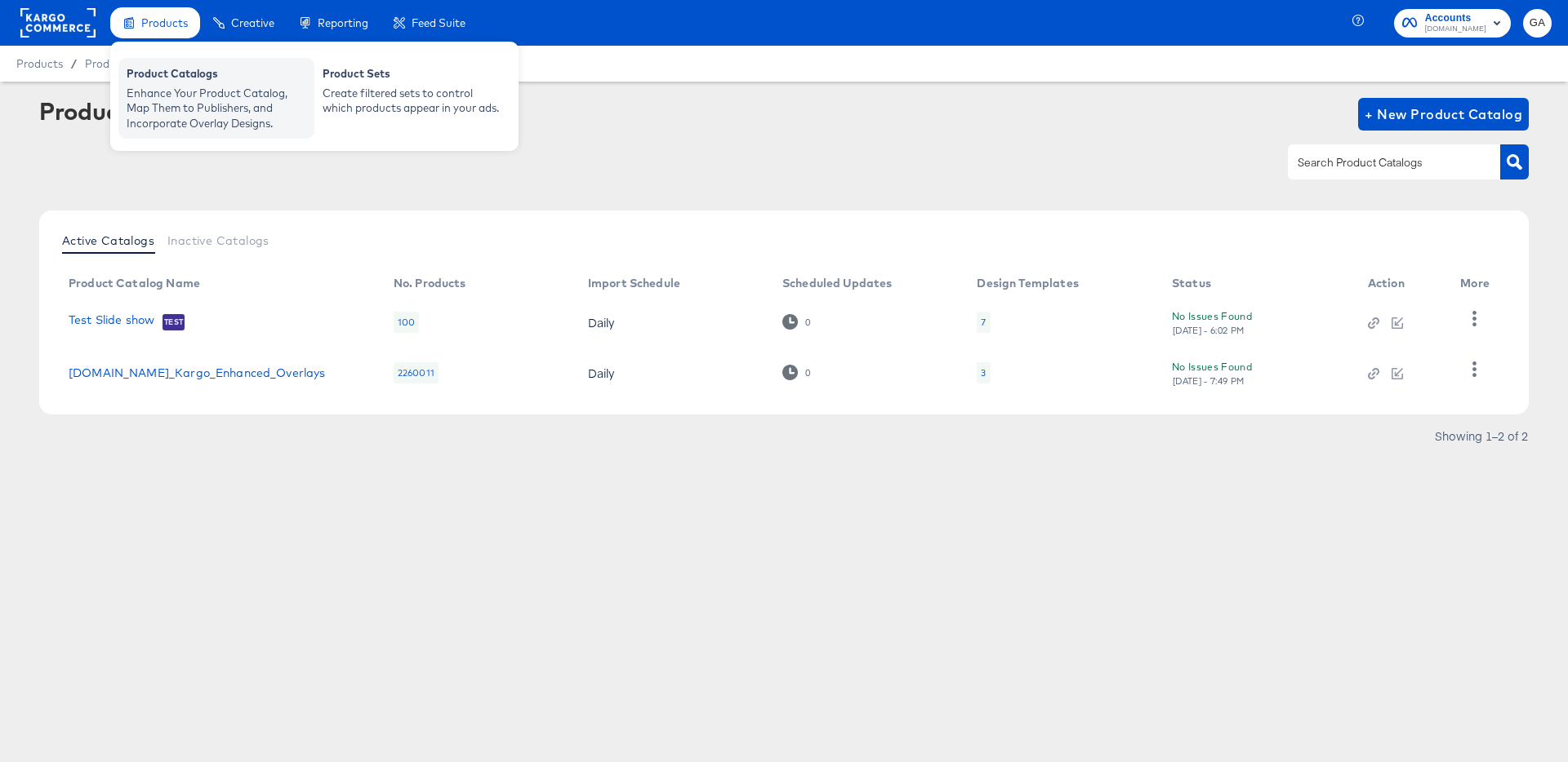
click at [171, 79] on div "Product Catalogs" at bounding box center [216, 76] width 179 height 19
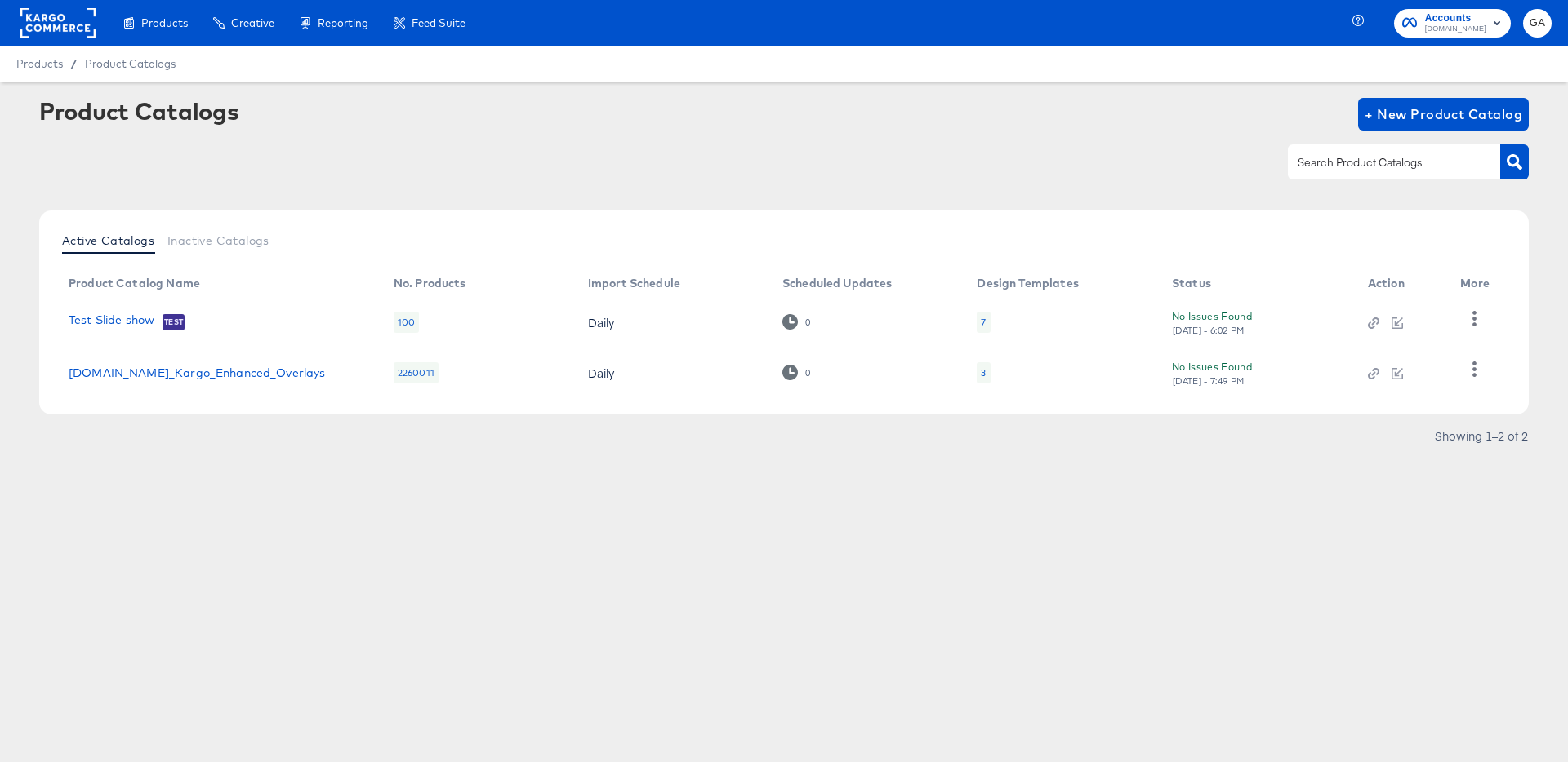
click at [0, 0] on div "Product Catalogs" at bounding box center [0, 0] width 0 height 0
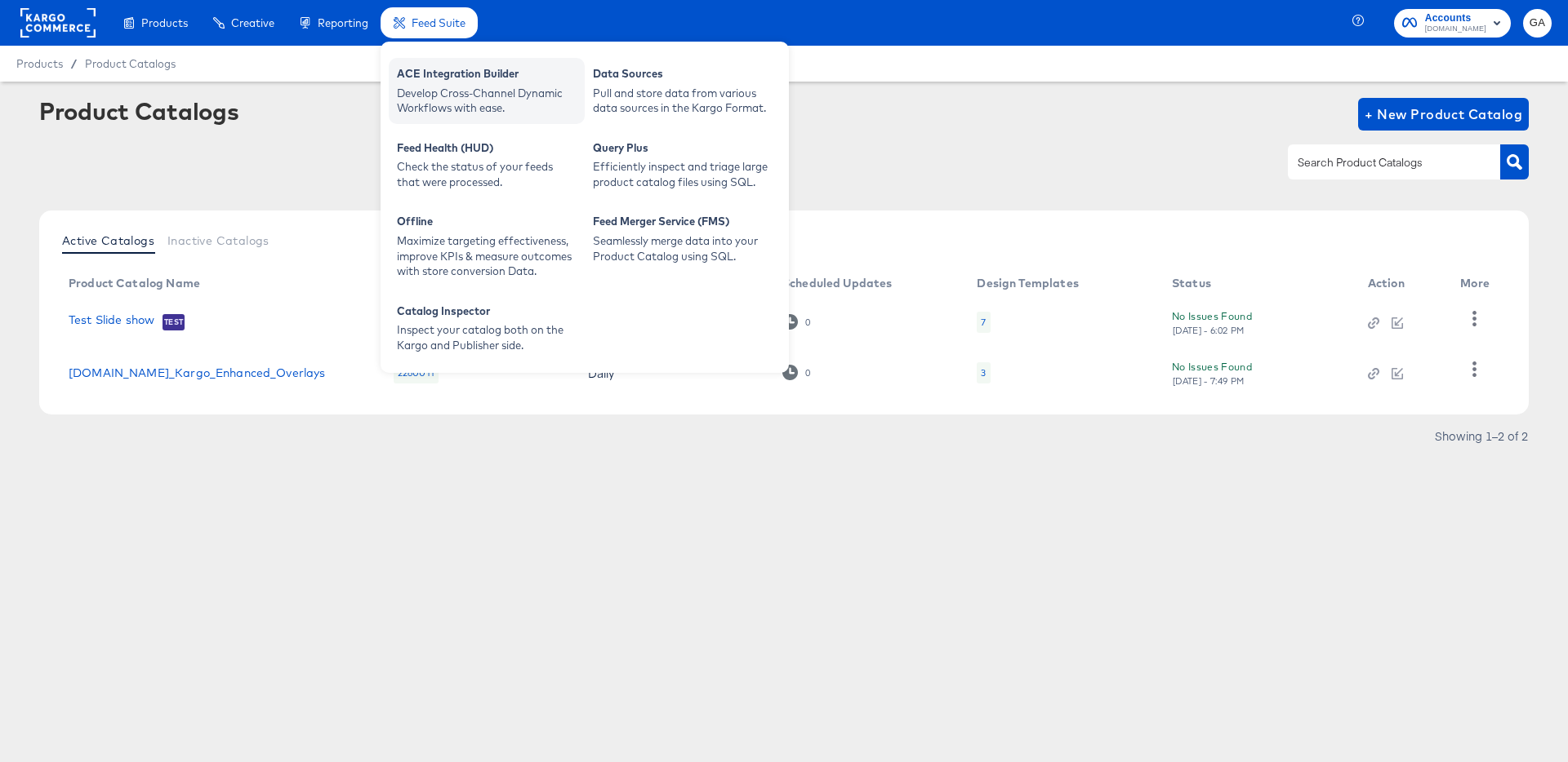
click at [432, 72] on div "ACE Integration Builder" at bounding box center [486, 76] width 179 height 19
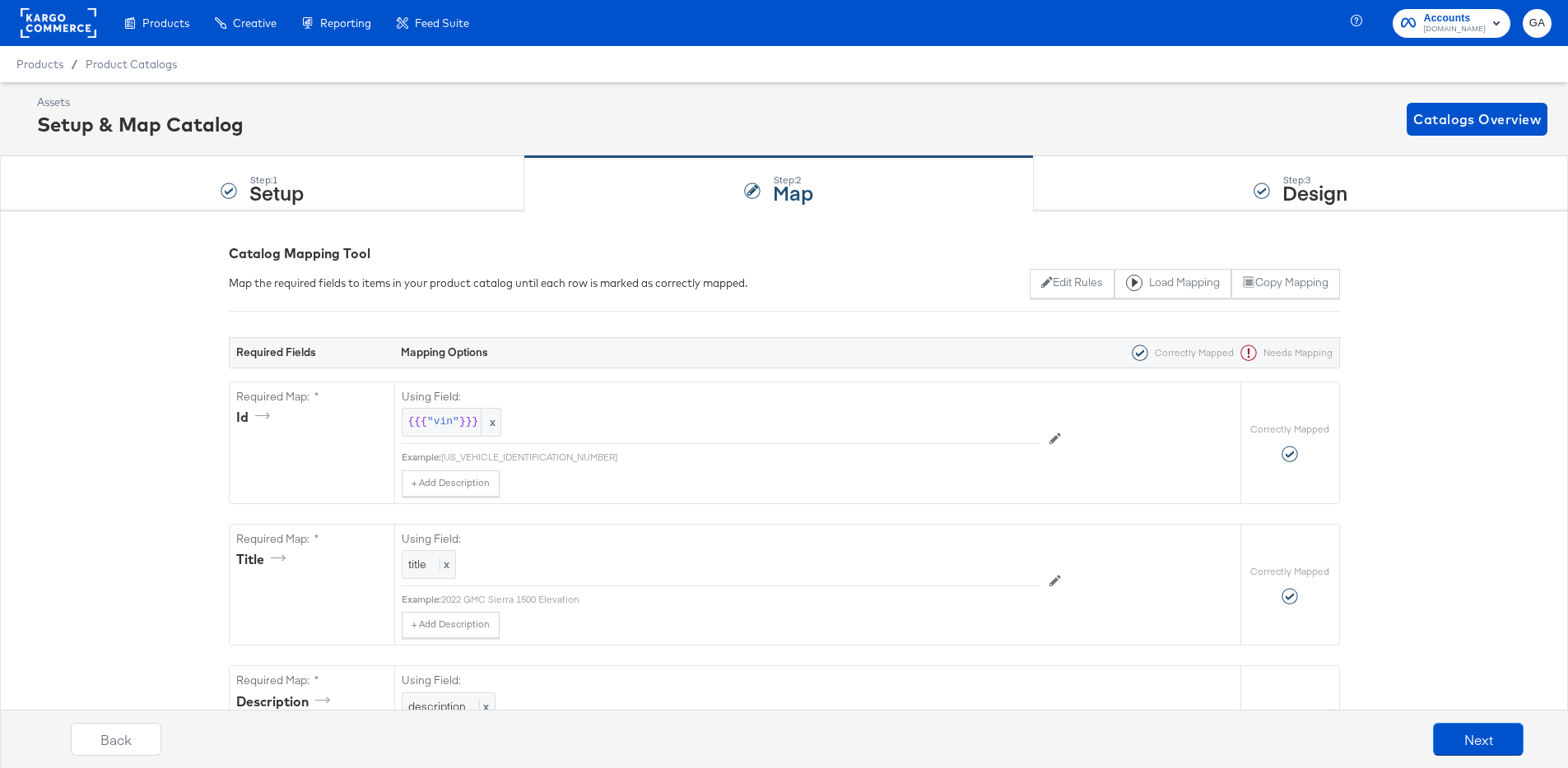
scroll to position [3, 0]
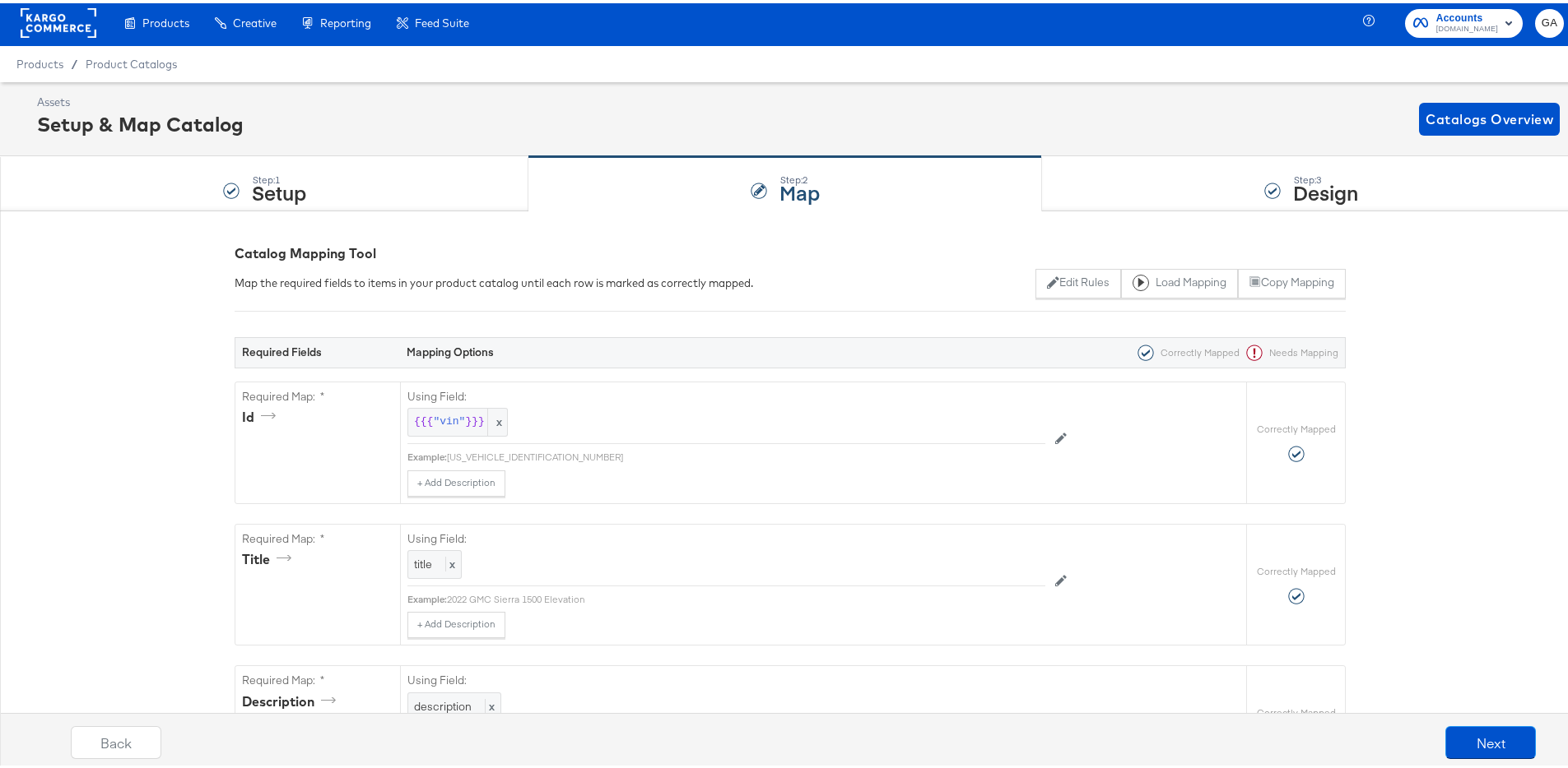
click at [263, 171] on div "Step: 1" at bounding box center [280, 177] width 55 height 12
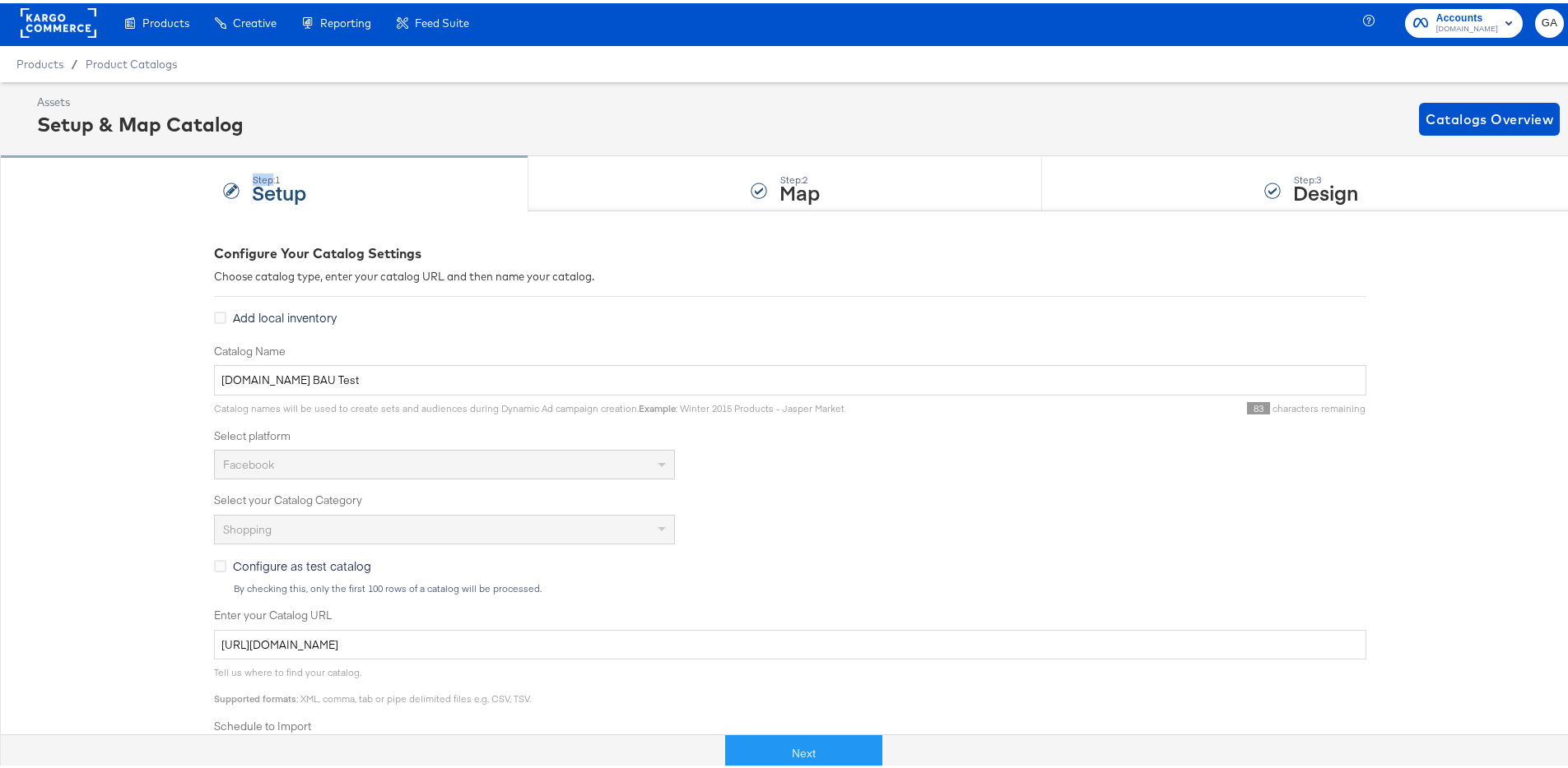
click at [263, 171] on div "Step: 1 Setup" at bounding box center [280, 181] width 55 height 29
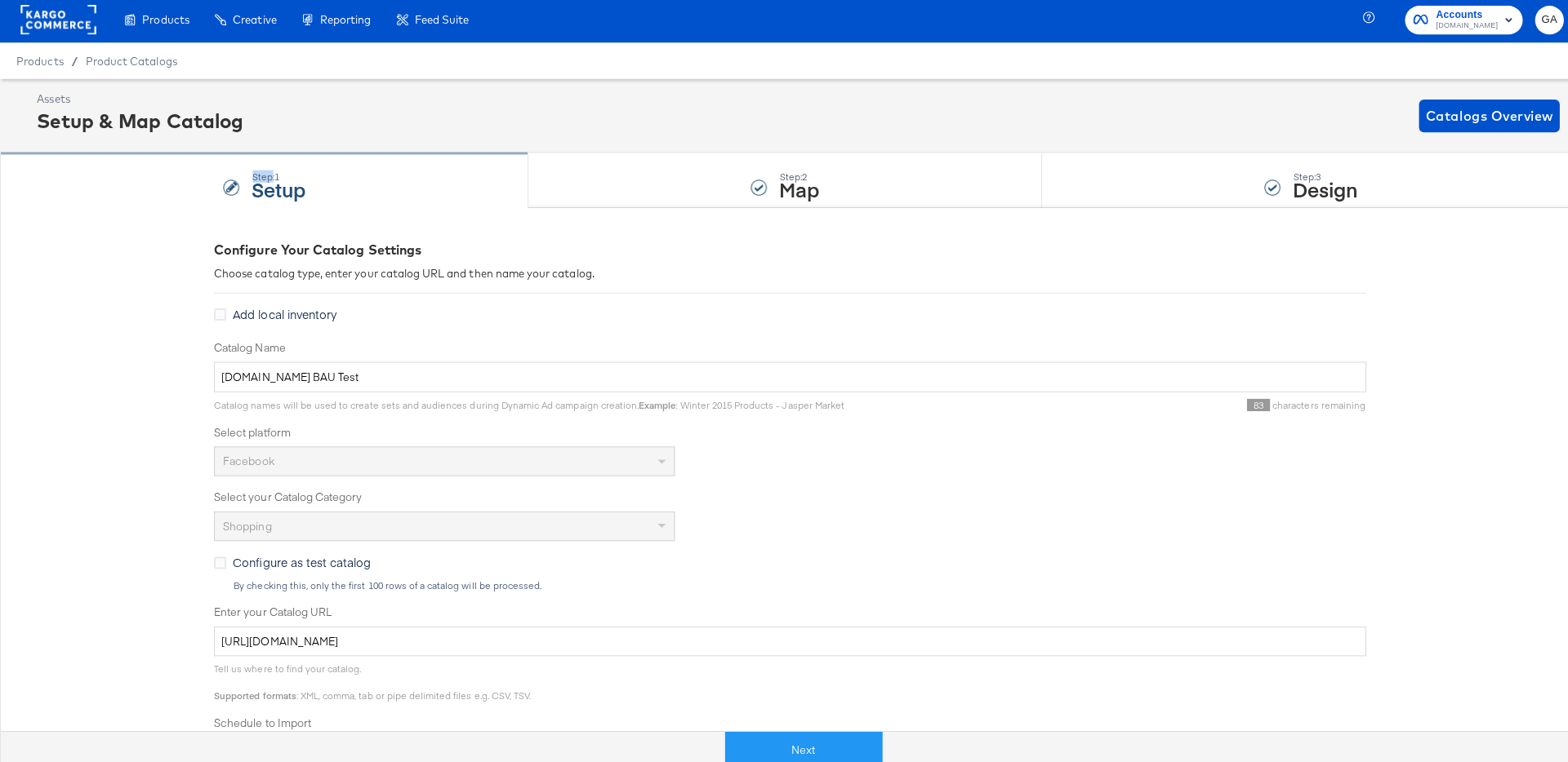
scroll to position [0, 0]
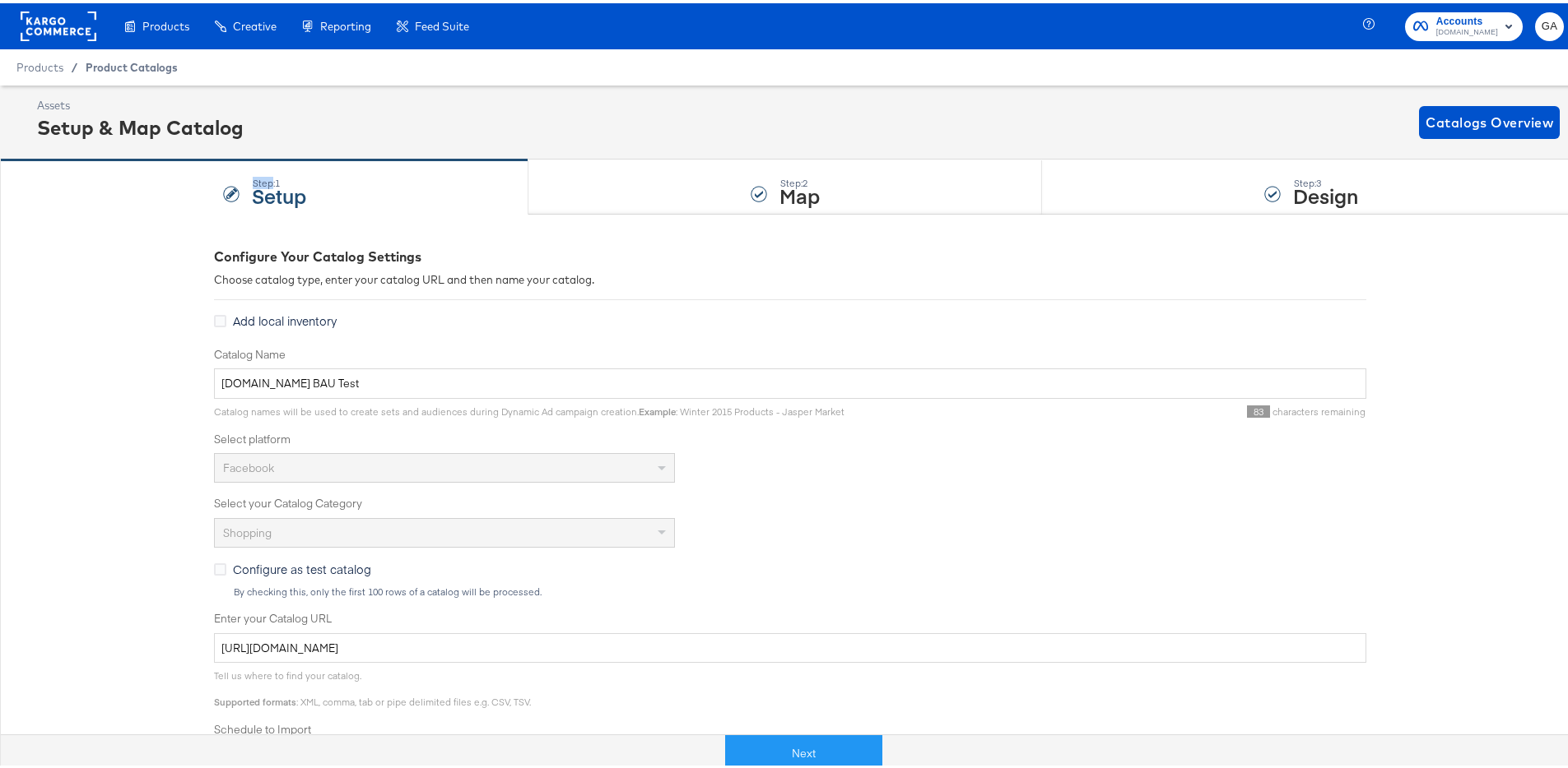
click at [110, 67] on span "Product Catalogs" at bounding box center [132, 64] width 92 height 13
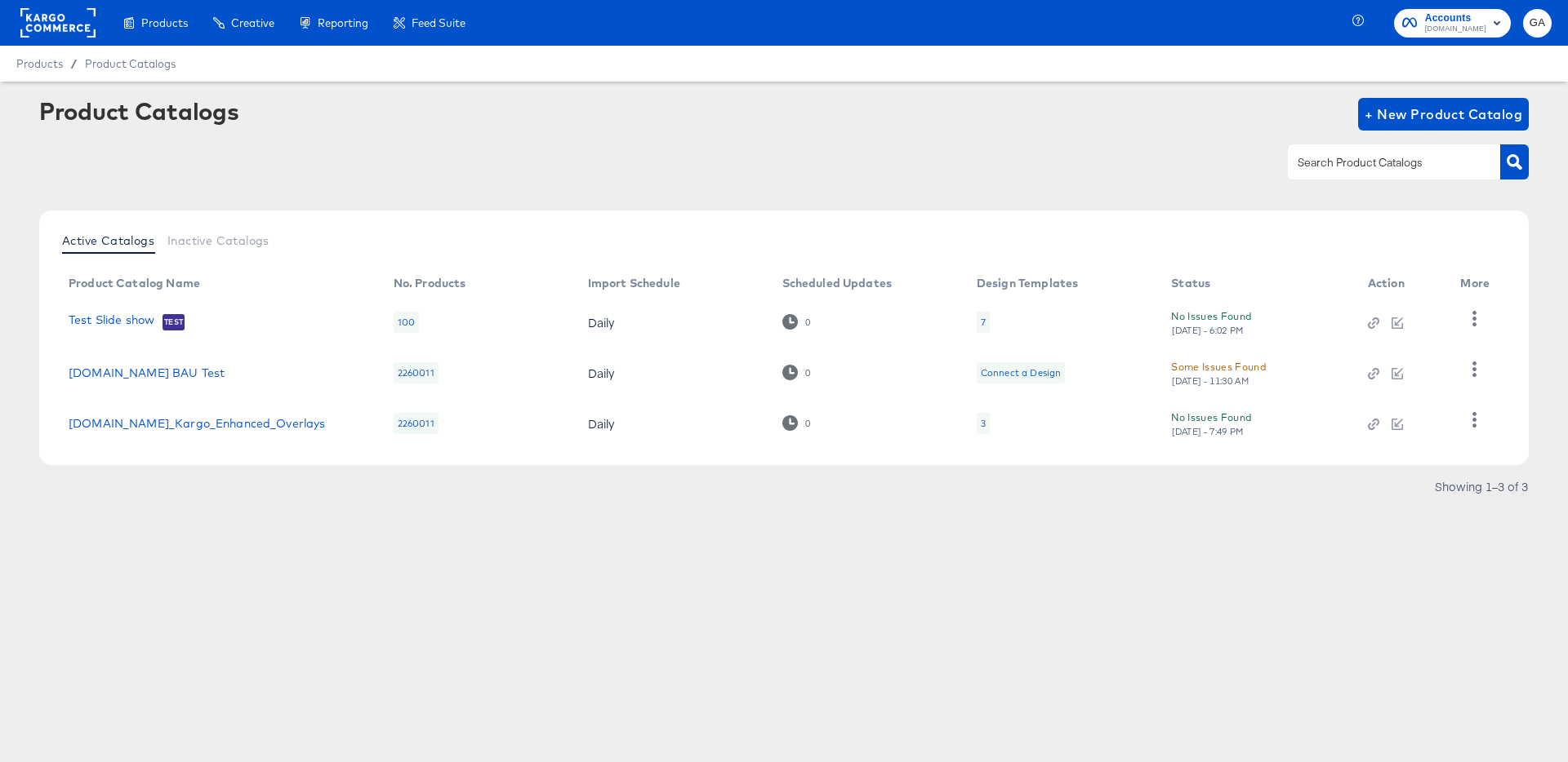
click at [79, 19] on rect at bounding box center [57, 22] width 75 height 29
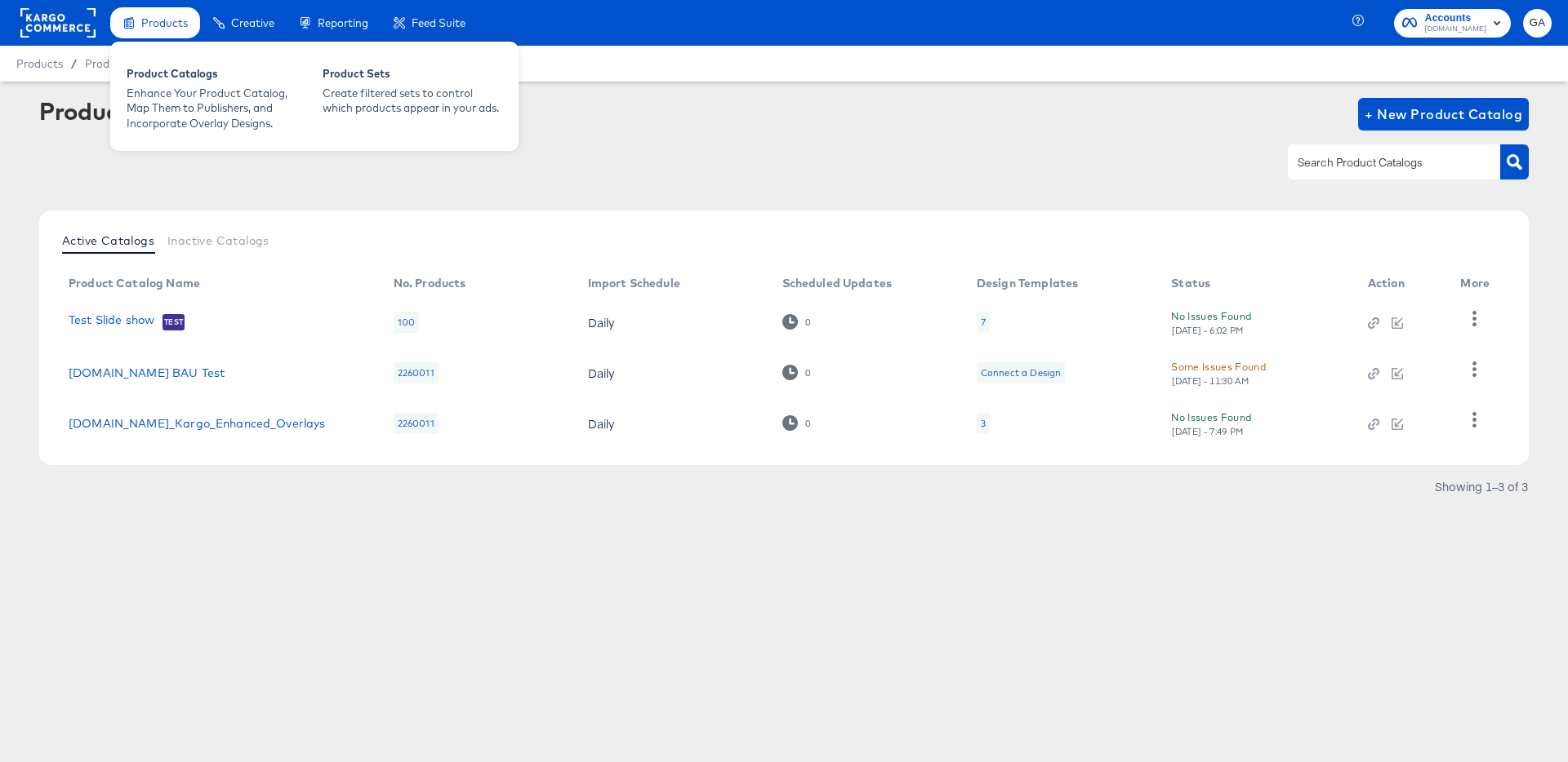
click at [144, 18] on span "Products" at bounding box center [165, 22] width 47 height 13
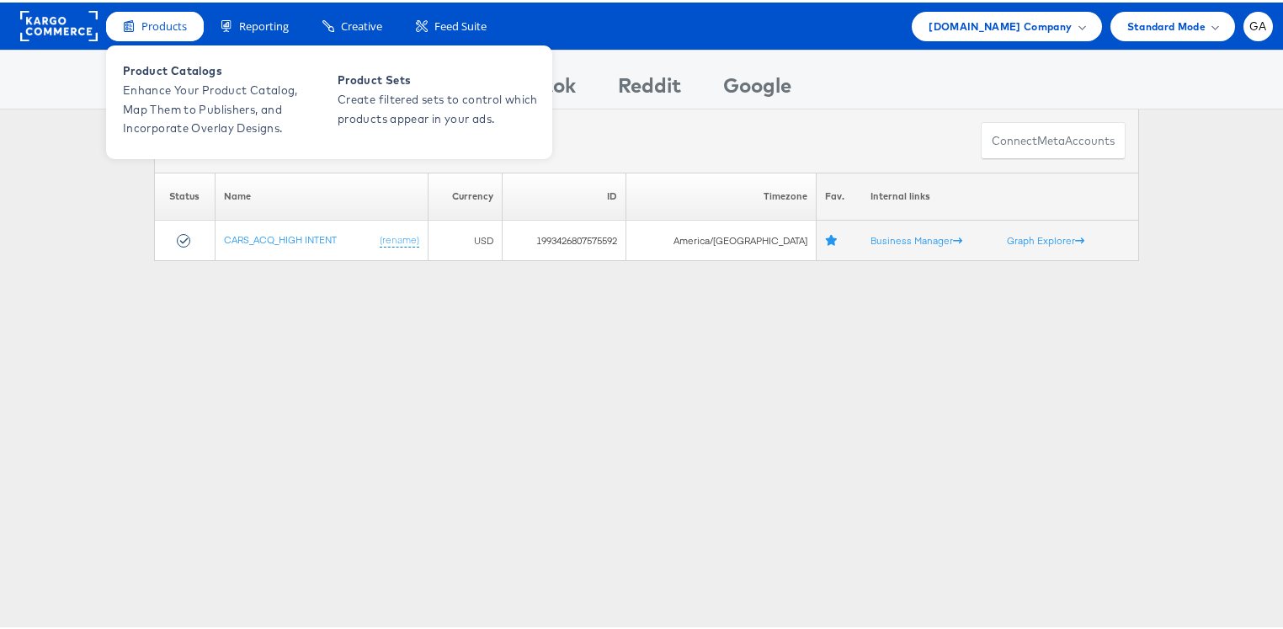
click at [152, 28] on span "Products" at bounding box center [163, 24] width 45 height 16
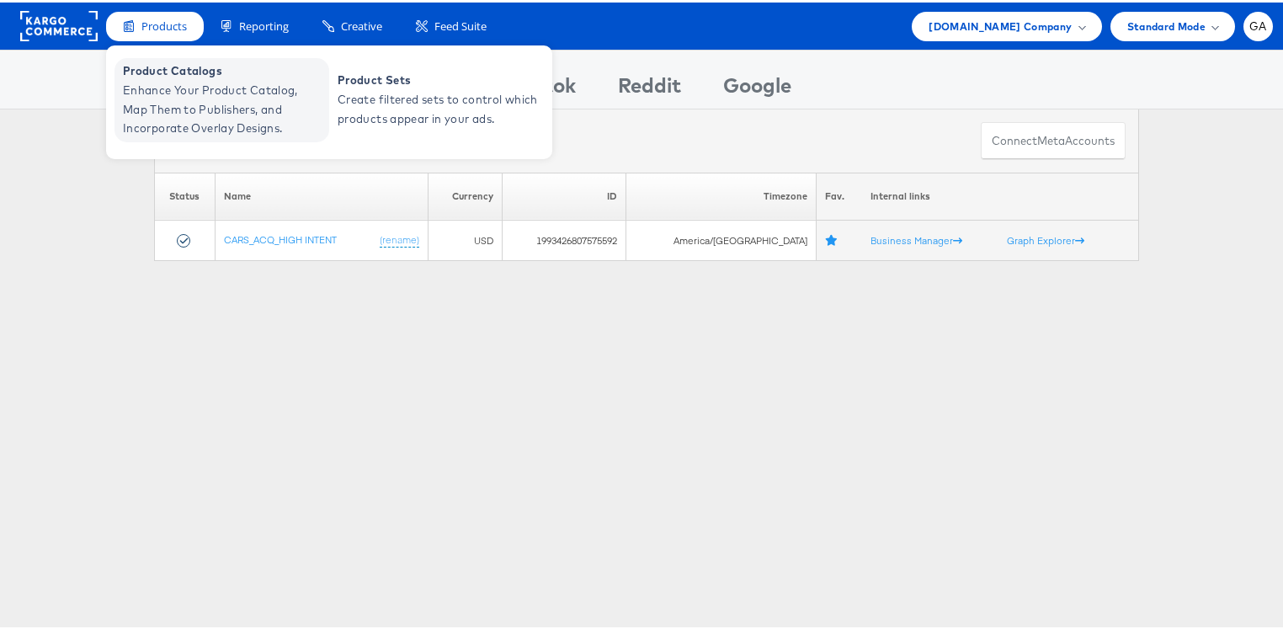
click at [163, 71] on span "Product Catalogs" at bounding box center [224, 68] width 202 height 19
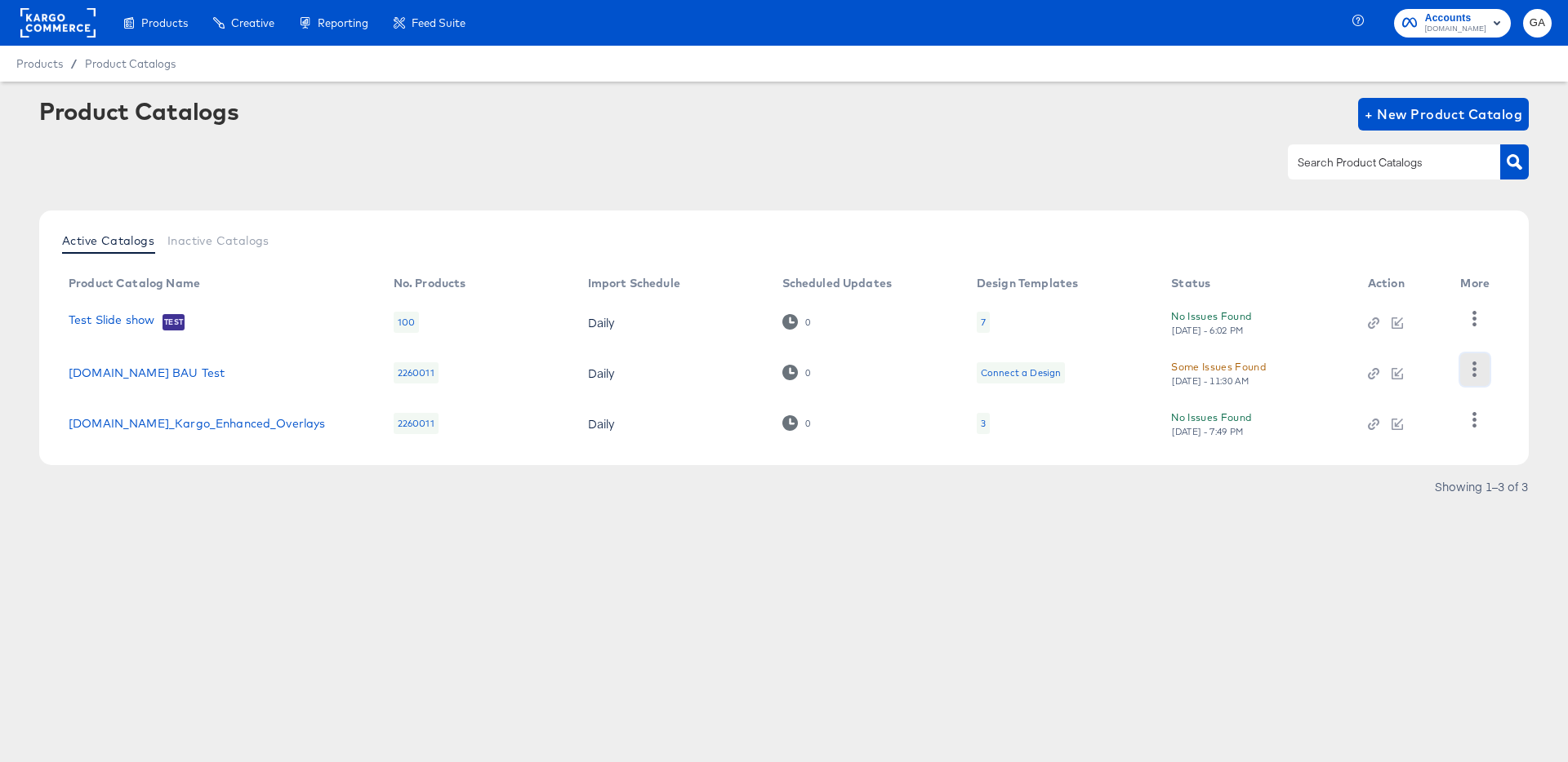
click at [1476, 369] on icon "button" at bounding box center [1475, 369] width 4 height 16
click at [1217, 394] on td "Some Issues Found Tue, Sep 2nd - 11:30 AM" at bounding box center [1256, 373] width 197 height 50
click at [1213, 367] on div "Some Issues Found" at bounding box center [1218, 367] width 95 height 17
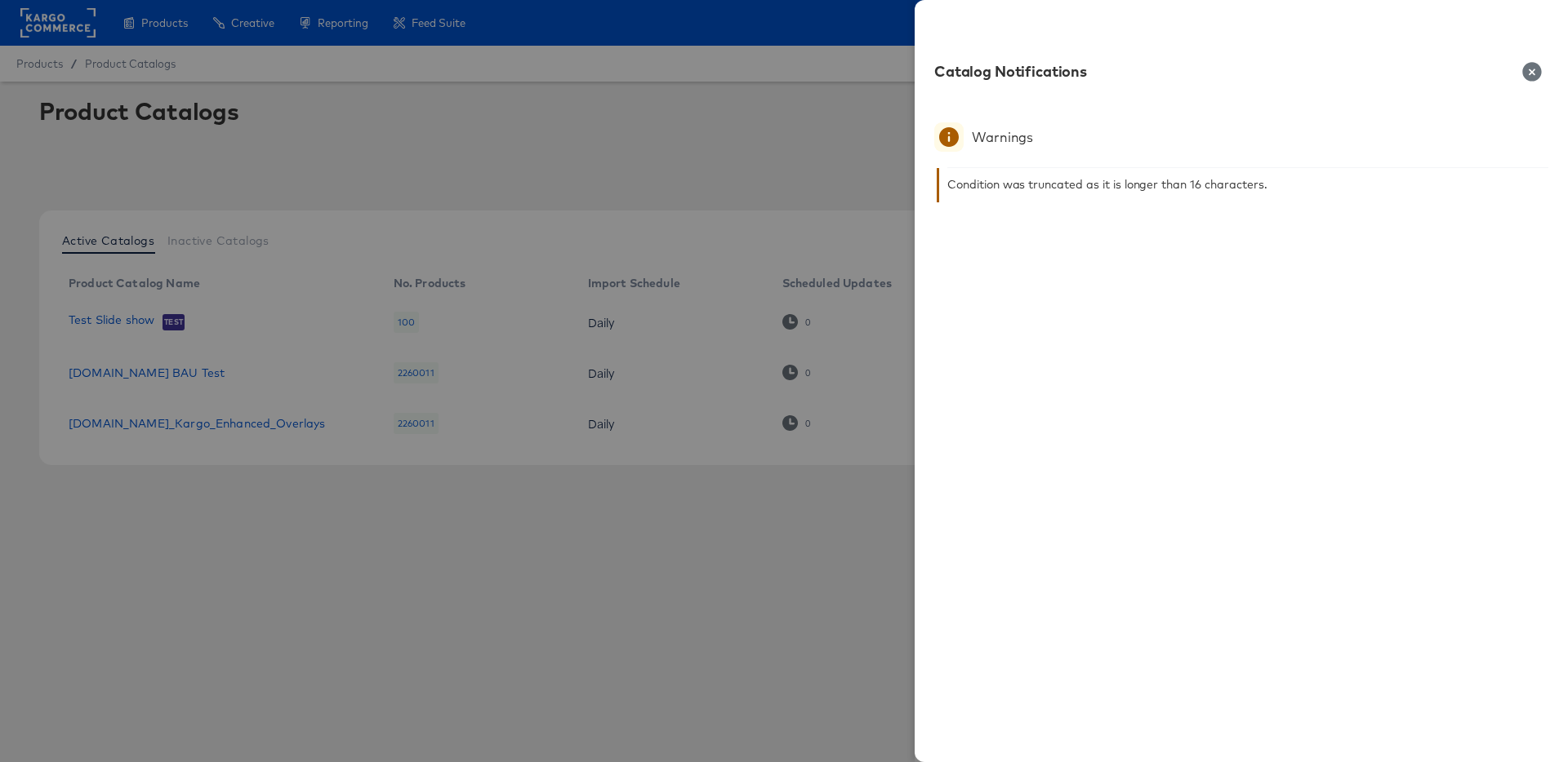
click at [1535, 69] on icon "button" at bounding box center [1531, 71] width 18 height 18
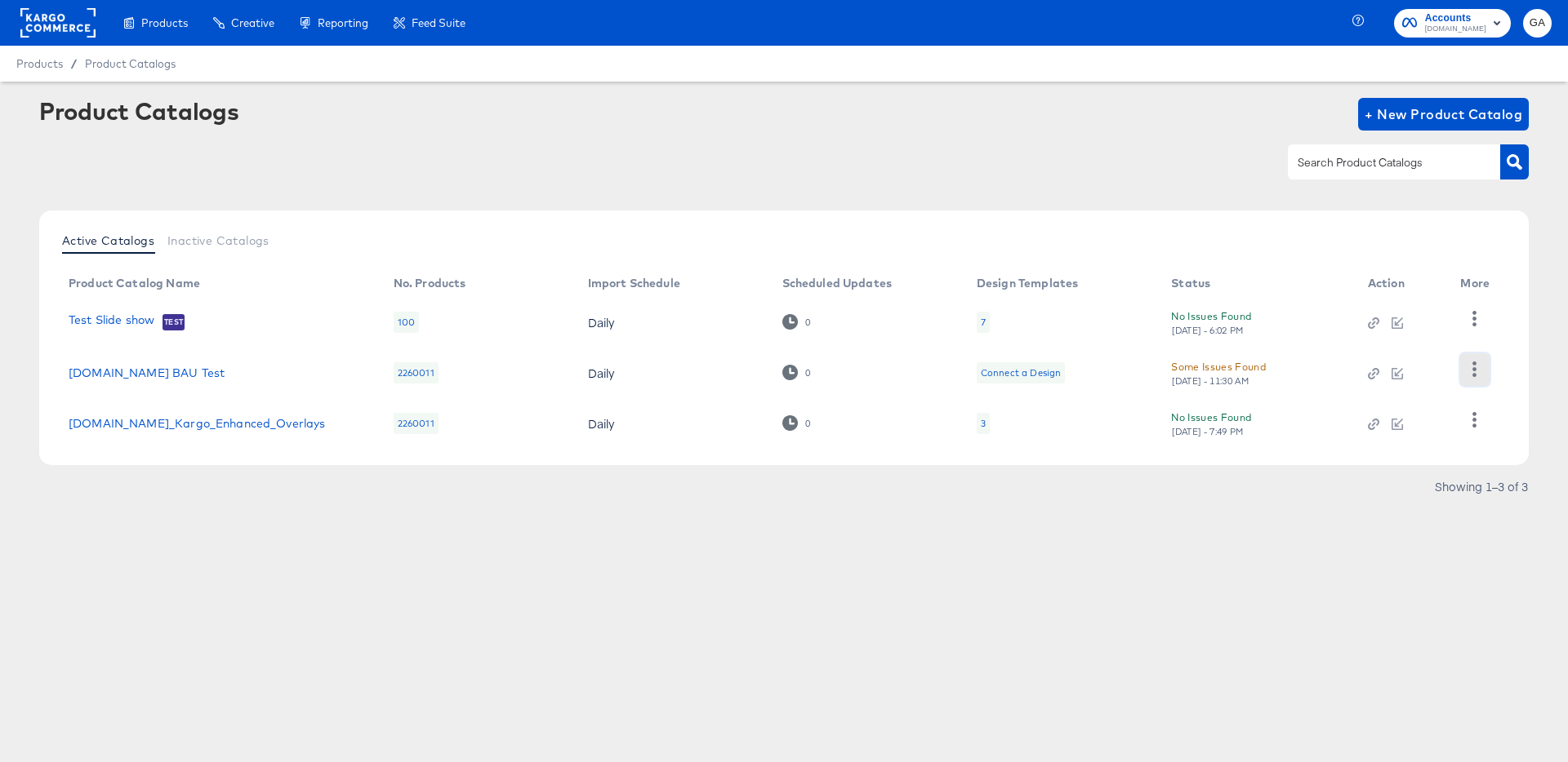
click at [1482, 367] on icon "button" at bounding box center [1474, 369] width 16 height 16
click at [1362, 343] on div "Pause" at bounding box center [1407, 344] width 163 height 26
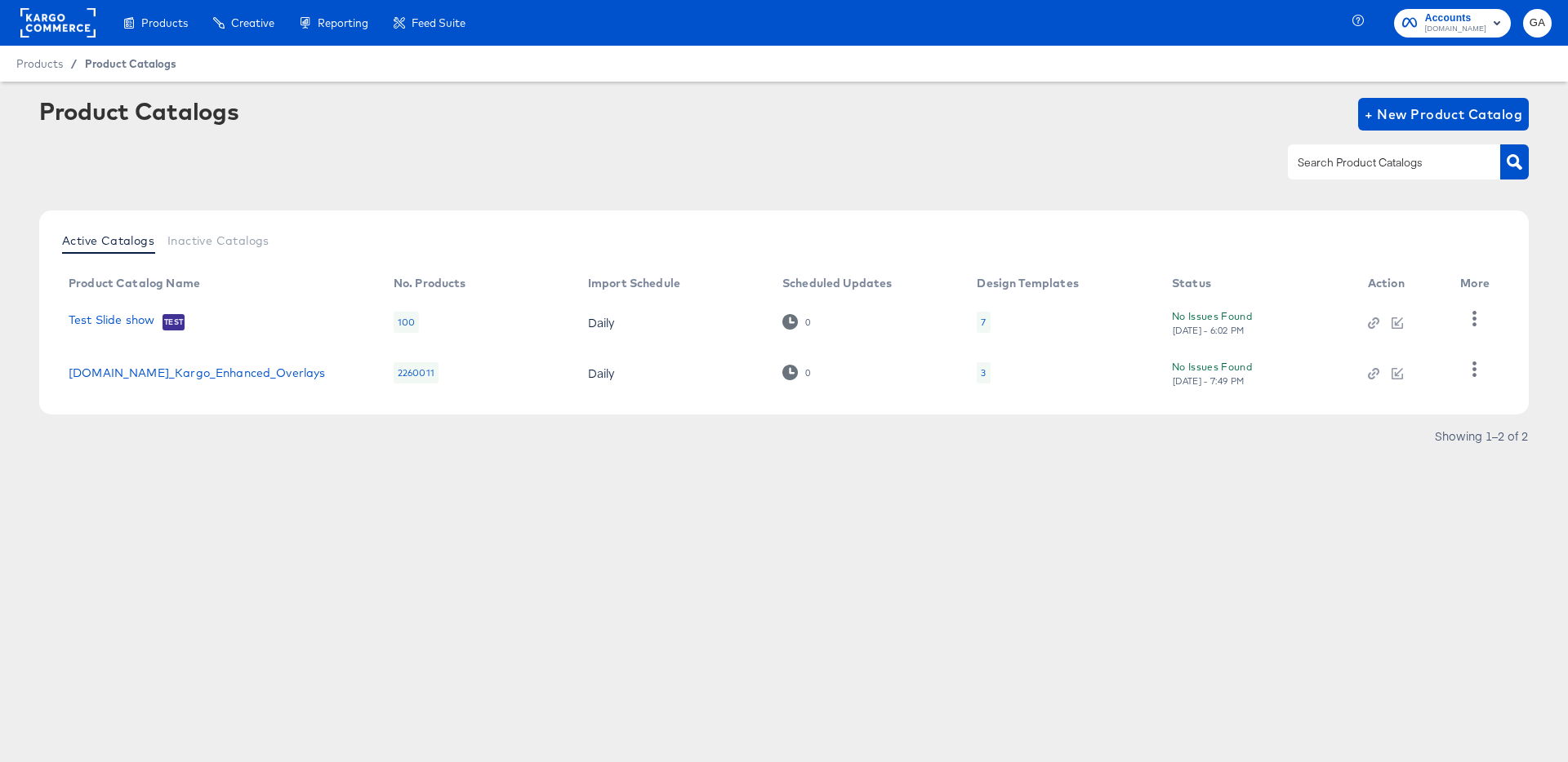
click at [114, 65] on span "Product Catalogs" at bounding box center [131, 63] width 91 height 13
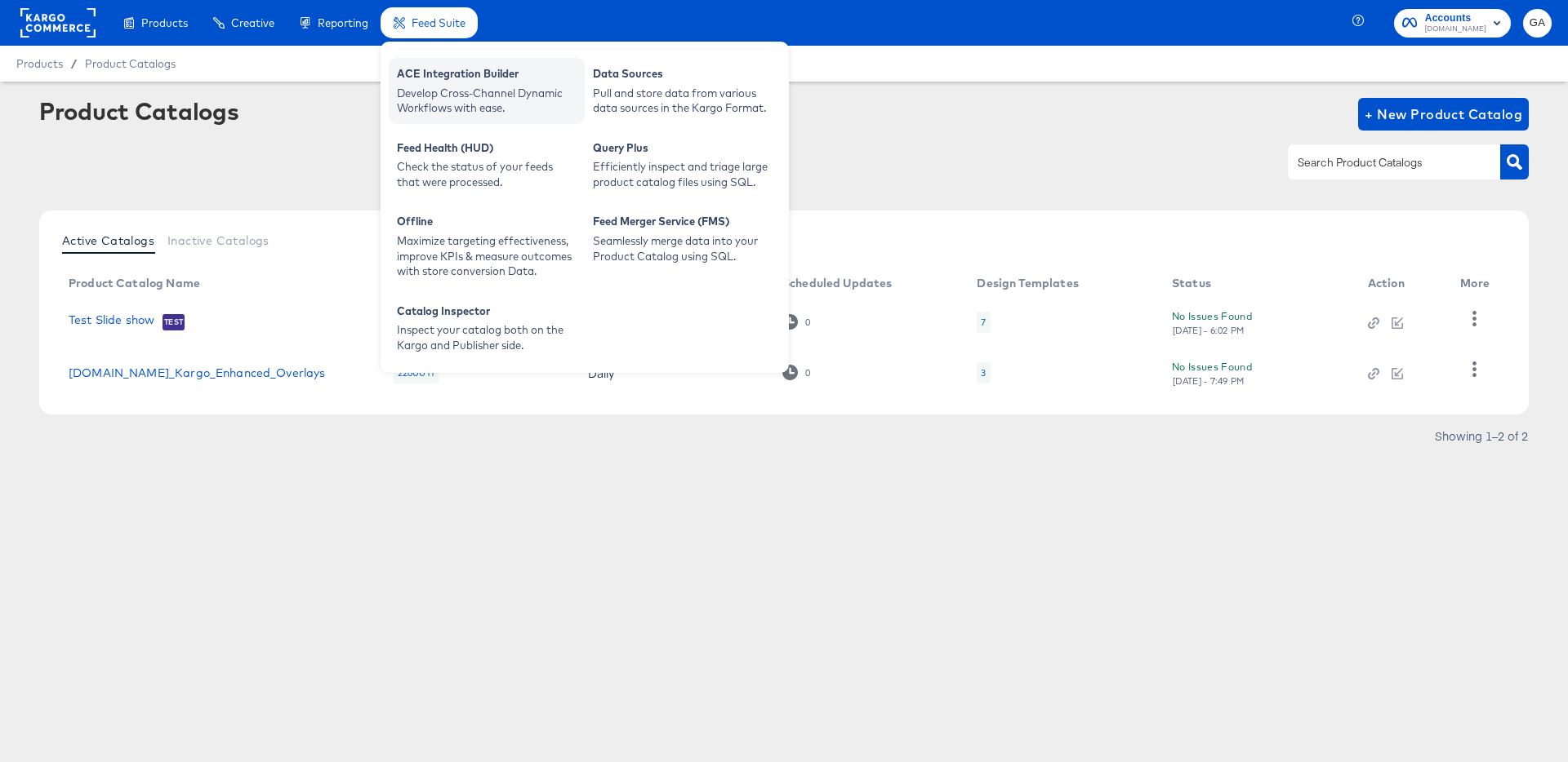
click at [447, 90] on div "Develop Cross-Channel Dynamic Workflows with ease." at bounding box center [486, 100] width 179 height 30
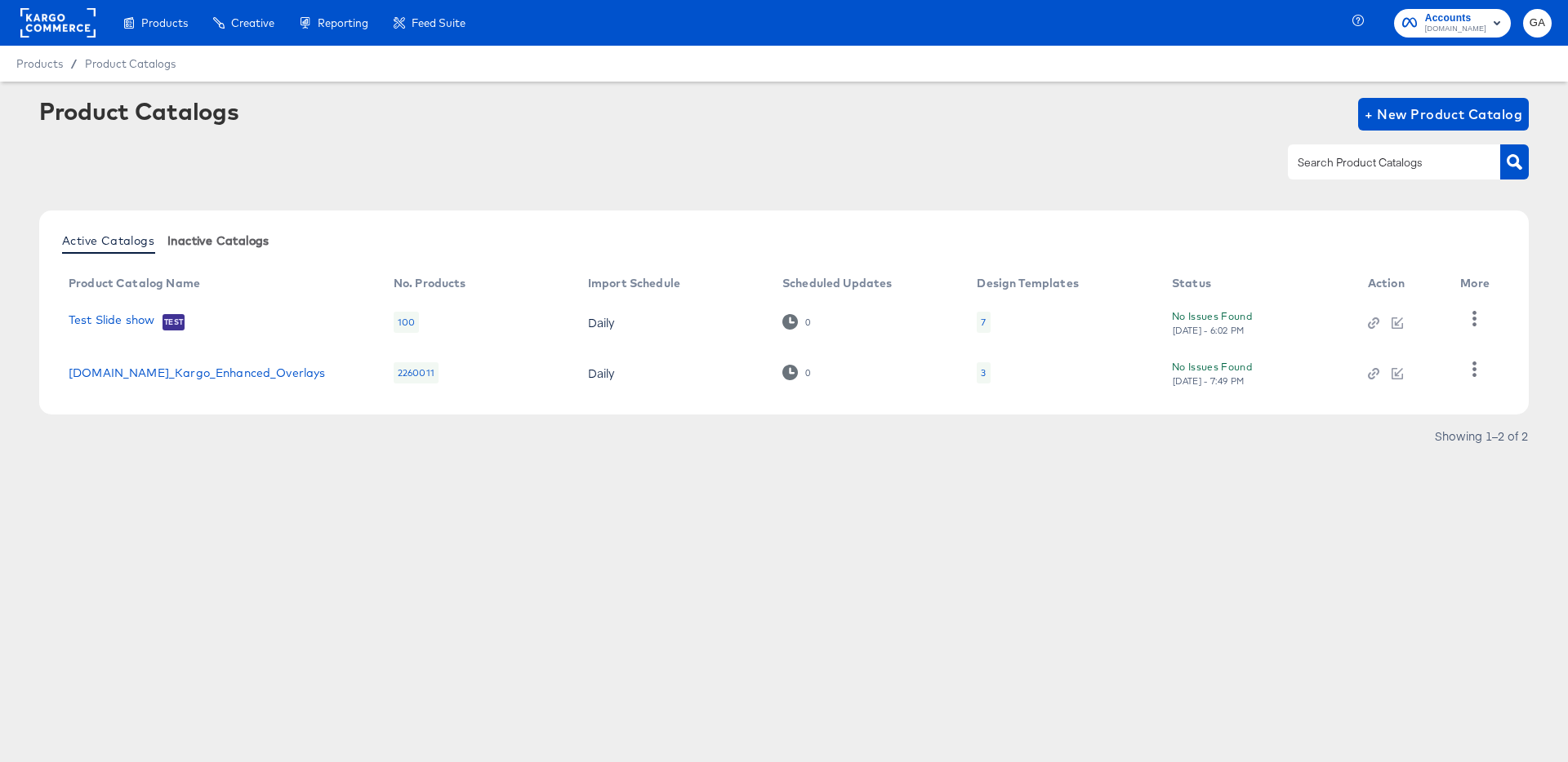
click at [219, 240] on span "Inactive Catalogs" at bounding box center [218, 240] width 102 height 13
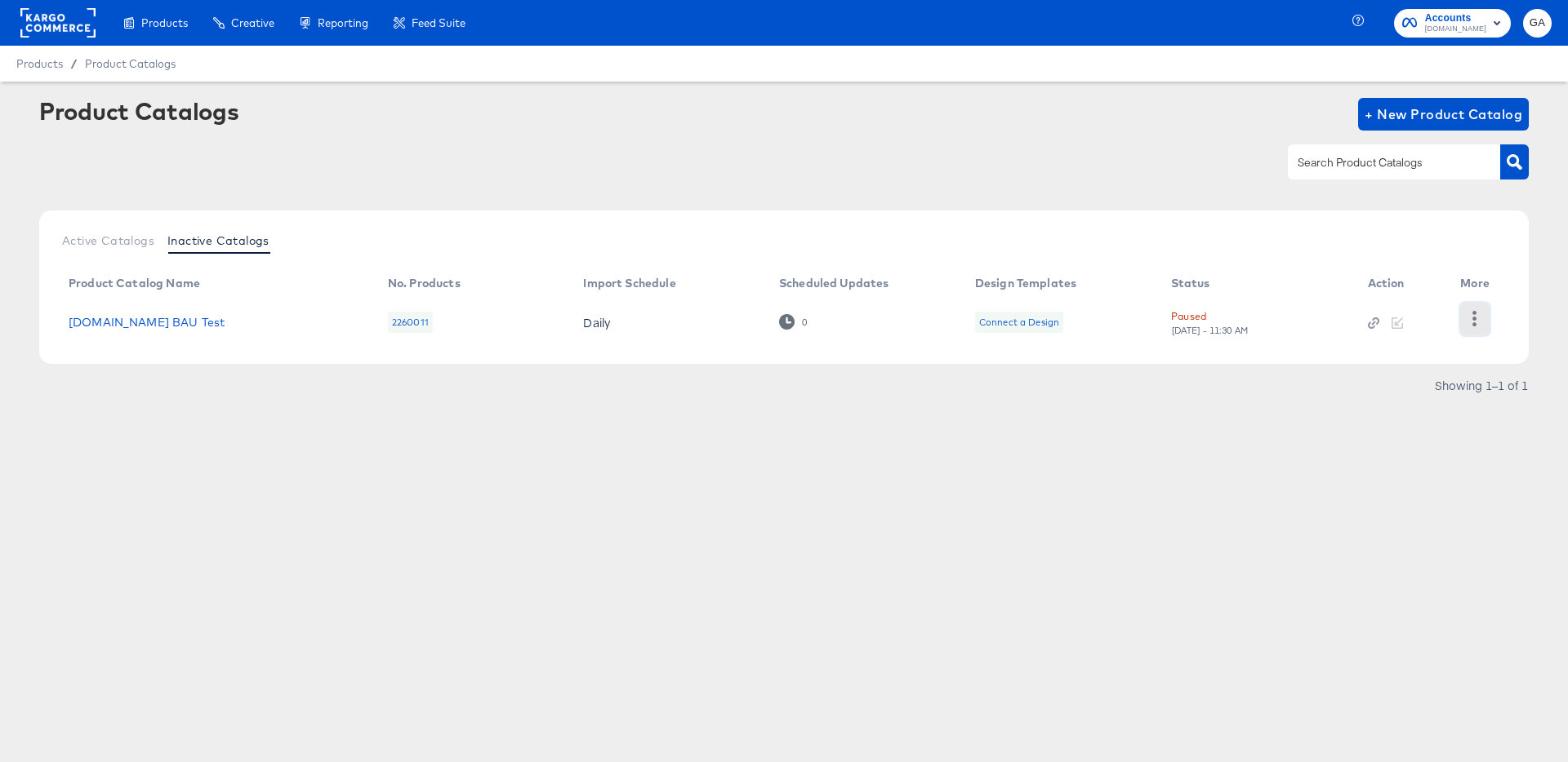
click at [1476, 321] on icon "button" at bounding box center [1474, 319] width 16 height 16
drag, startPoint x: 1406, startPoint y: 338, endPoint x: 1052, endPoint y: 287, distance: 357.7
click at [1406, 338] on div "Unpause" at bounding box center [1407, 344] width 163 height 26
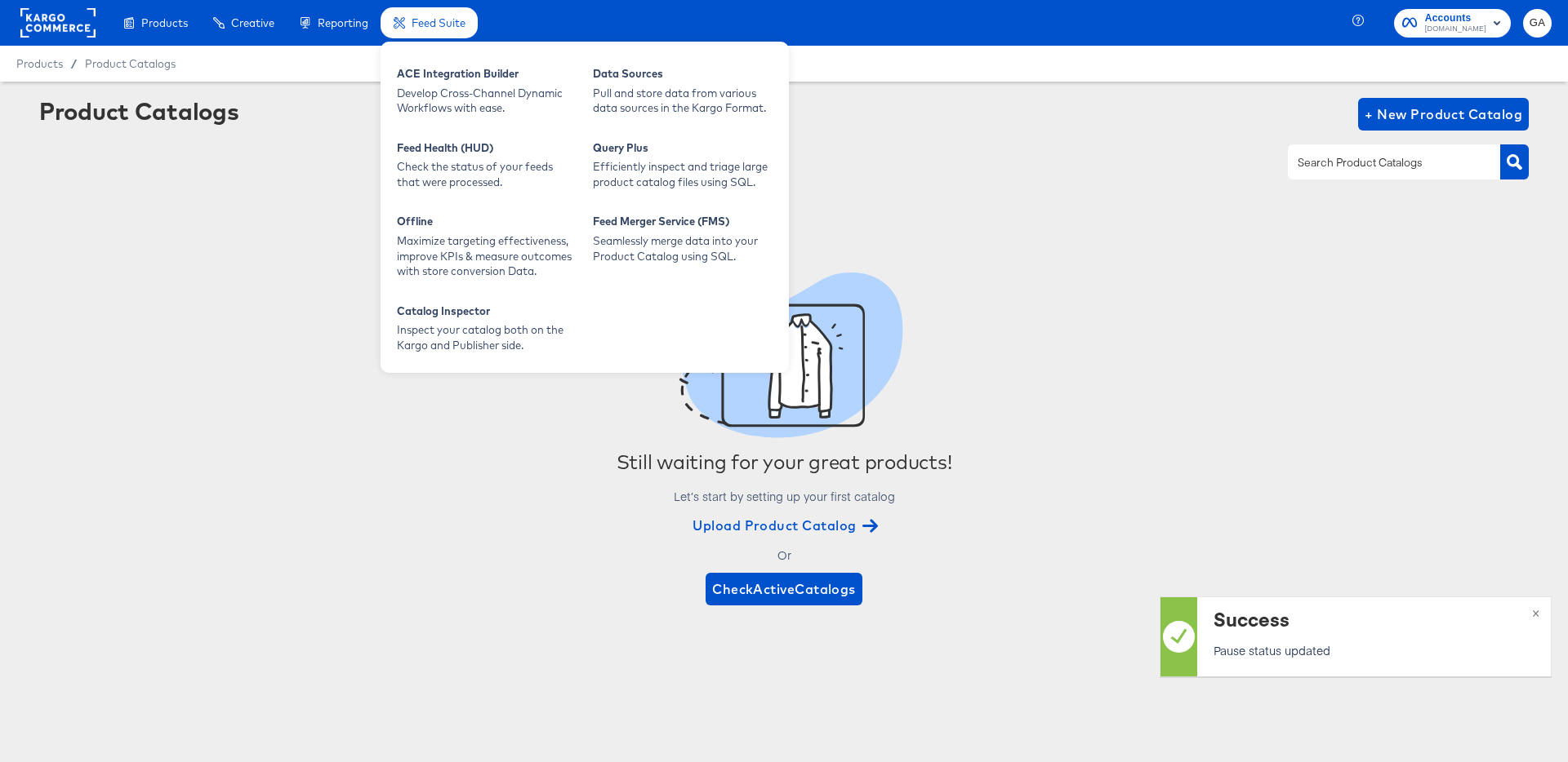
click at [431, 21] on span "Feed Suite" at bounding box center [438, 22] width 54 height 13
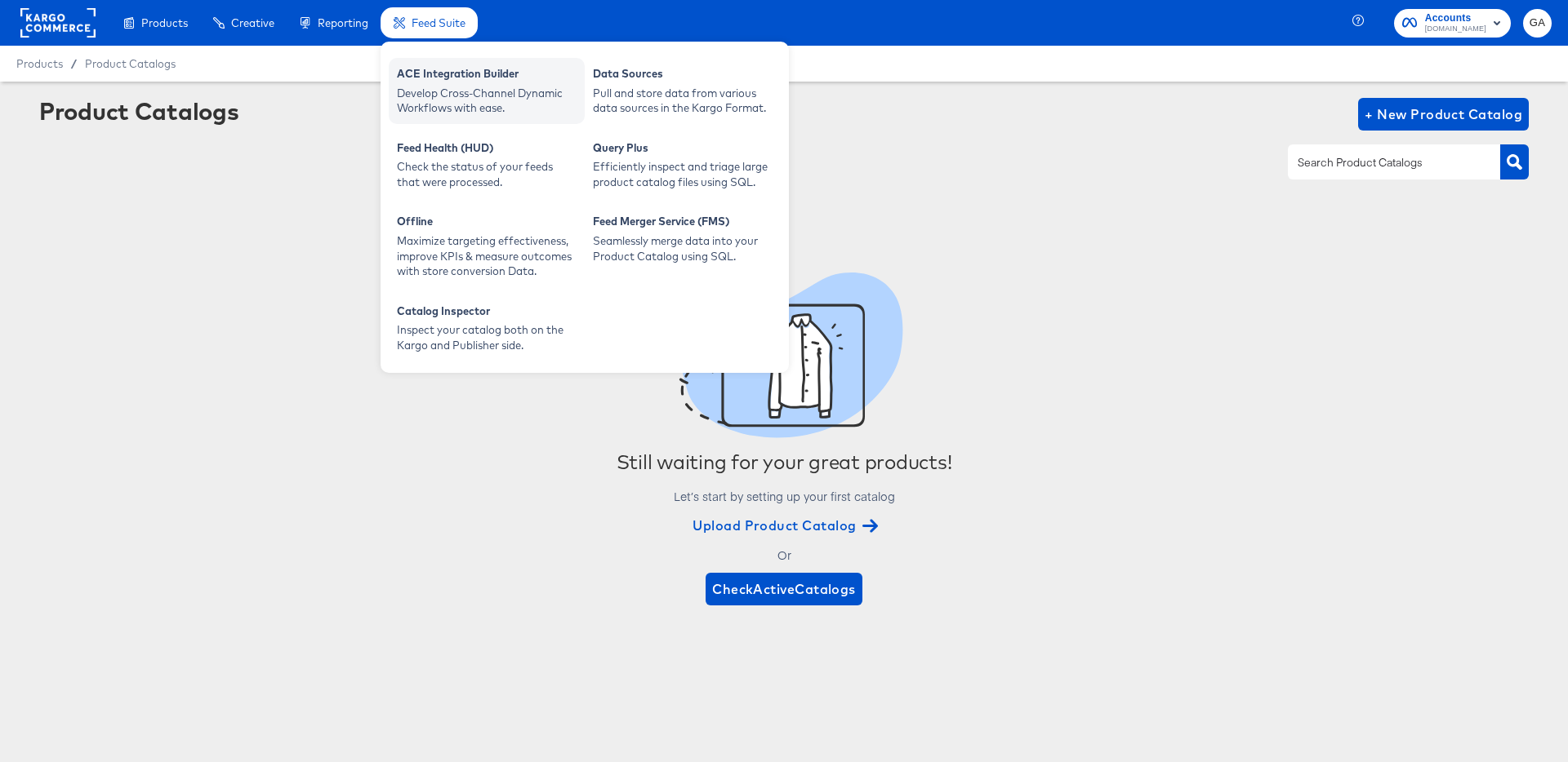
click at [447, 71] on div "ACE Integration Builder" at bounding box center [486, 76] width 179 height 19
